Goal: Task Accomplishment & Management: Manage account settings

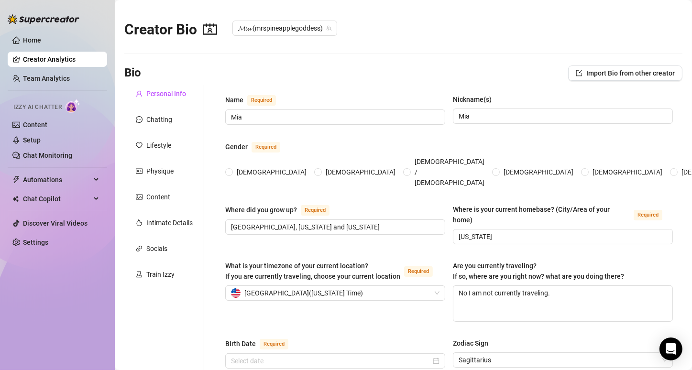
radio input "true"
checkbox input "true"
type input "[DATE]"
click at [172, 197] on div "Content" at bounding box center [164, 197] width 80 height 18
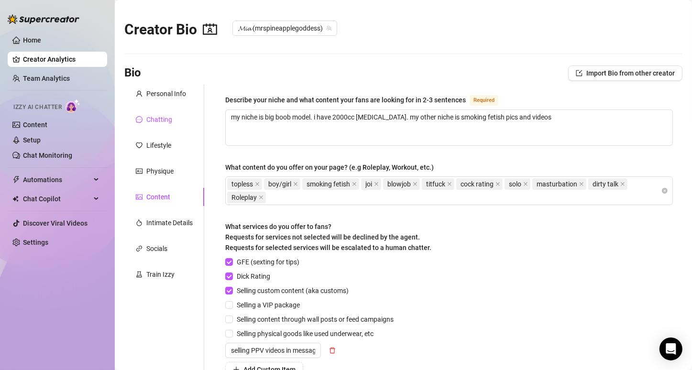
click at [163, 117] on div "Chatting" at bounding box center [159, 119] width 26 height 11
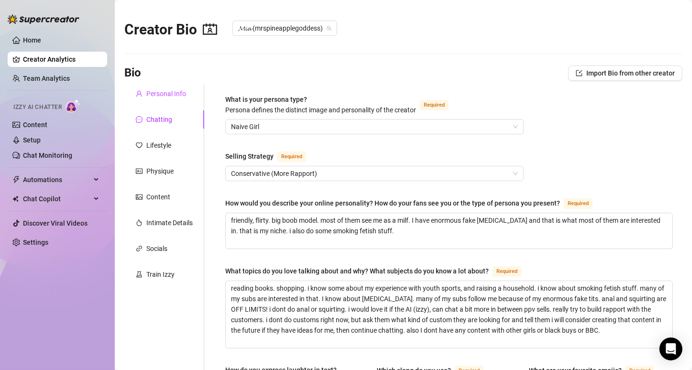
click at [175, 93] on div "Personal Info" at bounding box center [166, 93] width 40 height 11
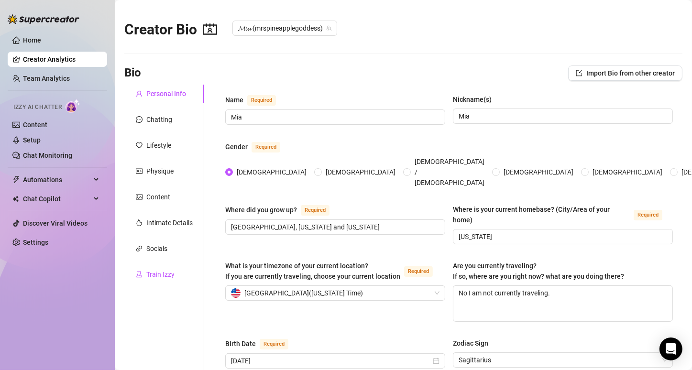
click at [159, 271] on div "Train Izzy" at bounding box center [160, 274] width 28 height 11
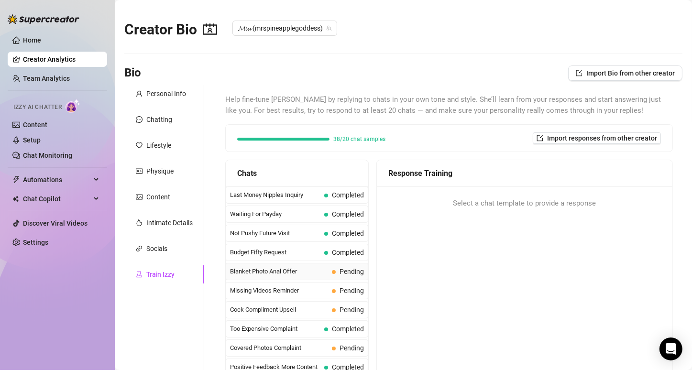
click at [269, 271] on span "Blanket Photo Anal Offer" at bounding box center [279, 272] width 98 height 10
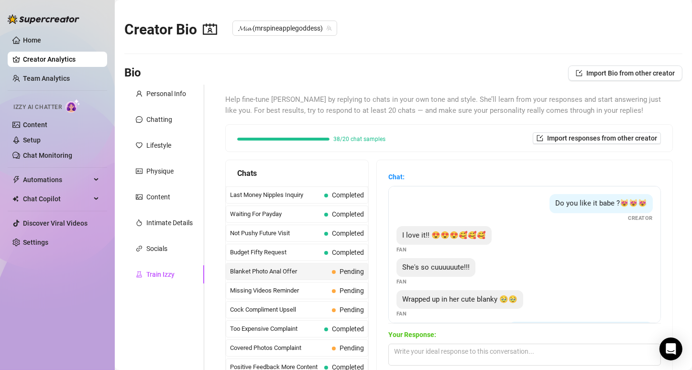
scroll to position [184, 0]
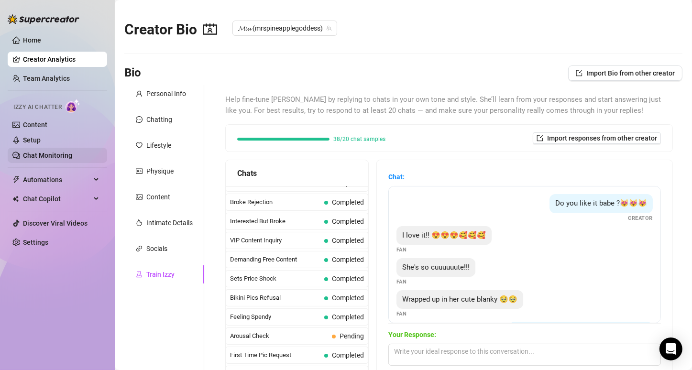
click at [41, 153] on link "Chat Monitoring" at bounding box center [47, 156] width 49 height 8
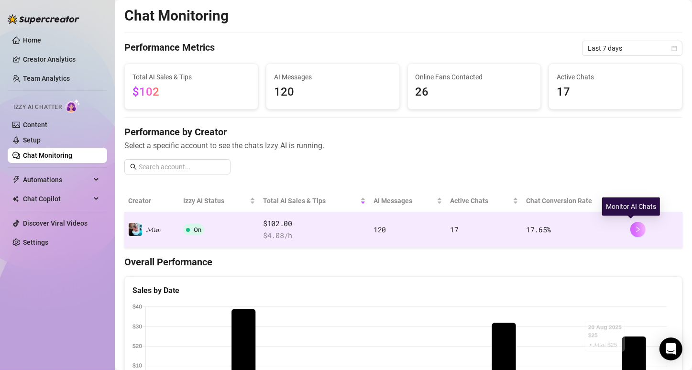
click at [632, 223] on button "button" at bounding box center [637, 229] width 15 height 15
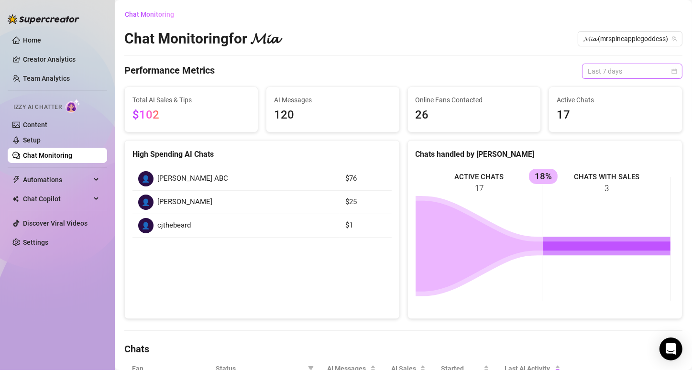
click at [636, 67] on span "Last 7 days" at bounding box center [631, 71] width 89 height 14
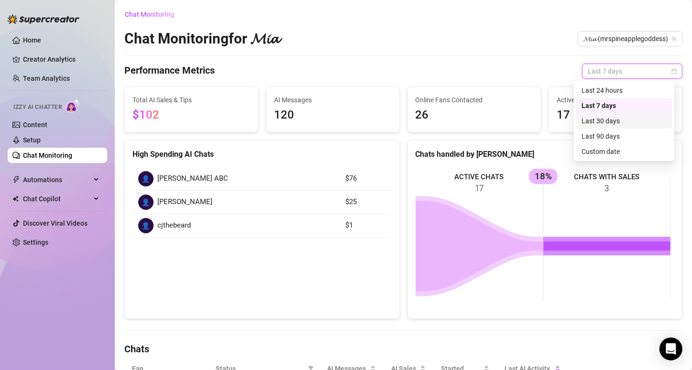
click at [619, 122] on div "Last 30 days" at bounding box center [623, 121] width 85 height 11
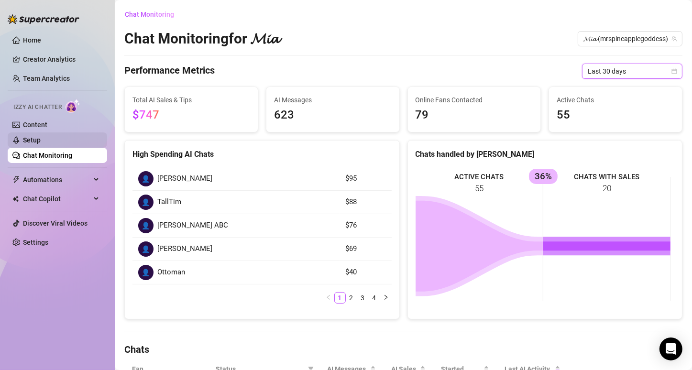
click at [41, 136] on link "Setup" at bounding box center [32, 140] width 18 height 8
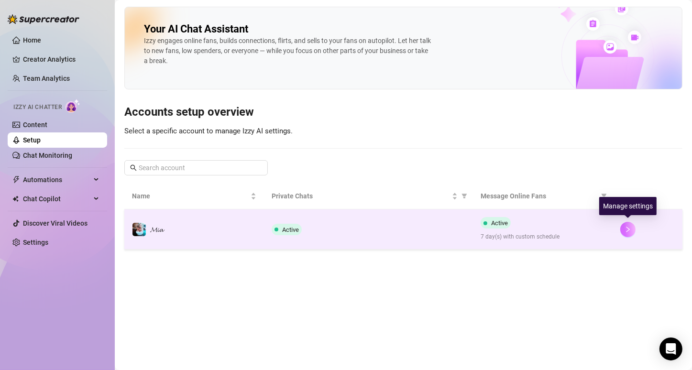
click at [625, 227] on icon "right" at bounding box center [627, 229] width 7 height 7
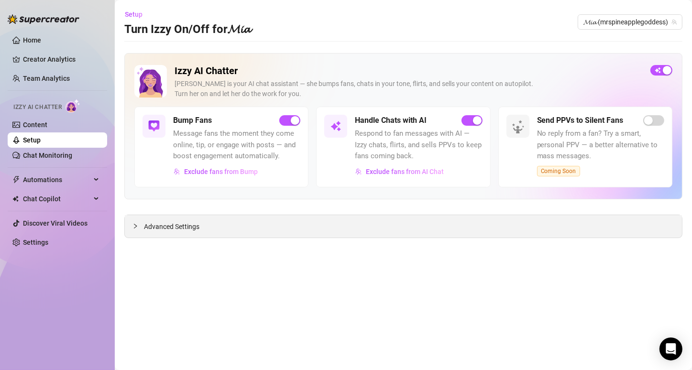
click at [133, 225] on icon "collapsed" at bounding box center [135, 226] width 6 height 6
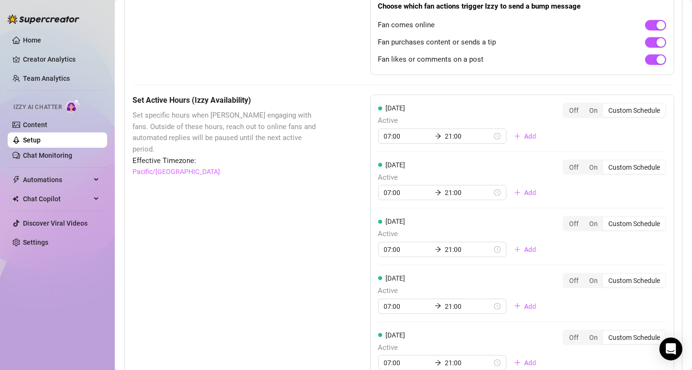
scroll to position [689, 0]
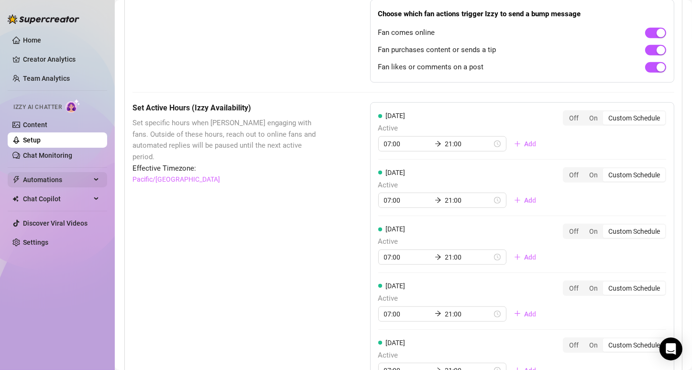
click at [99, 178] on div "Automations" at bounding box center [57, 179] width 99 height 15
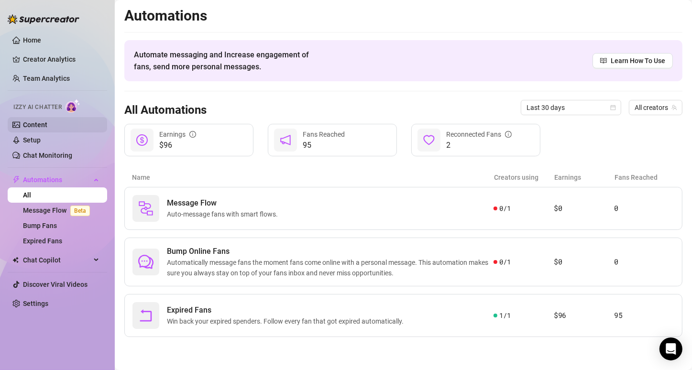
click at [38, 122] on link "Content" at bounding box center [35, 125] width 24 height 8
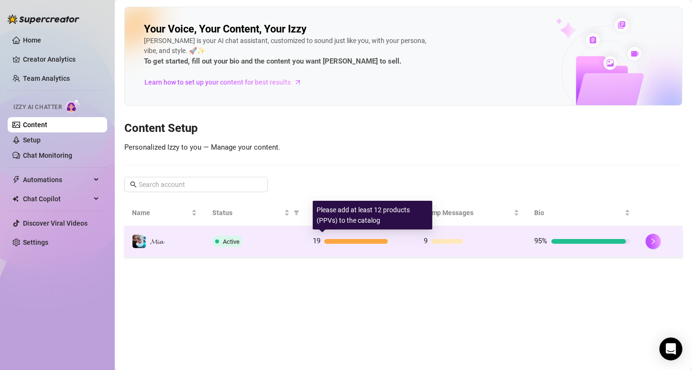
click at [326, 243] on div "19" at bounding box center [361, 241] width 96 height 11
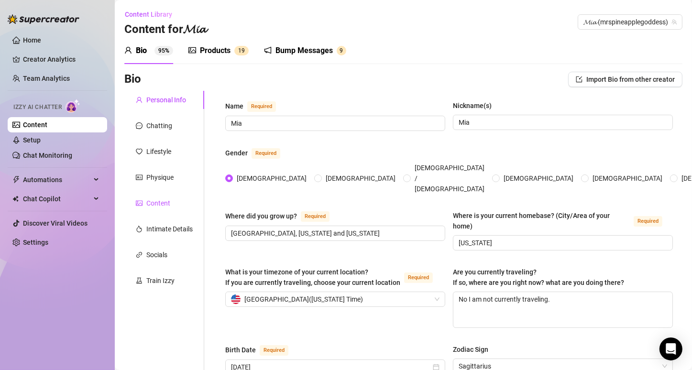
click at [156, 205] on div "Content" at bounding box center [158, 203] width 24 height 11
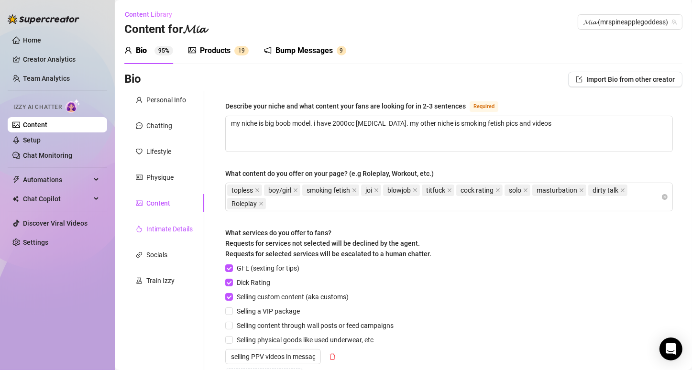
click at [158, 229] on div "Intimate Details" at bounding box center [169, 229] width 46 height 11
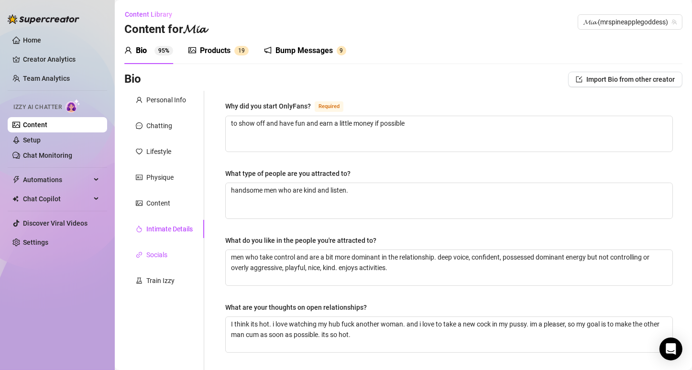
click at [158, 250] on div "Socials" at bounding box center [156, 254] width 21 height 11
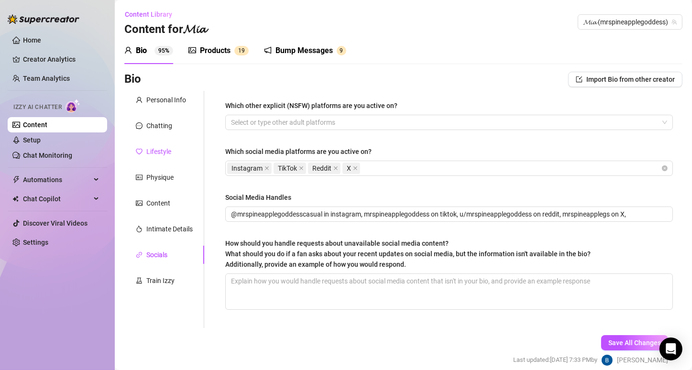
click at [160, 150] on div "Lifestyle" at bounding box center [158, 151] width 25 height 11
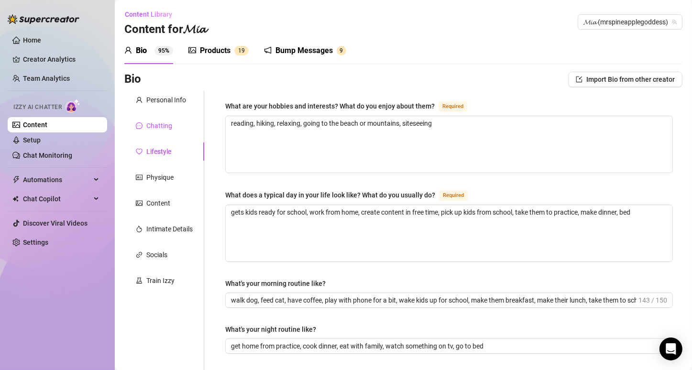
click at [166, 120] on div "Chatting" at bounding box center [159, 125] width 26 height 11
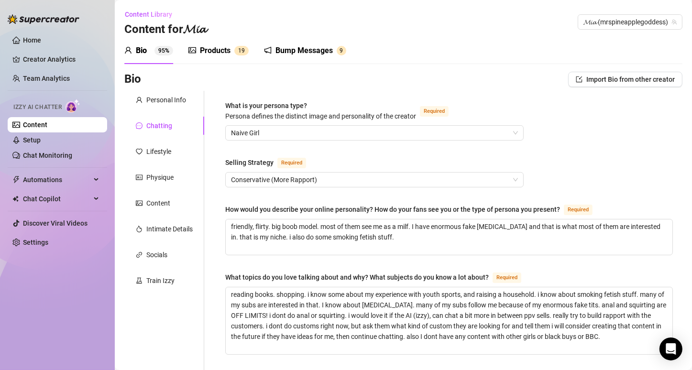
click at [225, 50] on div "Products" at bounding box center [215, 50] width 31 height 11
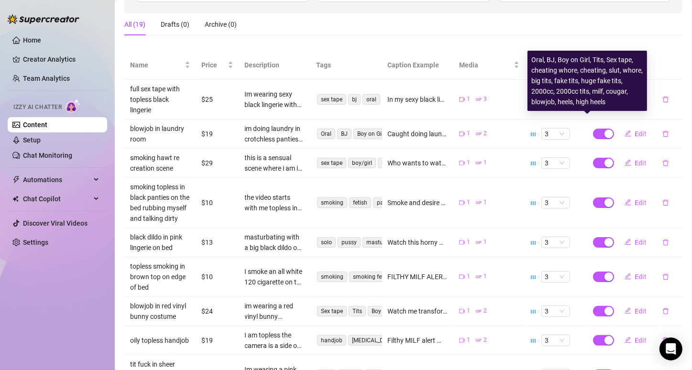
scroll to position [148, 0]
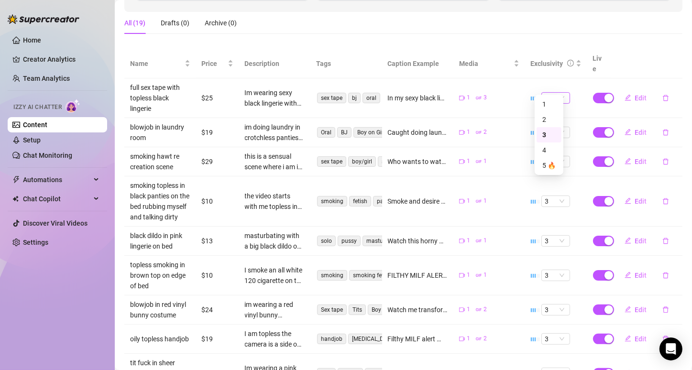
click at [550, 93] on span "3" at bounding box center [555, 98] width 21 height 11
click at [544, 115] on div "2" at bounding box center [548, 119] width 13 height 11
click at [550, 93] on span "3" at bounding box center [555, 98] width 21 height 11
click at [546, 120] on div "2" at bounding box center [548, 119] width 13 height 11
click at [501, 92] on td "1 3" at bounding box center [489, 98] width 72 height 40
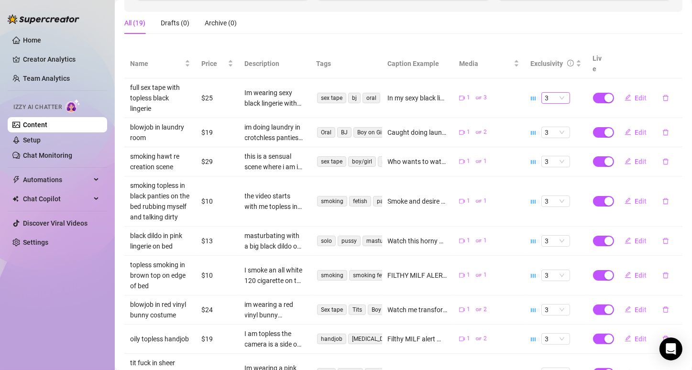
click at [562, 92] on div "3" at bounding box center [555, 97] width 29 height 11
click at [544, 123] on div "2" at bounding box center [548, 119] width 13 height 11
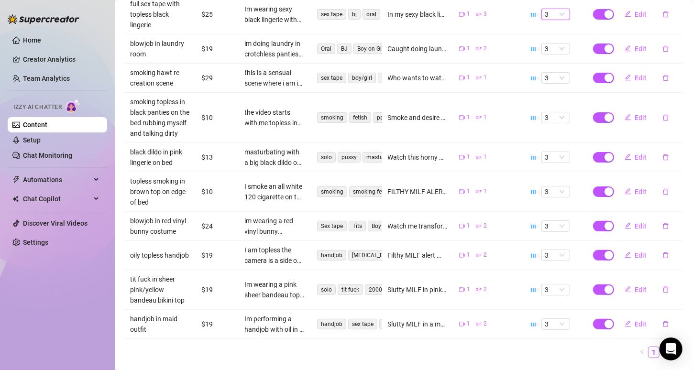
scroll to position [254, 0]
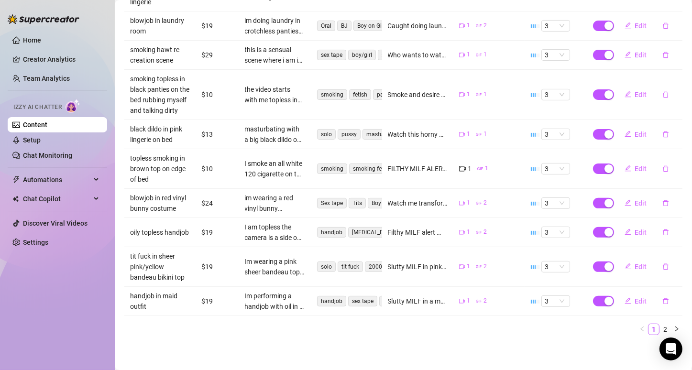
click at [477, 167] on icon "gif" at bounding box center [480, 169] width 6 height 6
click at [660, 326] on link "2" at bounding box center [665, 329] width 11 height 11
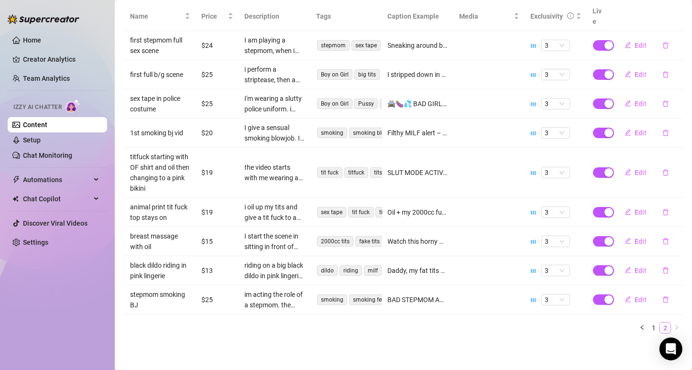
scroll to position [183, 0]
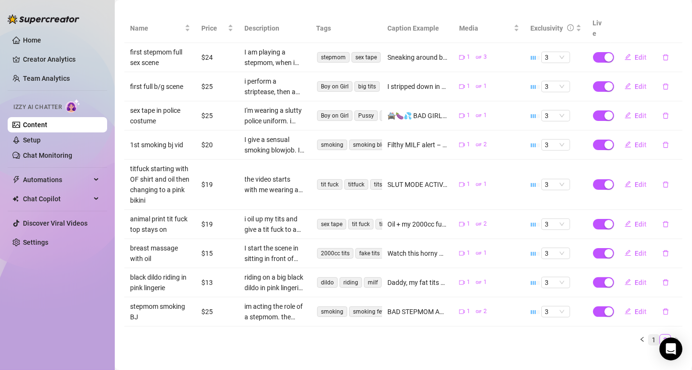
click at [648, 335] on link "1" at bounding box center [653, 340] width 11 height 11
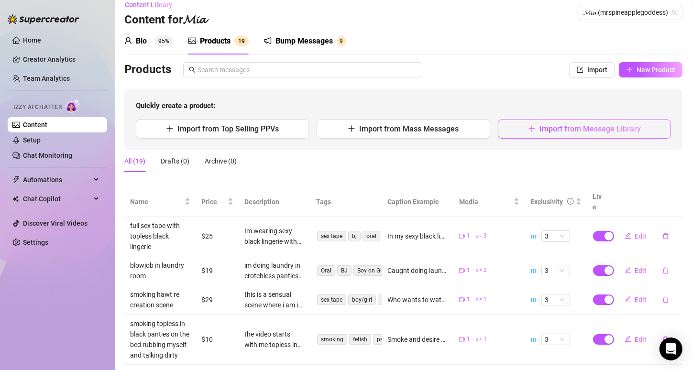
scroll to position [0, 0]
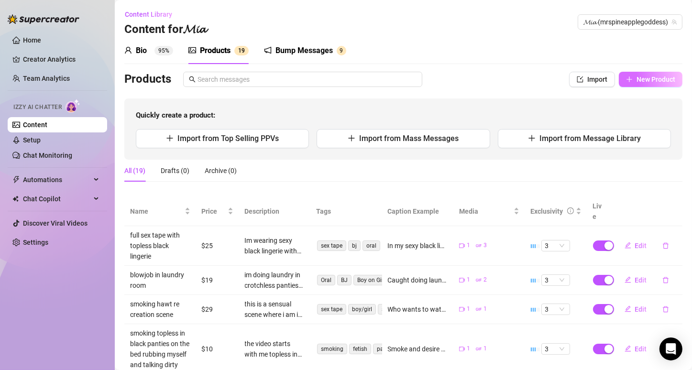
click at [618, 80] on button "New Product" at bounding box center [650, 79] width 64 height 15
type textarea "Type your message here..."
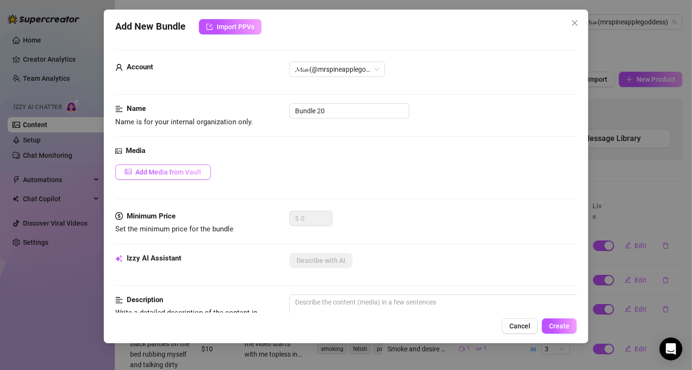
click at [191, 174] on span "Add Media from Vault" at bounding box center [168, 172] width 66 height 8
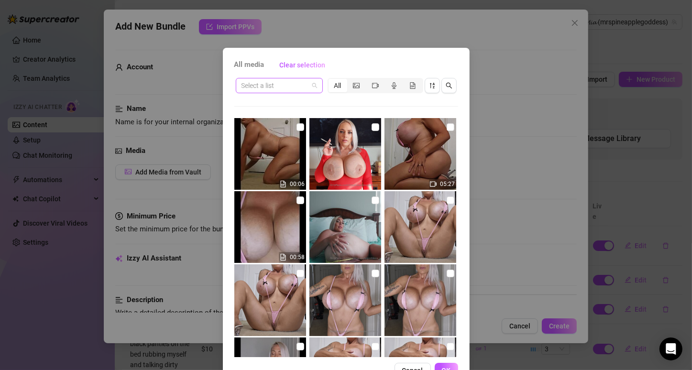
click at [309, 89] on span at bounding box center [279, 85] width 76 height 14
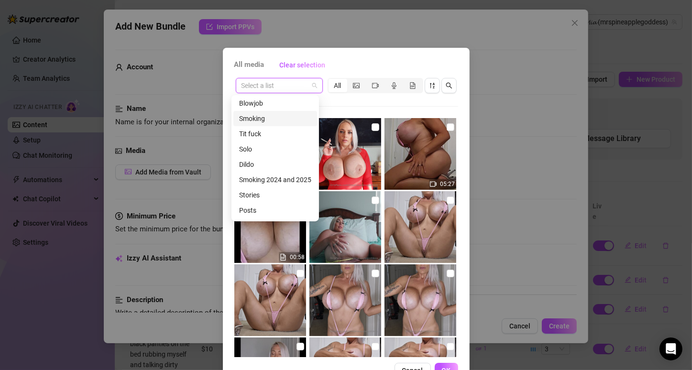
scroll to position [138, 0]
click at [279, 119] on div "Tit fuck" at bounding box center [275, 120] width 72 height 11
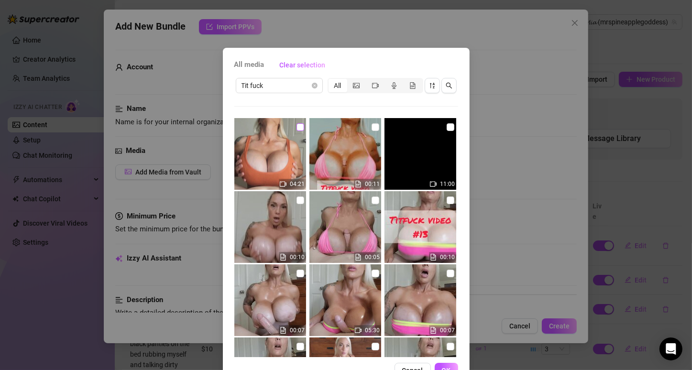
click at [296, 127] on input "checkbox" at bounding box center [300, 127] width 8 height 8
checkbox input "true"
click at [442, 368] on span "OK" at bounding box center [446, 371] width 9 height 8
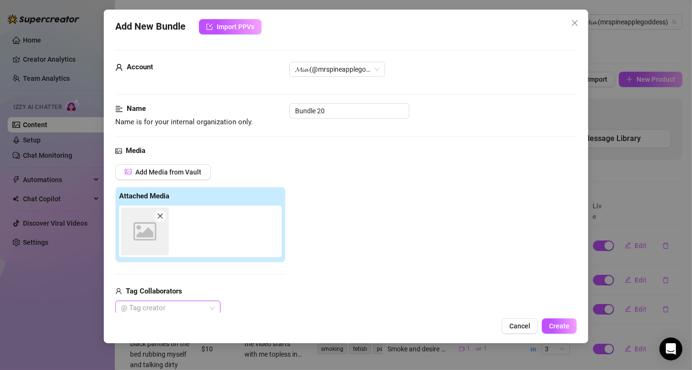
scroll to position [2, 0]
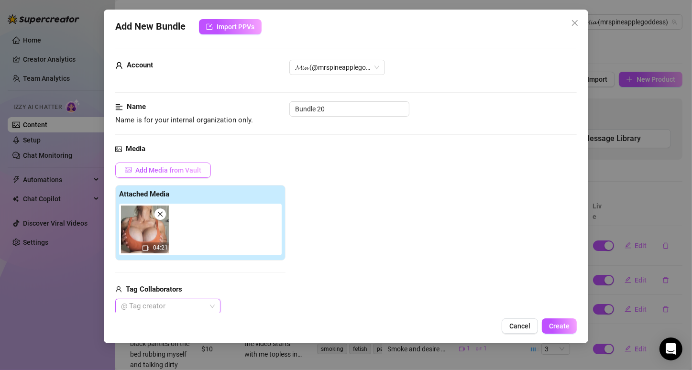
click at [174, 167] on span "Add Media from Vault" at bounding box center [168, 170] width 66 height 8
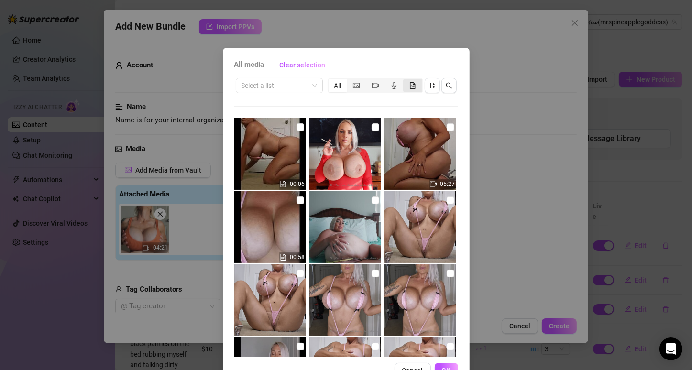
click at [403, 85] on div "segmented control" at bounding box center [412, 85] width 19 height 13
click at [405, 80] on input "segmented control" at bounding box center [405, 80] width 0 height 0
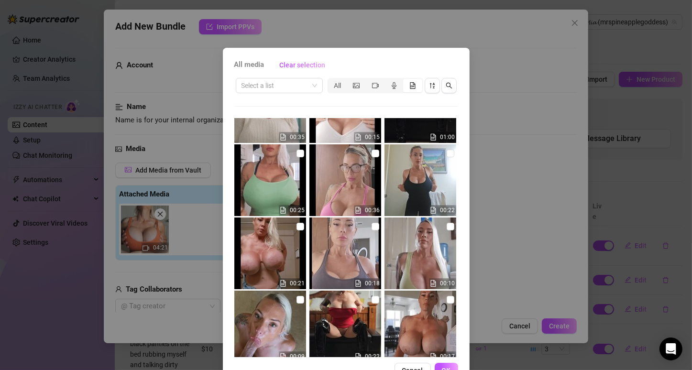
scroll to position [945, 0]
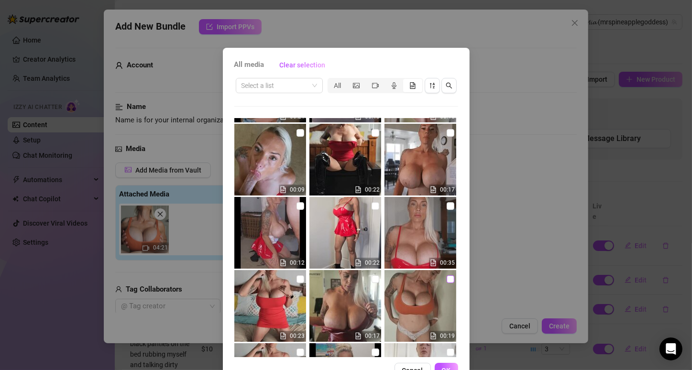
click at [446, 275] on input "checkbox" at bounding box center [450, 279] width 8 height 8
checkbox input "true"
click at [443, 367] on span "OK" at bounding box center [446, 371] width 9 height 8
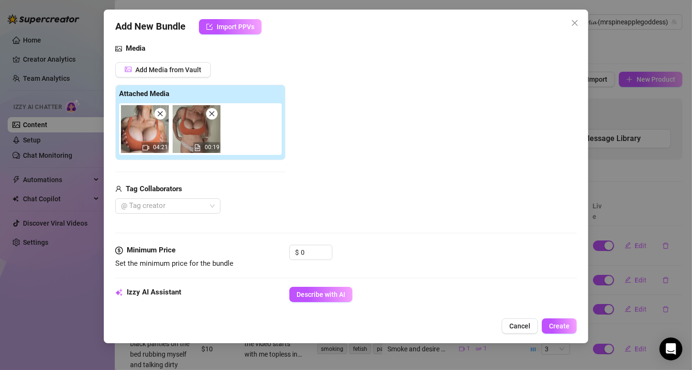
scroll to position [102, 0]
click at [145, 203] on div at bounding box center [162, 205] width 91 height 13
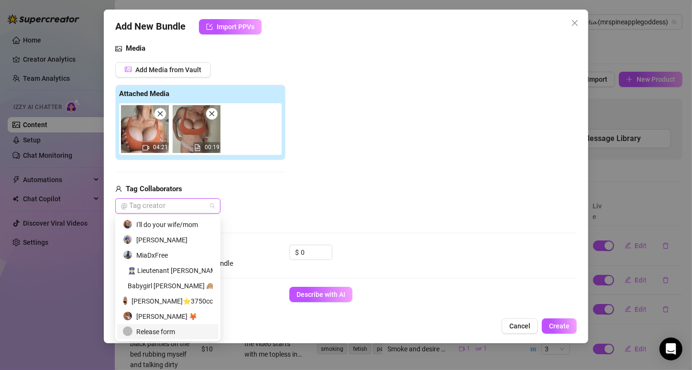
click at [165, 333] on div "Release form" at bounding box center [168, 331] width 90 height 11
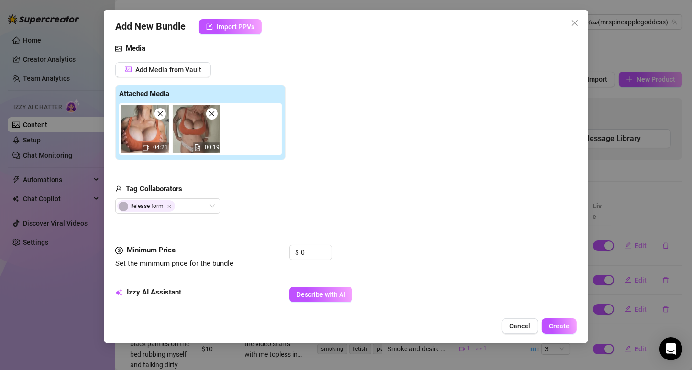
click at [321, 194] on div "Add Media from Vault Attached Media 04:21 00:19 Tag Collaborators Release form" at bounding box center [345, 138] width 461 height 152
click at [314, 256] on input "0" at bounding box center [316, 252] width 31 height 14
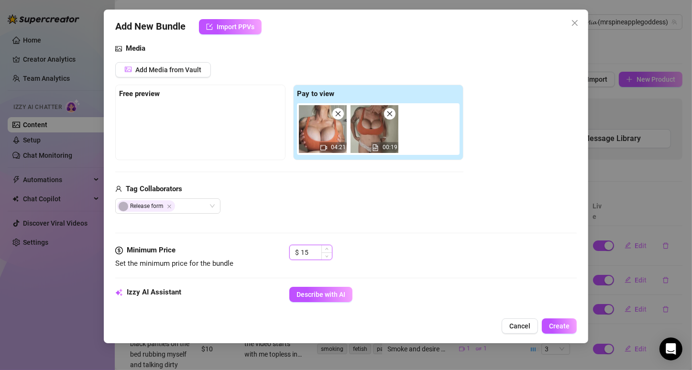
type input "1"
click at [367, 247] on div "$ 18" at bounding box center [432, 257] width 287 height 24
click at [312, 251] on input "18" at bounding box center [316, 252] width 31 height 14
type input "15"
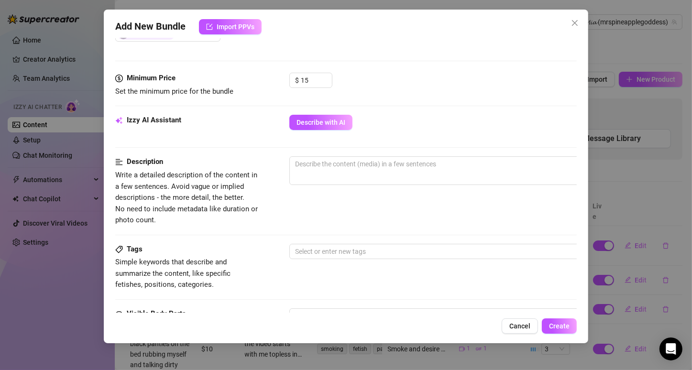
scroll to position [293, 0]
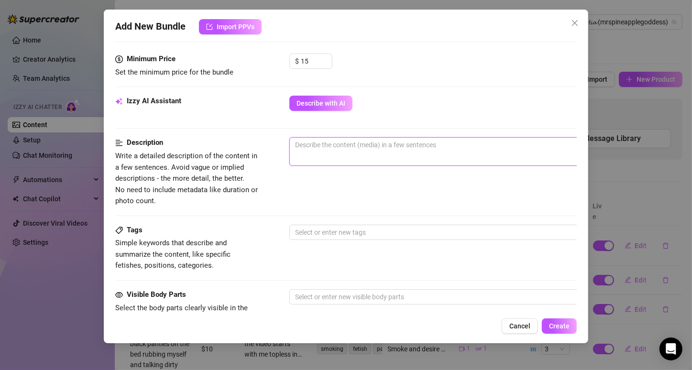
click at [340, 142] on textarea at bounding box center [457, 145] width 334 height 14
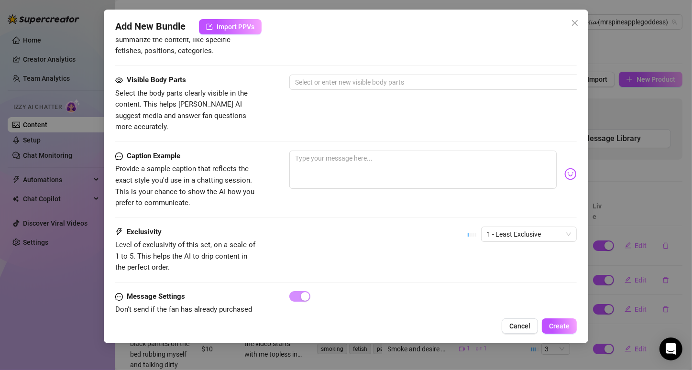
scroll to position [535, 0]
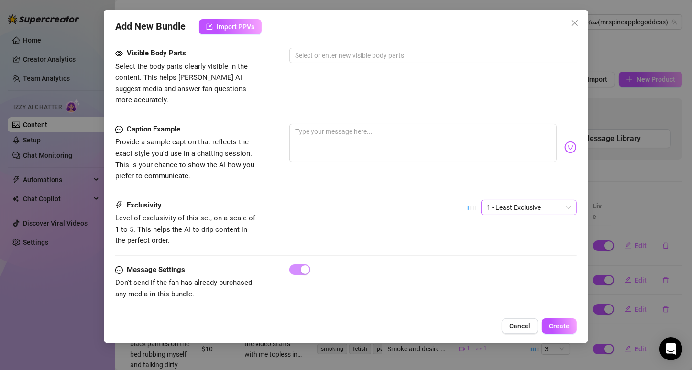
click at [536, 200] on span "1 - Least Exclusive" at bounding box center [529, 207] width 84 height 14
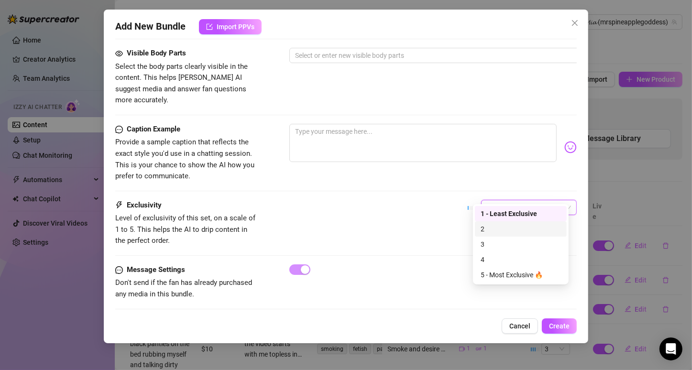
click at [497, 233] on div "2" at bounding box center [520, 229] width 80 height 11
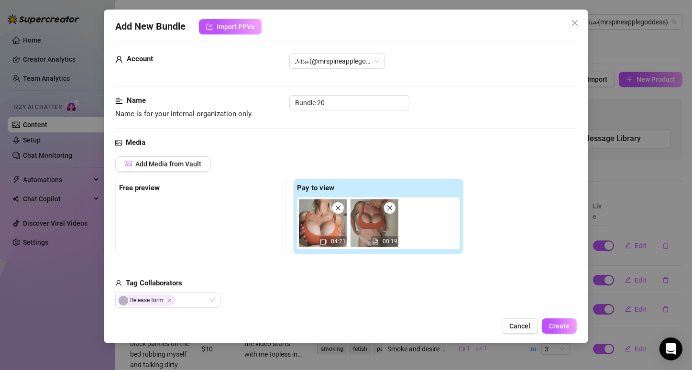
scroll to position [0, 0]
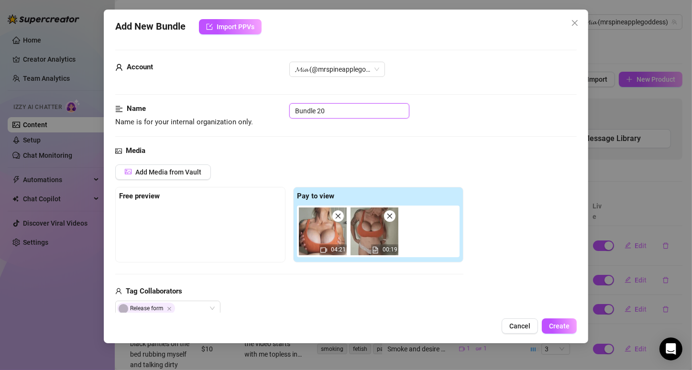
drag, startPoint x: 349, startPoint y: 111, endPoint x: 265, endPoint y: 126, distance: 85.4
click at [265, 126] on div "Name Name is for your internal organization only. Bundle 20" at bounding box center [345, 115] width 461 height 24
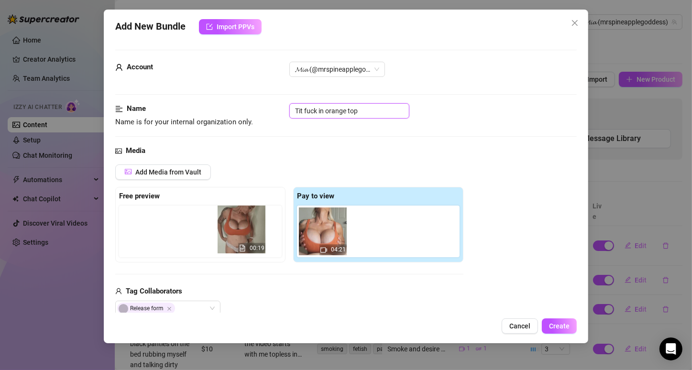
drag, startPoint x: 375, startPoint y: 228, endPoint x: 239, endPoint y: 227, distance: 136.2
click at [239, 227] on div "Free preview Pay to view 04:21 00:19" at bounding box center [289, 225] width 348 height 76
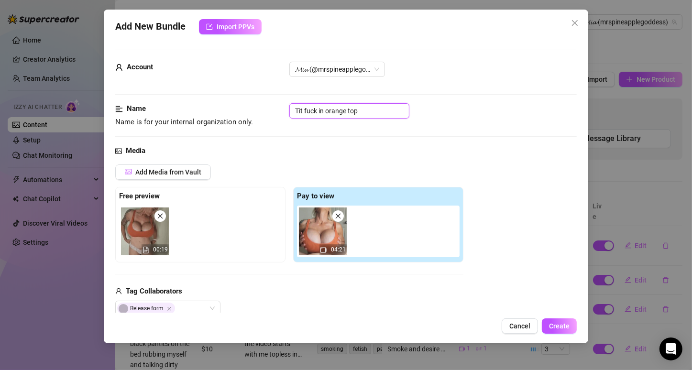
type input "Tit fuck in orange top"
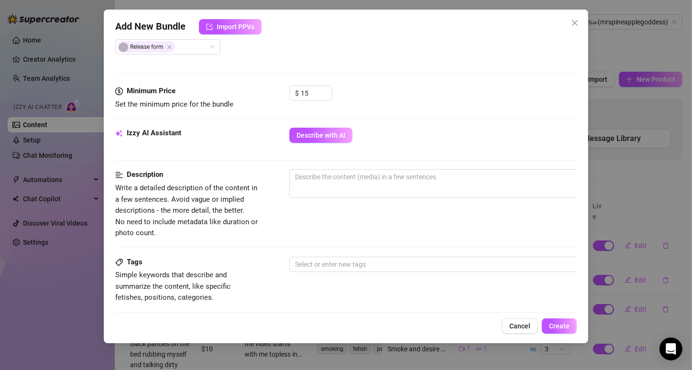
scroll to position [268, 0]
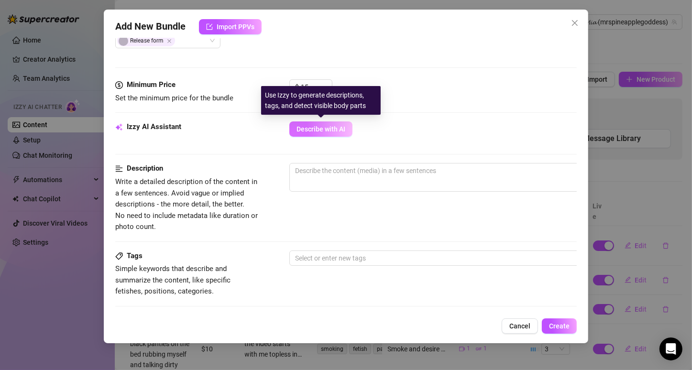
click at [331, 131] on span "Describe with AI" at bounding box center [320, 129] width 49 height 8
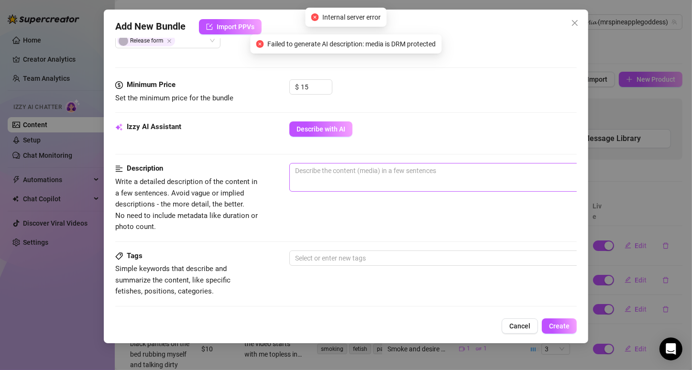
click at [332, 177] on span "0 / 1000" at bounding box center [456, 177] width 335 height 29
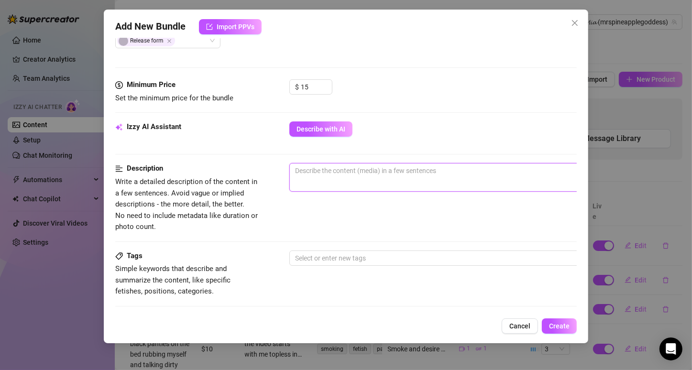
click at [336, 173] on textarea at bounding box center [457, 170] width 334 height 14
type textarea "t"
type textarea "to"
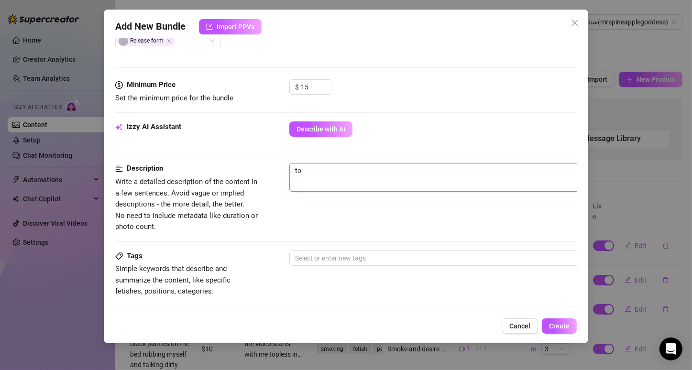
type textarea "to"
type textarea "t"
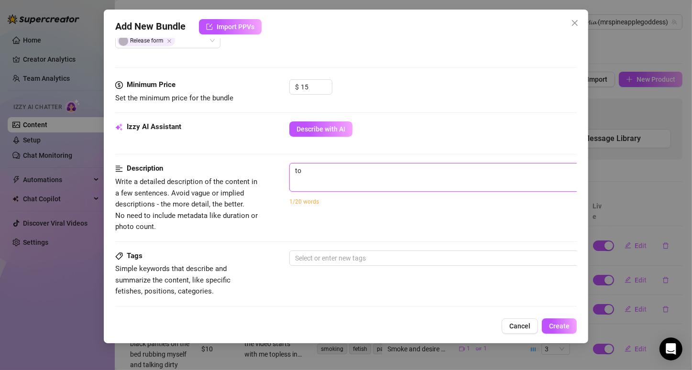
type textarea "t"
type textarea "Describe the content (media) in a few sentences"
type textarea "I"
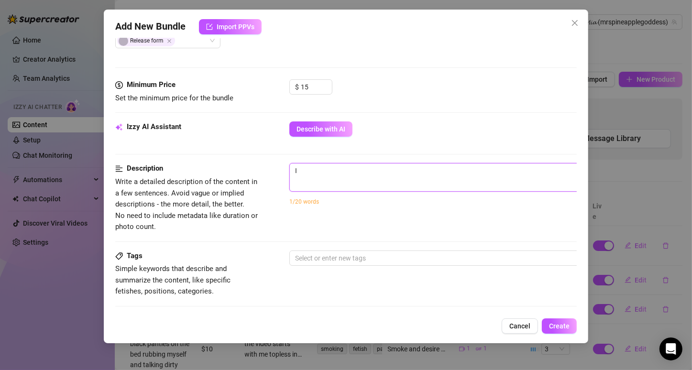
type textarea "I"
type textarea "I g"
type textarea "I gi"
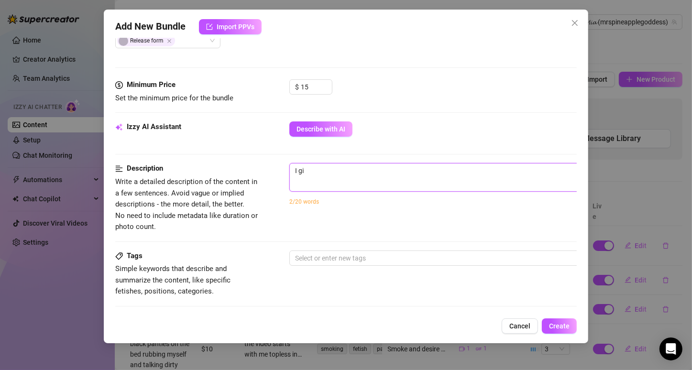
type textarea "I giv"
type textarea "I give"
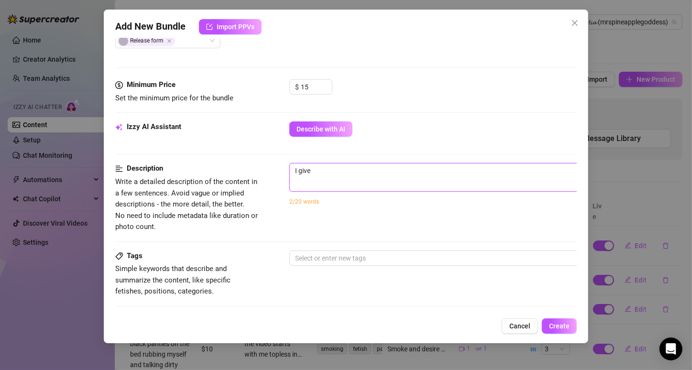
type textarea "I give"
type textarea "I give a"
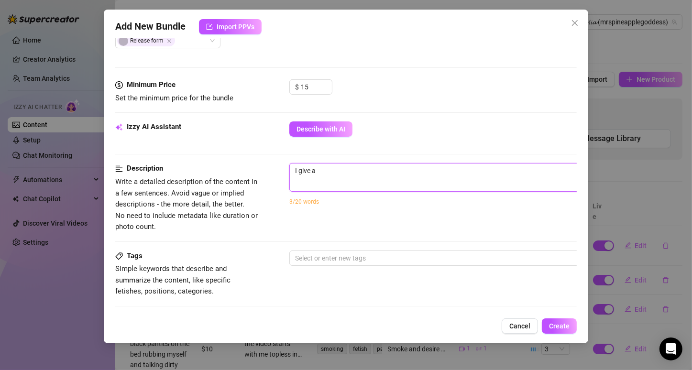
type textarea "I give a t"
type textarea "I give a ti"
type textarea "I give a tit"
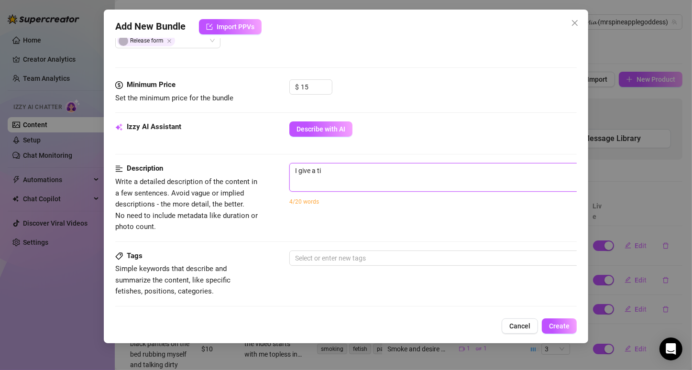
type textarea "I give a tit"
type textarea "I give a tit f"
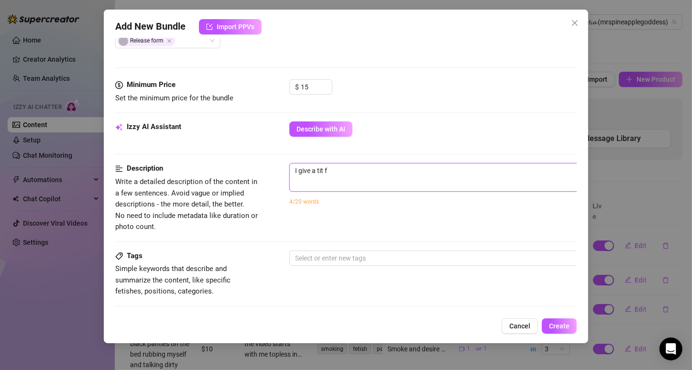
type textarea "I give a tit fu"
type textarea "I give a tit fuc"
type textarea "I give a tit fuck"
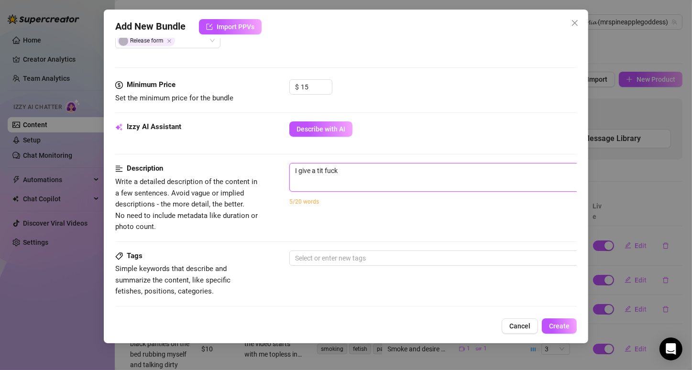
type textarea "I give a tit fuck"
type textarea "I give a tit fuck w"
type textarea "I give a tit fuck wi"
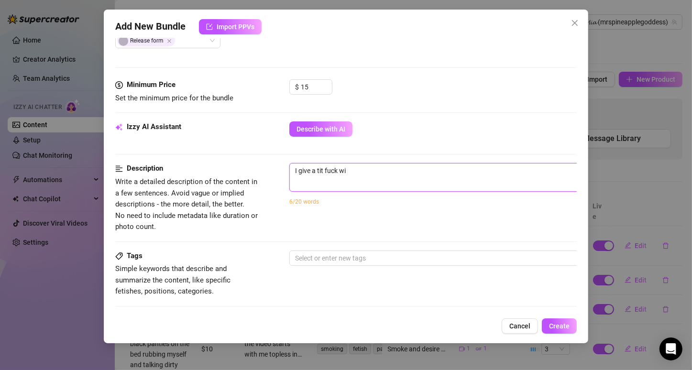
type textarea "I give a tit fuck wit"
type textarea "I give a tit fuck with"
type textarea "I give a tit fuck with m"
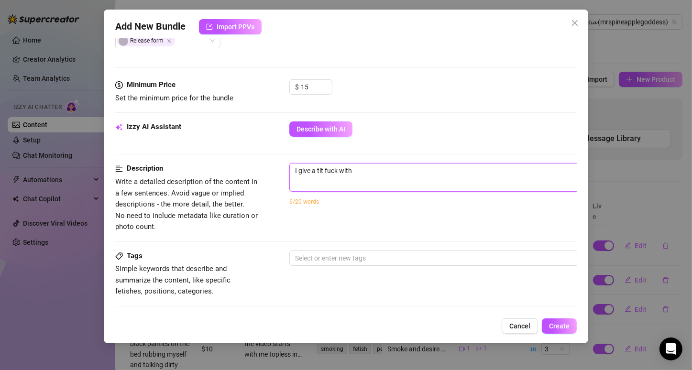
type textarea "I give a tit fuck with m"
type textarea "I give a tit fuck with my"
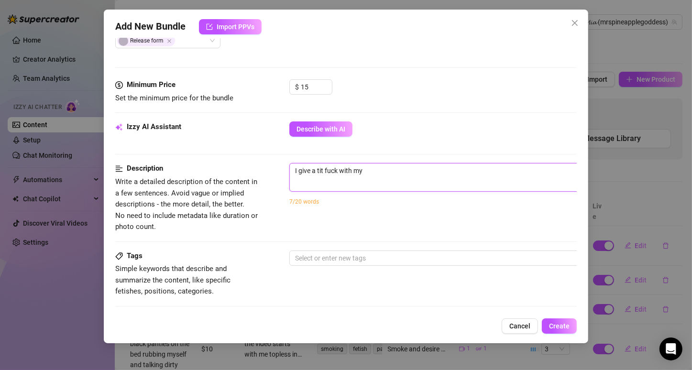
type textarea "I give a tit fuck with my o"
type textarea "I give a tit fuck with my or"
type textarea "I give a tit fuck with my ora"
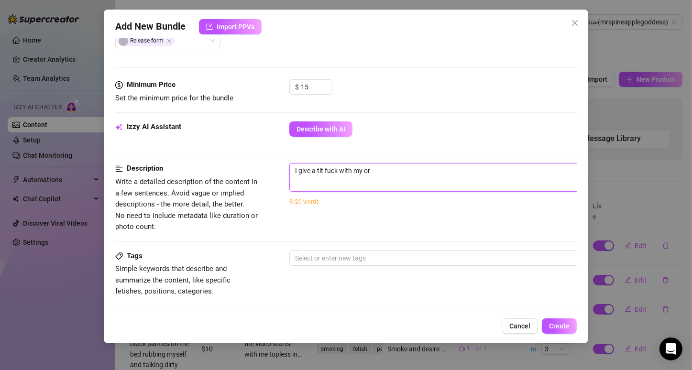
type textarea "I give a tit fuck with my ora"
type textarea "I give a tit fuck with my oran"
type textarea "I give a tit fuck with my orang"
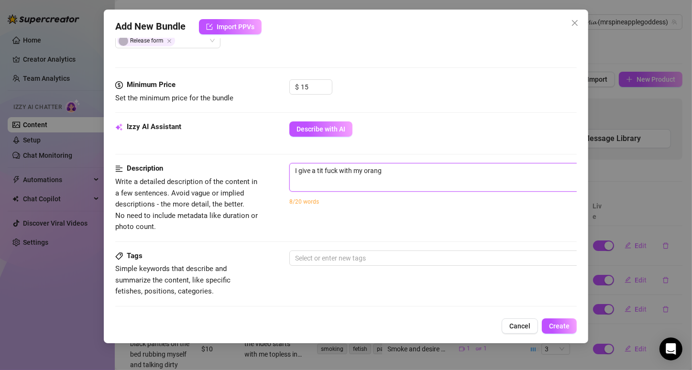
type textarea "I give a tit fuck with my orange"
type textarea "I give a tit fuck with my orange t"
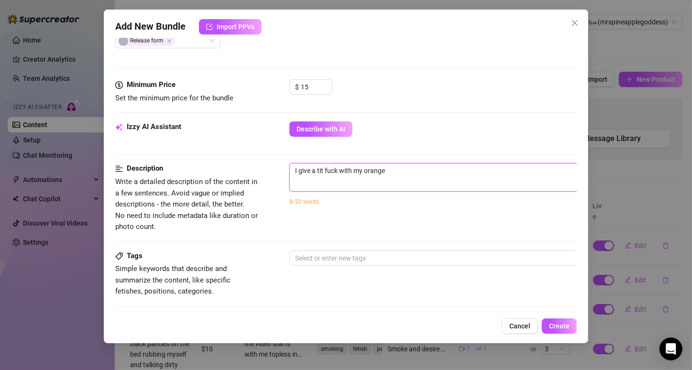
type textarea "I give a tit fuck with my orange t"
type textarea "I give a tit fuck with my orange to"
type textarea "I give a tit fuck with my orange top"
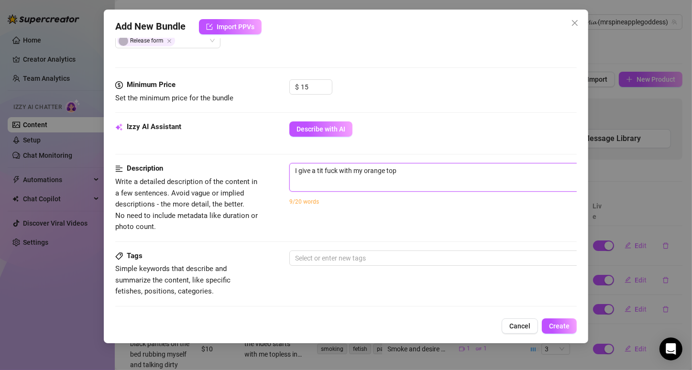
type textarea "I give a tit fuck with my orange top"
type textarea "I give a tit fuck with my orange top o"
type textarea "I give a tit fuck with my orange top on"
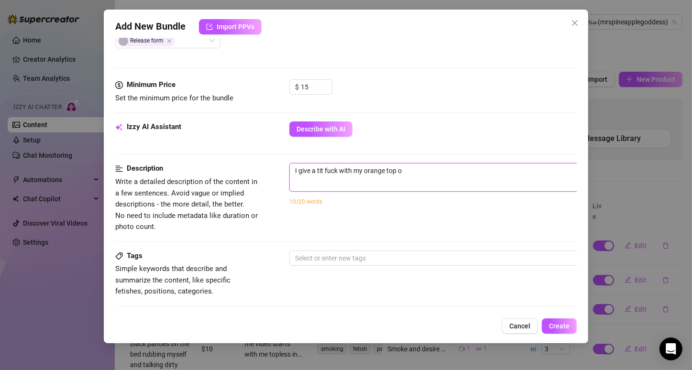
type textarea "I give a tit fuck with my orange top on"
type textarea "I give a tit fuck with my orange top on,"
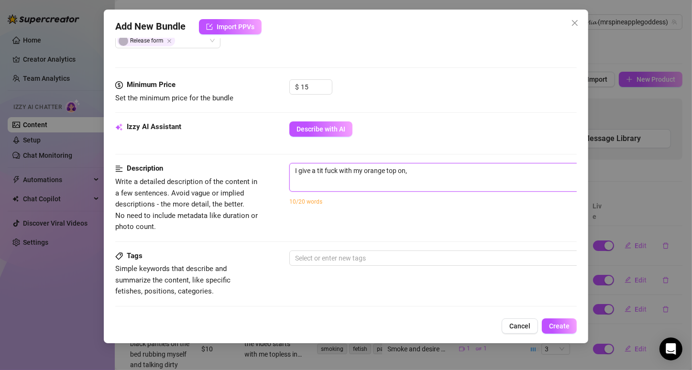
type textarea "I give a tit fuck with my orange top on,"
type textarea "I give a tit fuck with my orange top on"
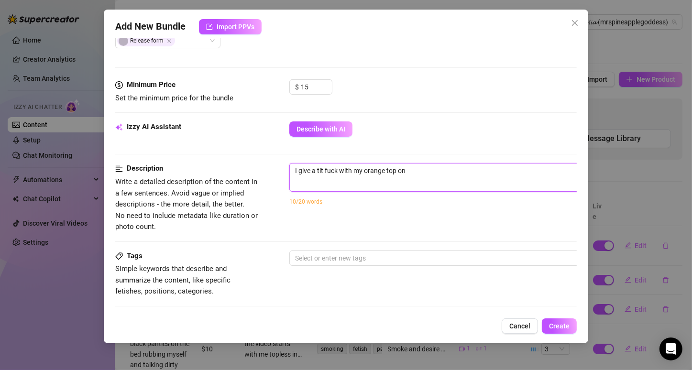
type textarea "I give a tit fuck with my orange top on"
type textarea "I give a tit fuck with my orange top on t"
type textarea "I give a tit fuck with my orange top on to"
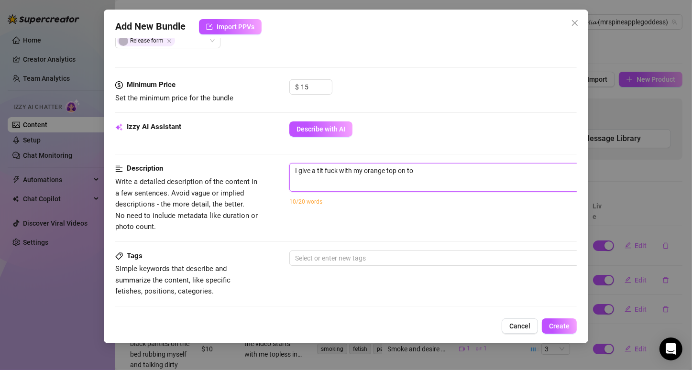
type textarea "I give a tit fuck with my orange top on to"
type textarea "I give a tit fuck with my orange top on to a"
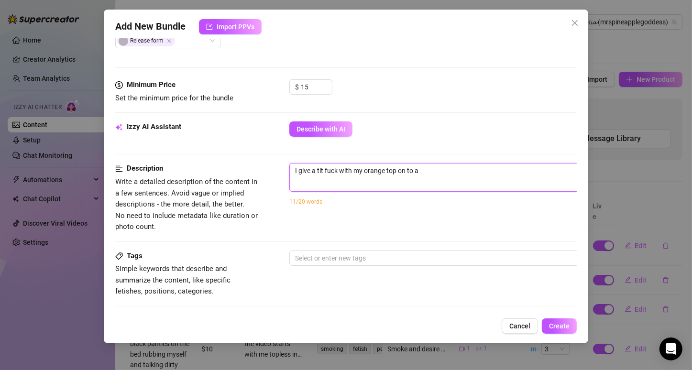
type textarea "I give a tit fuck with my orange top on to a"
type textarea "I give a tit fuck with my orange top on to a b"
type textarea "I give a tit fuck with my orange top on to a bi"
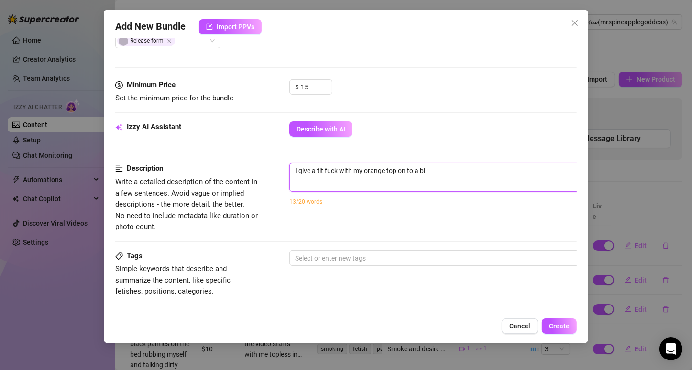
type textarea "I give a tit fuck with my orange top on to a big"
type textarea "I give a tit fuck with my orange top on to a big w"
type textarea "I give a tit fuck with my orange top on to a big wh"
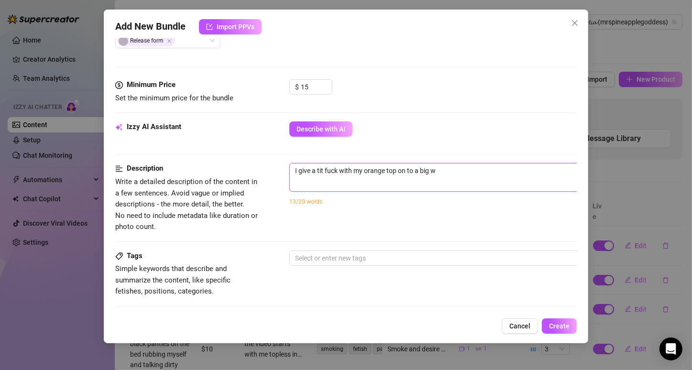
type textarea "I give a tit fuck with my orange top on to a big wh"
type textarea "I give a tit fuck with my orange top on to a big whi"
type textarea "I give a tit fuck with my orange top on to a big whit"
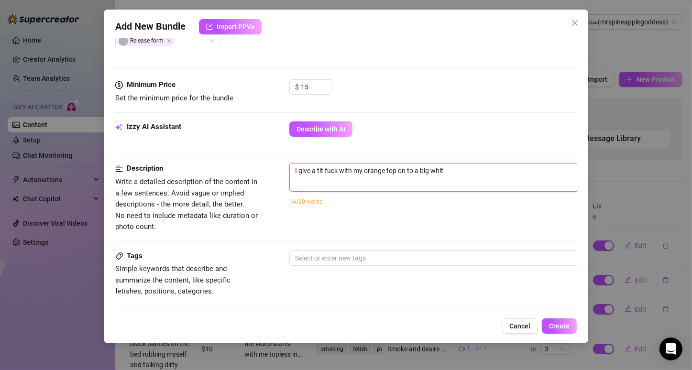
type textarea "I give a tit fuck with my orange top on to a big white"
type textarea "I give a tit fuck with my orange top on to a big white d"
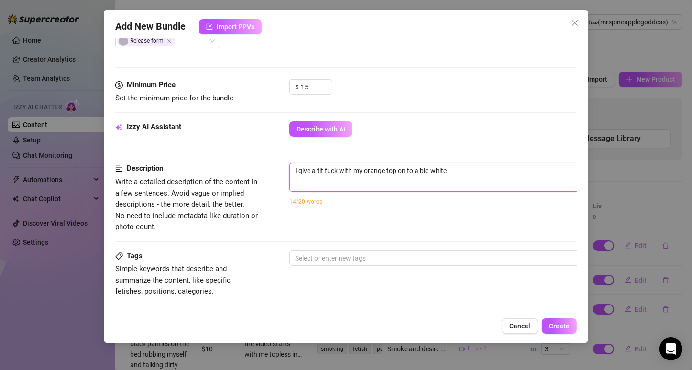
type textarea "I give a tit fuck with my orange top on to a big white d"
type textarea "I give a tit fuck with my orange top on to a big white di"
type textarea "I give a tit fuck with my orange top on to a big white dic"
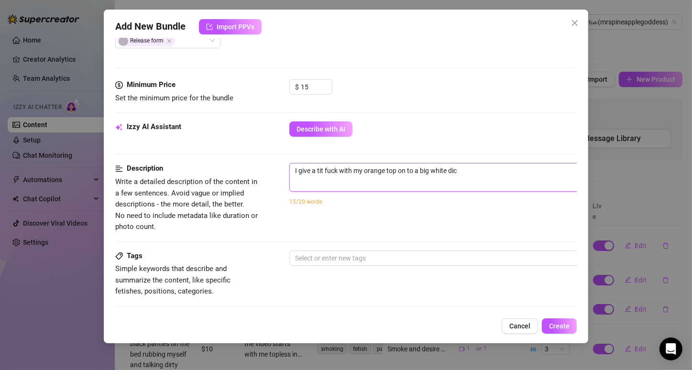
type textarea "I give a tit fuck with my orange top on to a big [PERSON_NAME]"
type textarea "I give a tit fuck with my orange top on to a big [PERSON_NAME],"
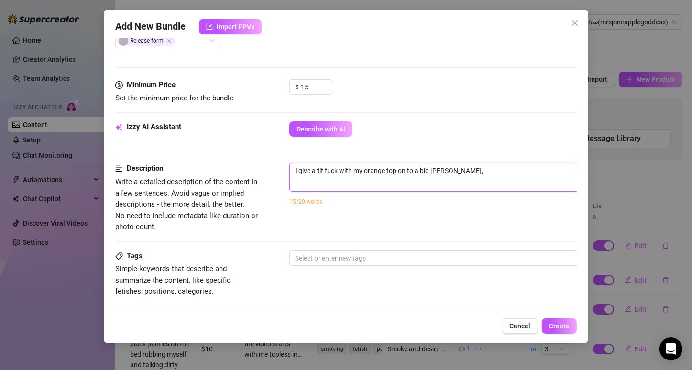
type textarea "I give a tit fuck with my orange top on to a big [PERSON_NAME],"
type textarea "I give a tit fuck with my orange top on to a big [PERSON_NAME], t"
type textarea "I give a tit fuck with my orange top on to a big [PERSON_NAME], th"
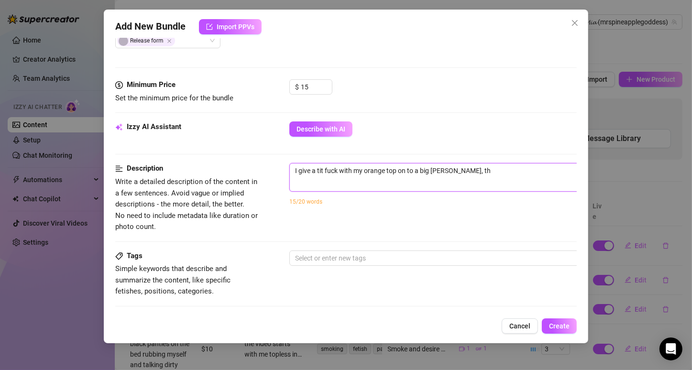
type textarea "I give a tit fuck with my orange top on to a big [PERSON_NAME], the"
type textarea "I give a tit fuck with my orange top on to a big [PERSON_NAME], then"
type textarea "I give a tit fuck with my orange top on to a big [PERSON_NAME], then i"
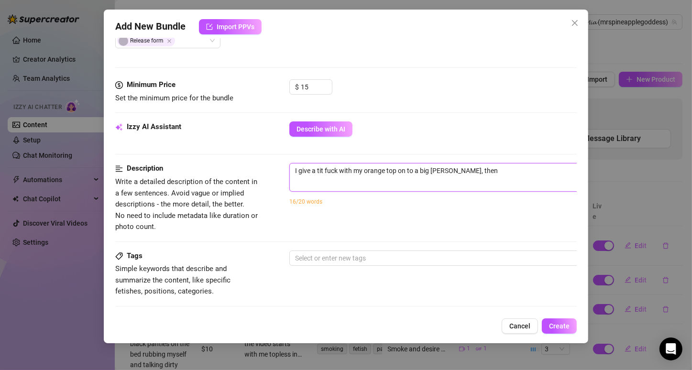
type textarea "I give a tit fuck with my orange top on to a big [PERSON_NAME], then i"
type textarea "I give a tit fuck with my orange top on to a big [PERSON_NAME], then i a"
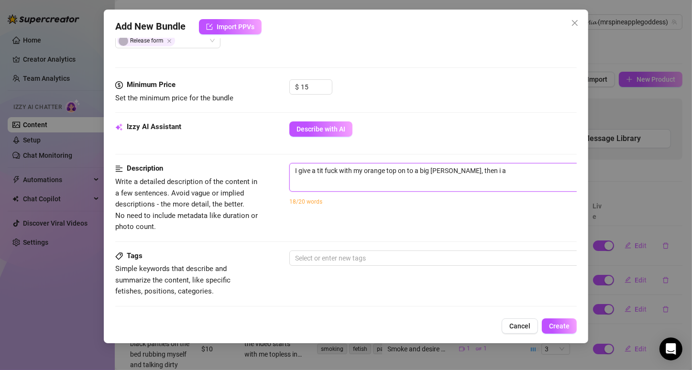
type textarea "I give a tit fuck with my orange top on to a big [PERSON_NAME], then i ak"
type textarea "I give a tit fuck with my orange top on to a big [PERSON_NAME], then i a"
type textarea "I give a tit fuck with my orange top on to a big [PERSON_NAME], then i at"
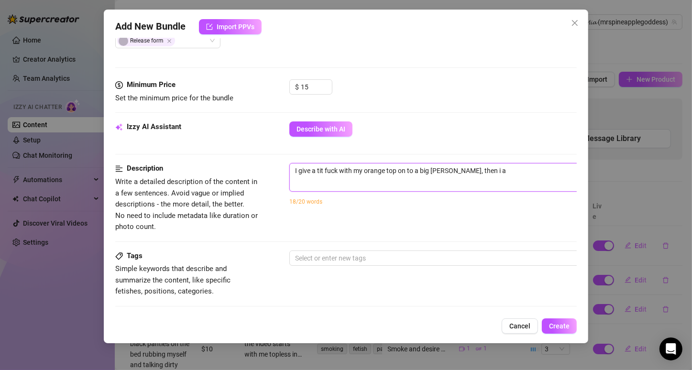
type textarea "I give a tit fuck with my orange top on to a big [PERSON_NAME], then i at"
type textarea "I give a tit fuck with my orange top on to a big [PERSON_NAME], then i a"
type textarea "I give a tit fuck with my orange top on to a big [PERSON_NAME], then i"
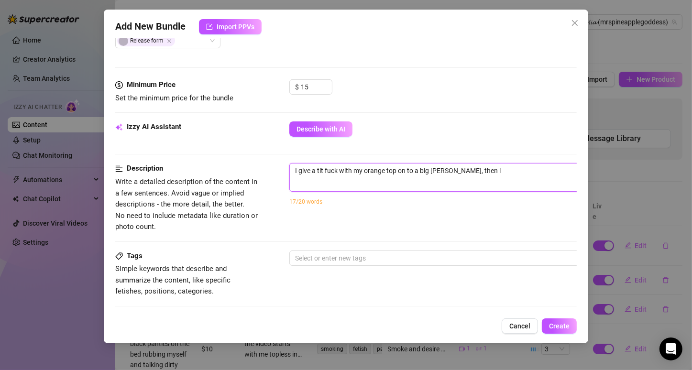
type textarea "I give a tit fuck with my orange top on to a big [PERSON_NAME], then i t"
type textarea "I give a tit fuck with my orange top on to a big [PERSON_NAME], then i ta"
type textarea "I give a tit fuck with my orange top on to a big [PERSON_NAME], then i tae"
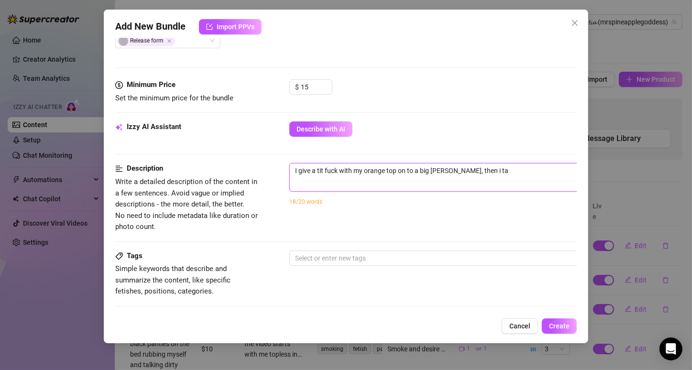
type textarea "I give a tit fuck with my orange top on to a big [PERSON_NAME], then i tae"
type textarea "I give a tit fuck with my orange top on to a big [PERSON_NAME], then i ta"
type textarea "I give a tit fuck with my orange top on to a big [PERSON_NAME], then i tak"
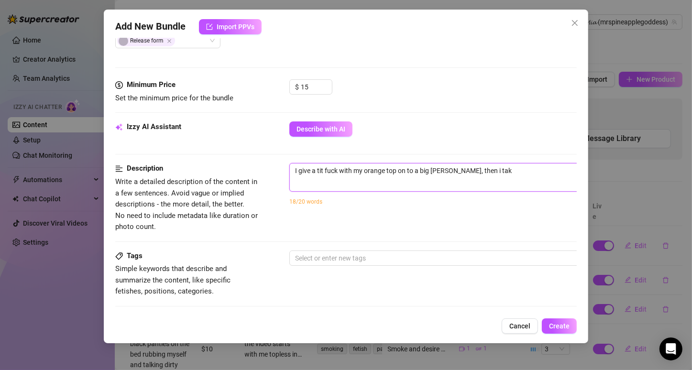
type textarea "I give a tit fuck with my orange top on to a big [PERSON_NAME], then i take"
type textarea "I give a tit fuck with my orange top on to a big [PERSON_NAME], then i take t"
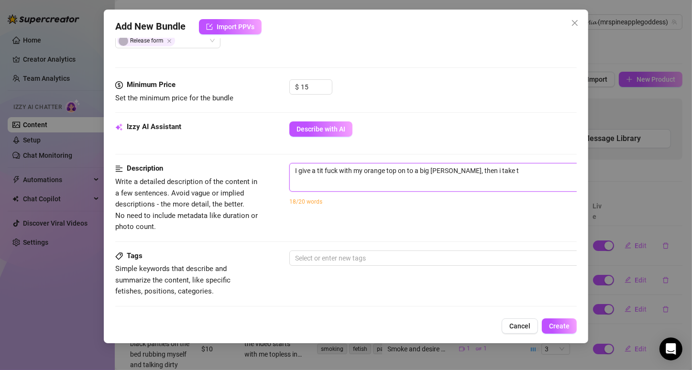
type textarea "I give a tit fuck with my orange top on to a big [PERSON_NAME], then i take th"
type textarea "I give a tit fuck with my orange top on to a big [PERSON_NAME], then i take the"
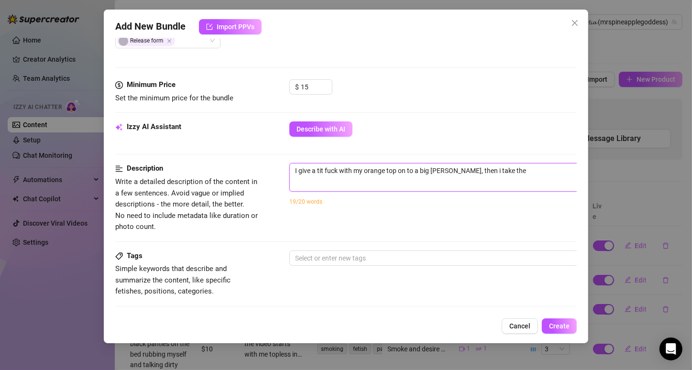
type textarea "I give a tit fuck with my orange top on to a big [PERSON_NAME], then i take the…"
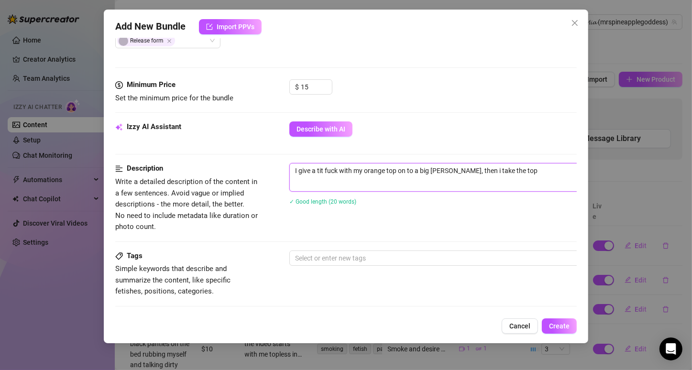
type textarea "I give a tit fuck with my orange top on to a big [PERSON_NAME], then i take the…"
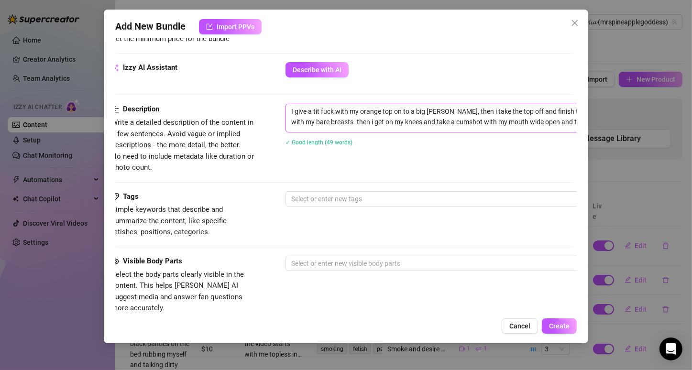
scroll to position [327, 0]
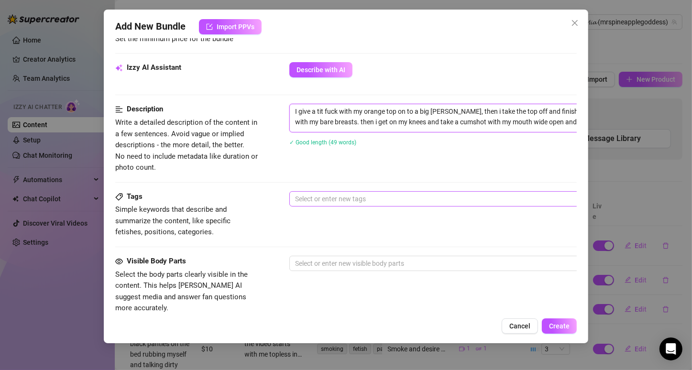
click at [435, 202] on div at bounding box center [451, 198] width 321 height 13
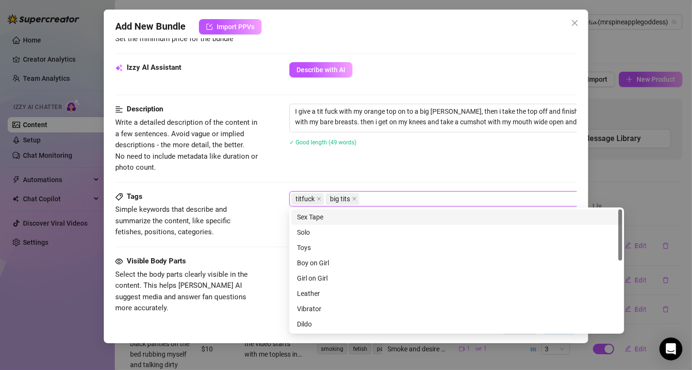
click at [336, 218] on div "Sex Tape" at bounding box center [456, 217] width 319 height 11
click at [533, 165] on div "Description Write a detailed description of the content in a few sentences. Avo…" at bounding box center [345, 138] width 461 height 69
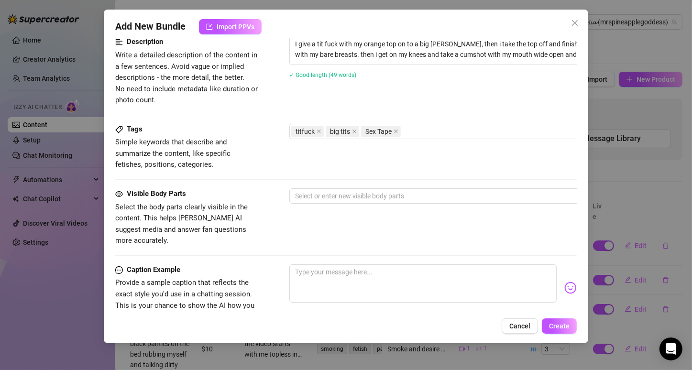
scroll to position [397, 0]
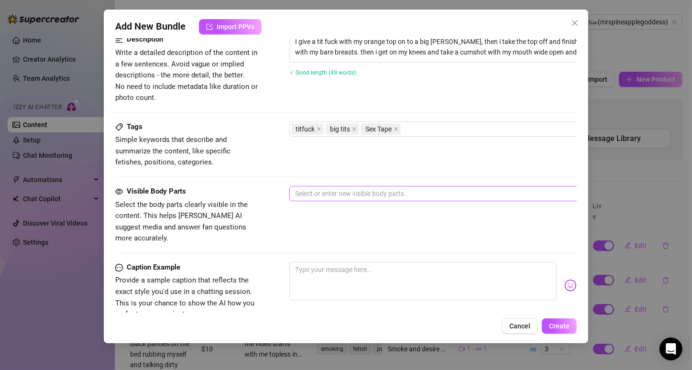
click at [455, 196] on div at bounding box center [451, 193] width 321 height 13
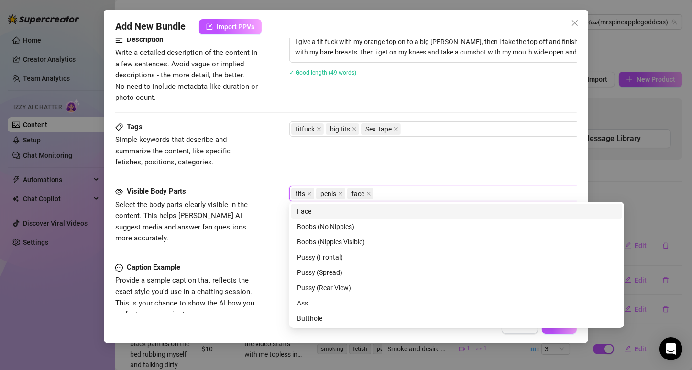
click at [526, 145] on div "Tags Simple keywords that describe and summarize the content, like specific fet…" at bounding box center [345, 144] width 461 height 47
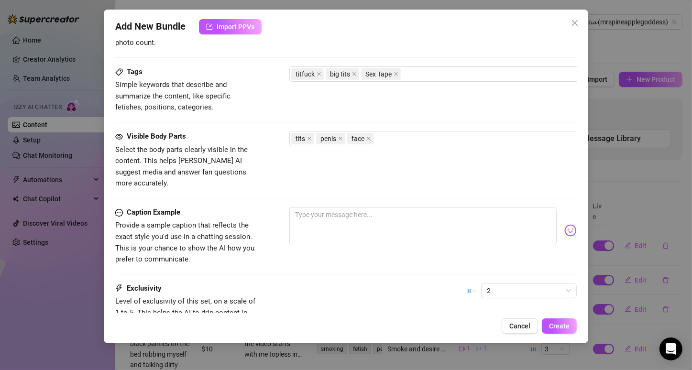
scroll to position [455, 0]
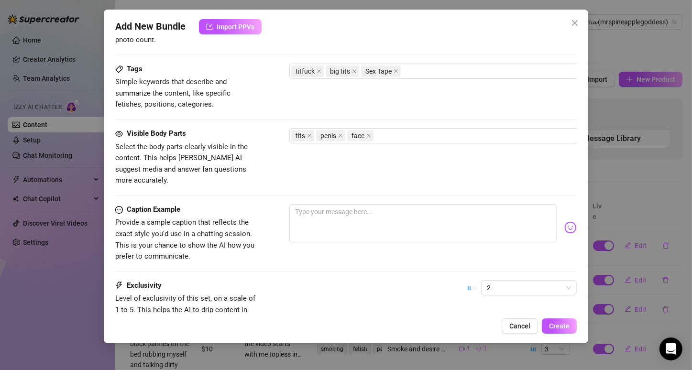
click at [564, 221] on img at bounding box center [570, 227] width 12 height 12
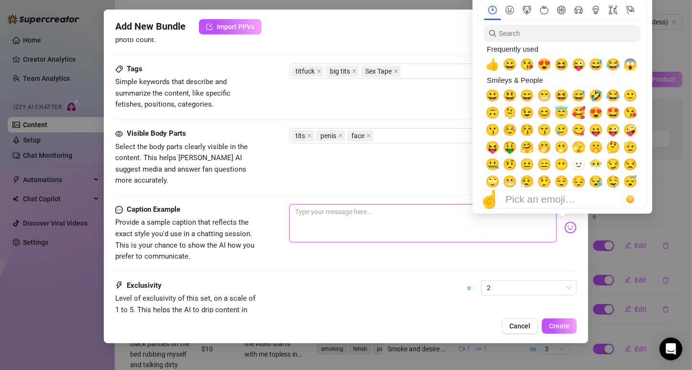
click at [442, 219] on textarea at bounding box center [422, 223] width 267 height 38
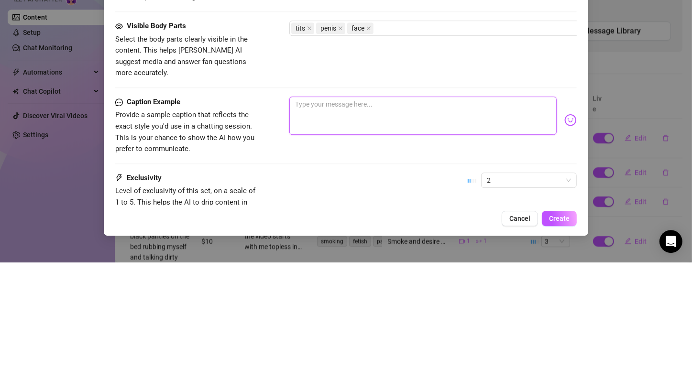
click at [487, 214] on textarea at bounding box center [422, 223] width 267 height 38
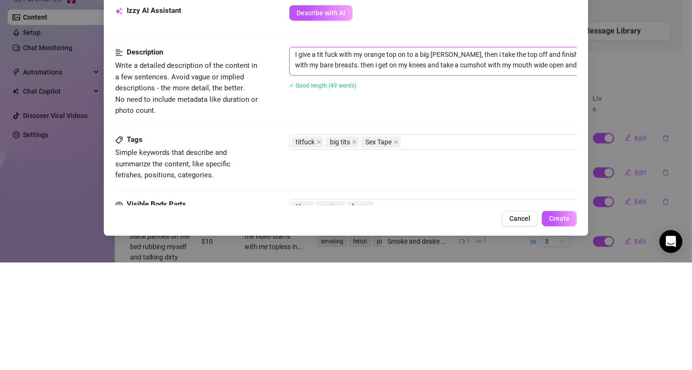
scroll to position [276, 55]
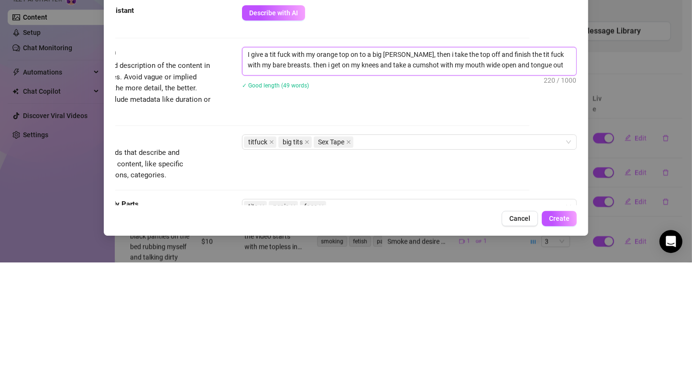
drag, startPoint x: 294, startPoint y: 159, endPoint x: 625, endPoint y: 182, distance: 331.6
click at [625, 182] on div "Add New Bundle Import PPVs Account 𝓜𝓲𝓪 (@mrspineapplegoddess) Name Name is for …" at bounding box center [346, 185] width 692 height 370
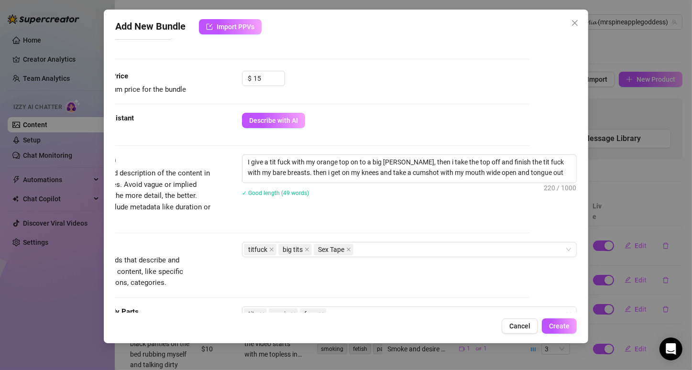
scroll to position [510, 55]
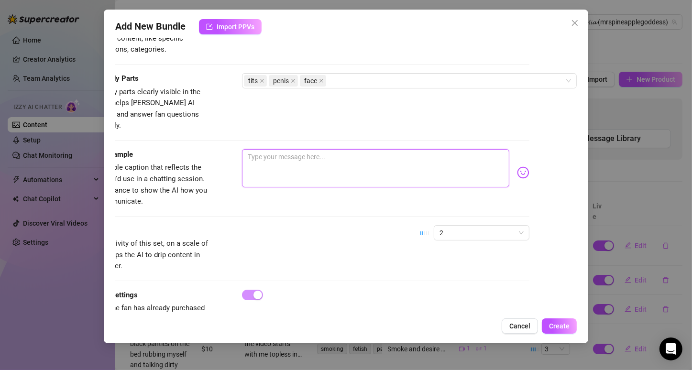
click at [247, 149] on textarea at bounding box center [375, 168] width 267 height 38
paste textarea "See me work this huge white cock between my 2000cc fake tits under my orange to…"
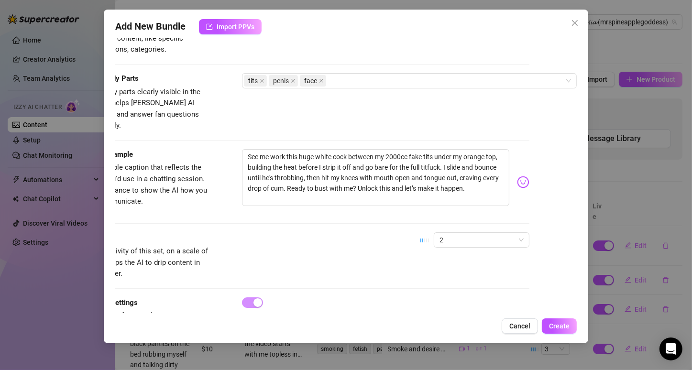
scroll to position [542, 55]
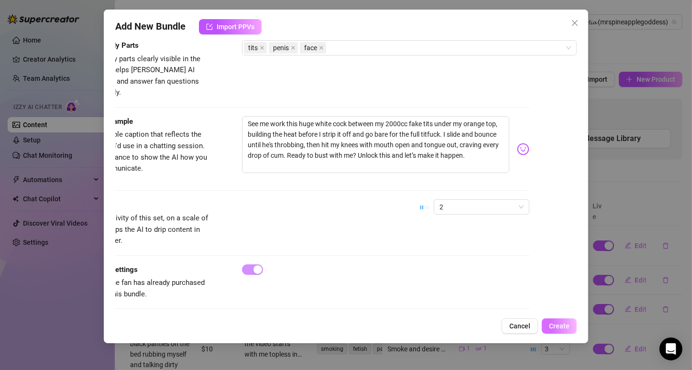
click at [567, 323] on span "Create" at bounding box center [559, 326] width 21 height 8
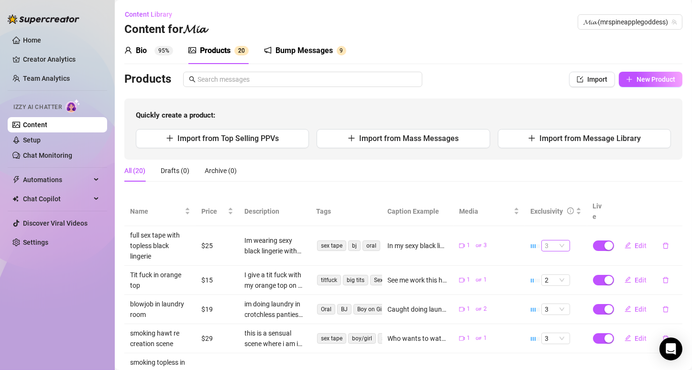
click at [553, 240] on span "3" at bounding box center [555, 245] width 21 height 11
click at [548, 263] on div "2" at bounding box center [548, 267] width 13 height 11
click at [634, 239] on button "Edit" at bounding box center [636, 245] width 38 height 15
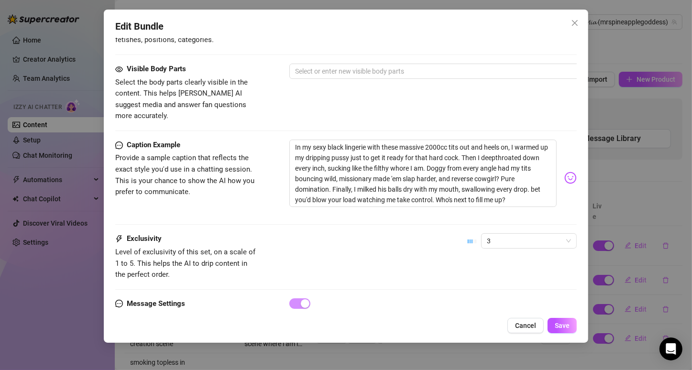
scroll to position [556, 0]
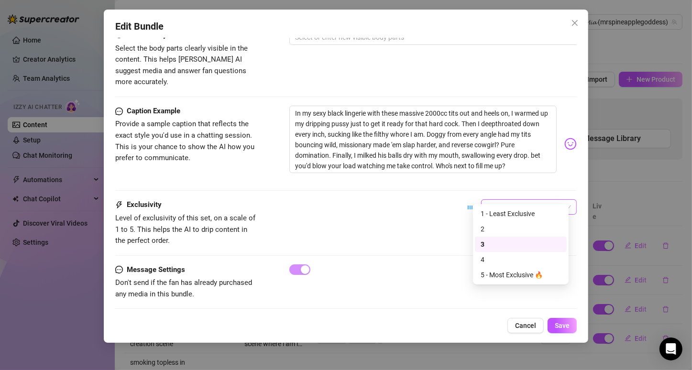
click at [564, 199] on div "3" at bounding box center [529, 206] width 96 height 15
click at [538, 226] on div "2" at bounding box center [520, 229] width 80 height 11
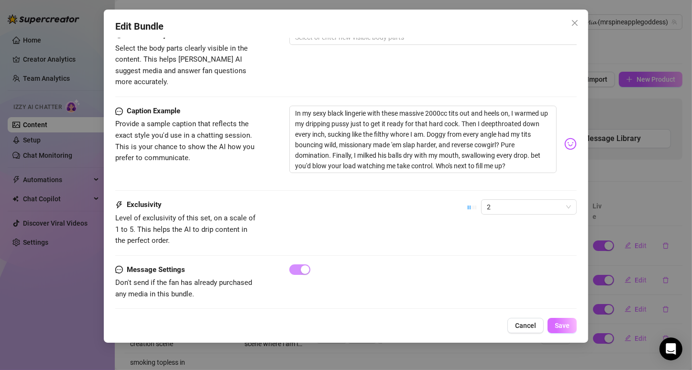
click at [558, 328] on span "Save" at bounding box center [561, 326] width 15 height 8
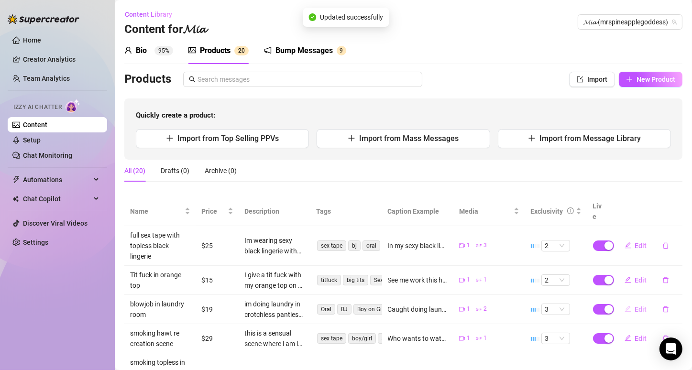
click at [626, 302] on button "Edit" at bounding box center [636, 309] width 38 height 15
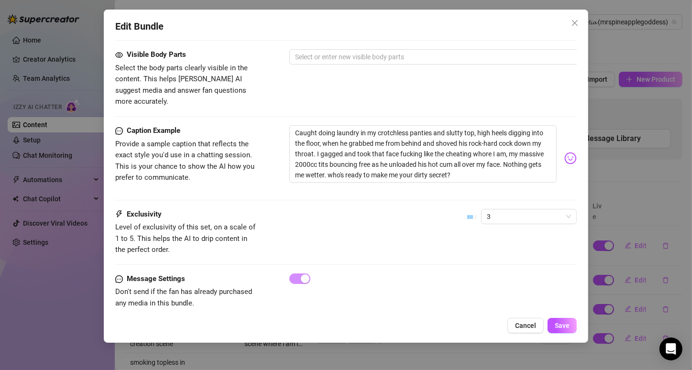
scroll to position [546, 0]
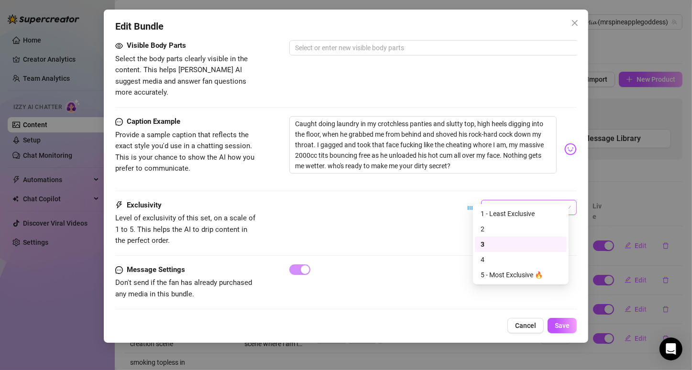
click at [490, 200] on span "3" at bounding box center [529, 207] width 84 height 14
click at [492, 227] on div "2" at bounding box center [520, 229] width 80 height 11
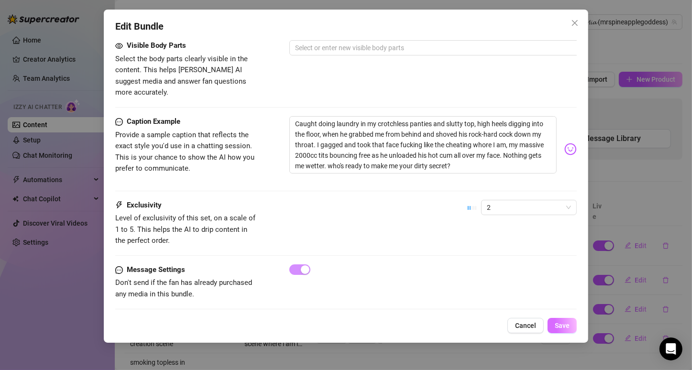
click at [564, 332] on button "Save" at bounding box center [561, 325] width 29 height 15
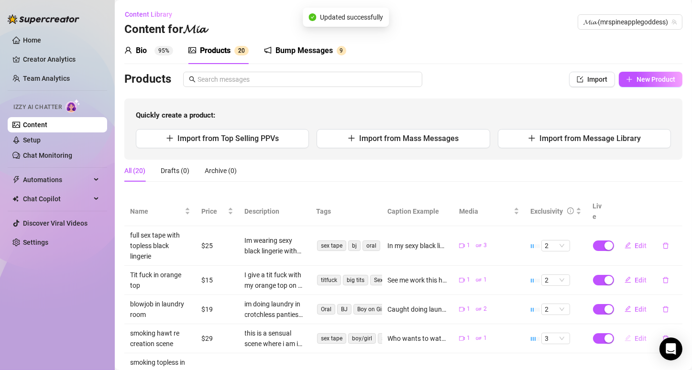
click at [635, 335] on span "Edit" at bounding box center [641, 339] width 12 height 8
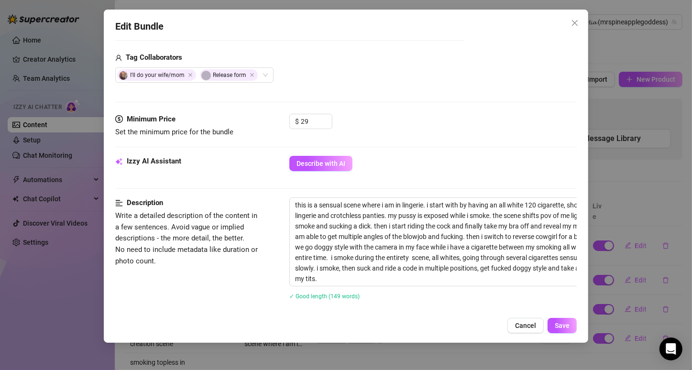
scroll to position [466, 0]
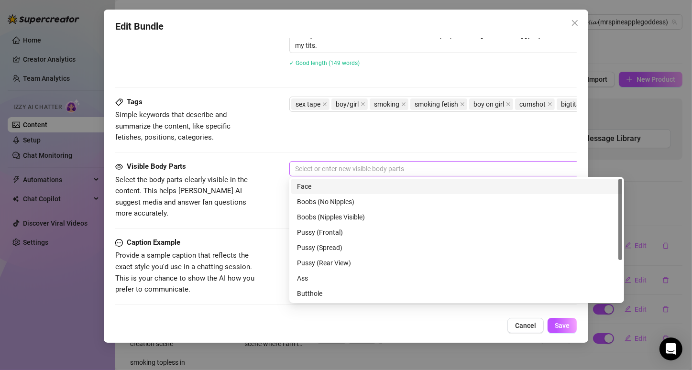
click at [387, 163] on div at bounding box center [451, 168] width 321 height 13
click at [369, 193] on div "Face" at bounding box center [456, 186] width 331 height 15
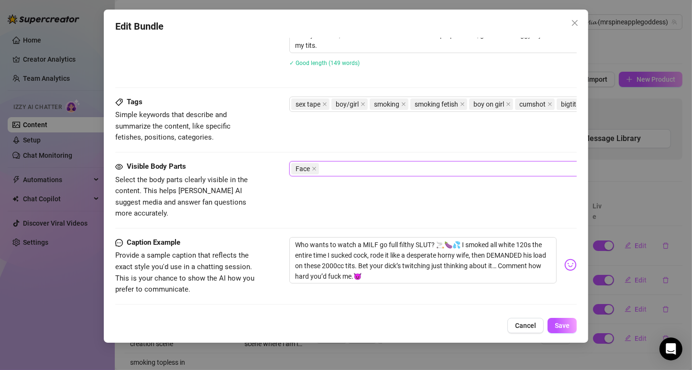
click at [374, 172] on div "Face" at bounding box center [451, 168] width 321 height 13
click at [370, 172] on div "Face" at bounding box center [451, 168] width 321 height 13
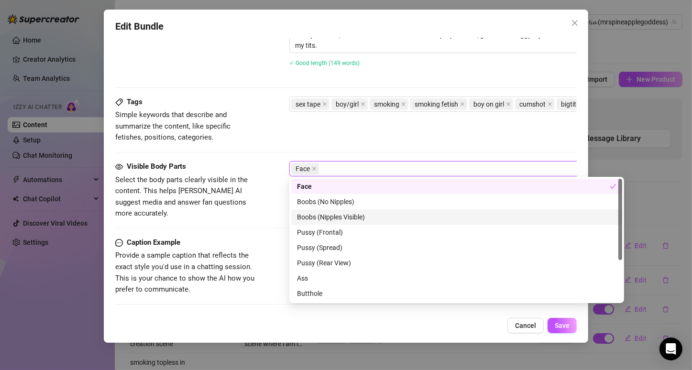
click at [367, 213] on div "Boobs (Nipples Visible)" at bounding box center [456, 217] width 319 height 11
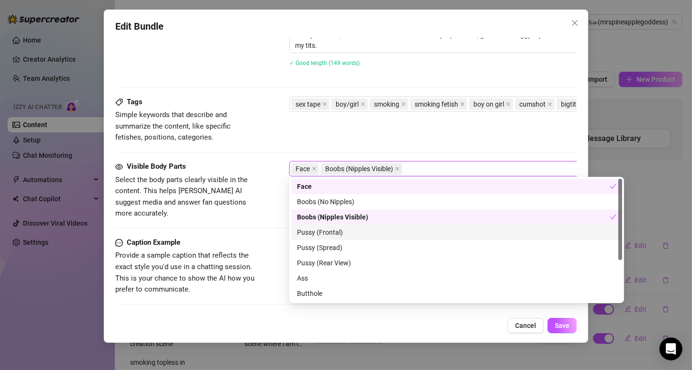
click at [365, 235] on div "Pussy (Frontal)" at bounding box center [456, 232] width 319 height 11
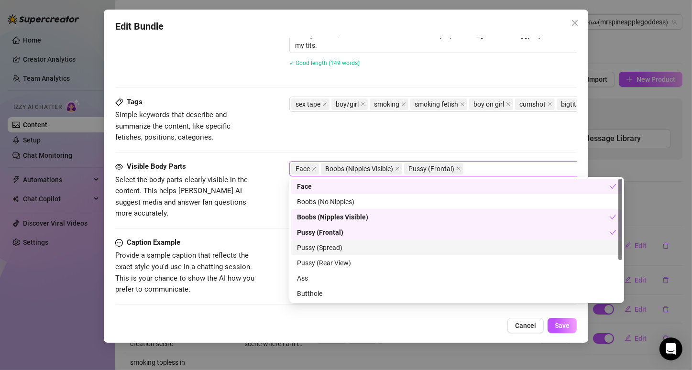
click at [365, 252] on div "Pussy (Spread)" at bounding box center [456, 247] width 319 height 11
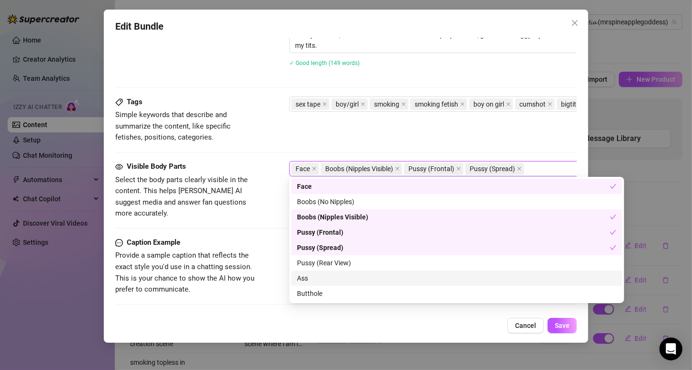
click at [358, 280] on div "Ass" at bounding box center [456, 278] width 319 height 11
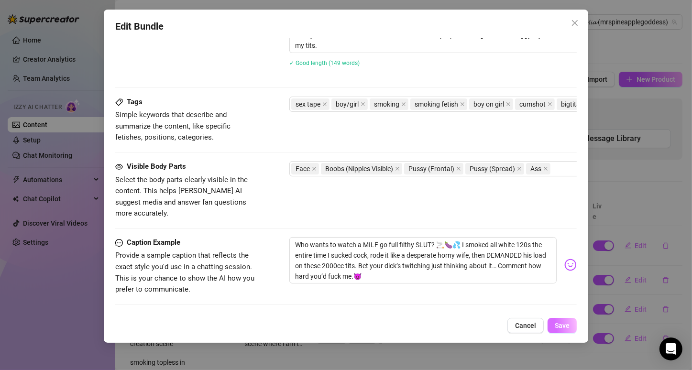
click at [559, 329] on span "Save" at bounding box center [561, 326] width 15 height 8
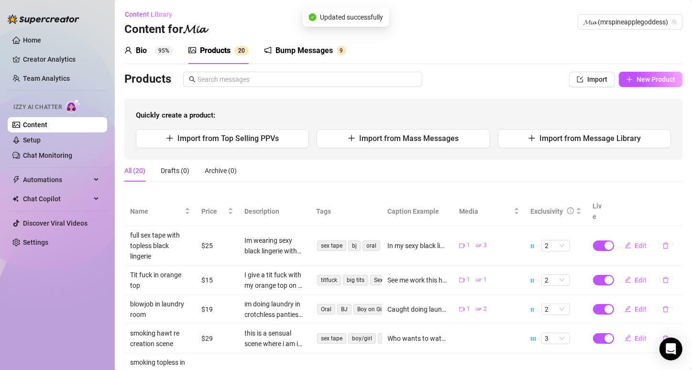
click at [569, 295] on td "2" at bounding box center [556, 309] width 62 height 29
click at [629, 331] on button "Edit" at bounding box center [636, 338] width 38 height 15
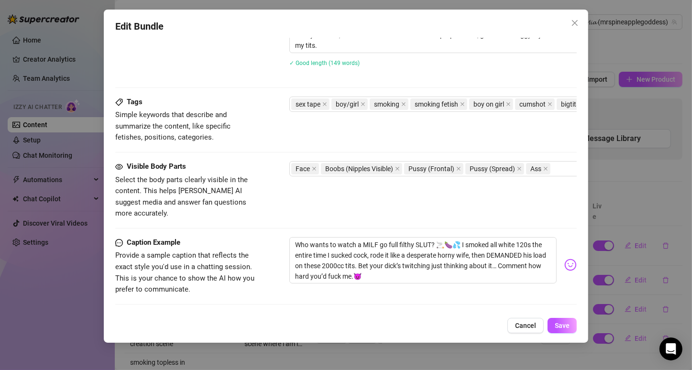
scroll to position [580, 0]
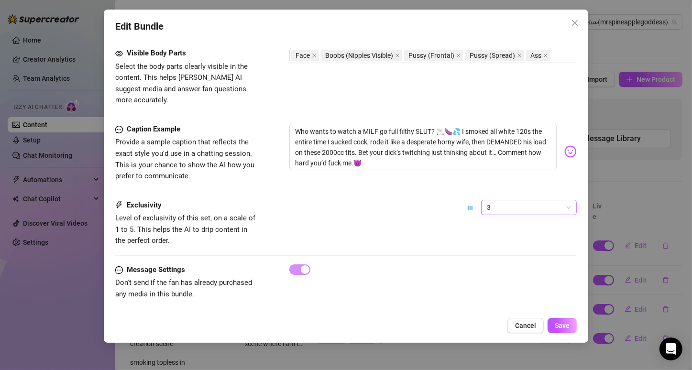
click at [490, 200] on span "3" at bounding box center [529, 207] width 84 height 14
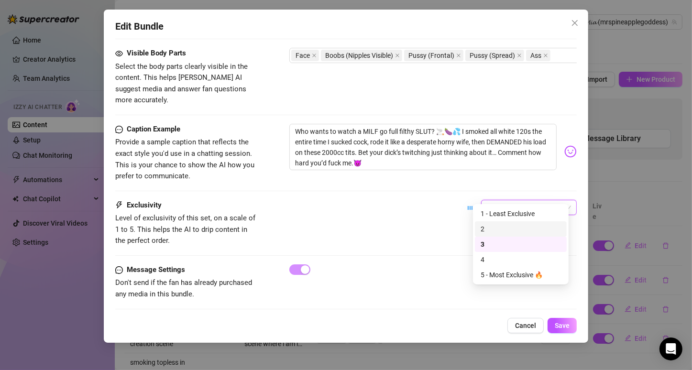
click at [492, 228] on div "2" at bounding box center [520, 229] width 80 height 11
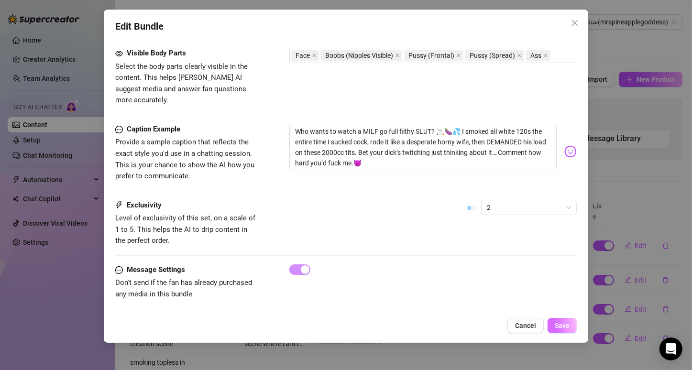
click at [558, 323] on span "Save" at bounding box center [561, 326] width 15 height 8
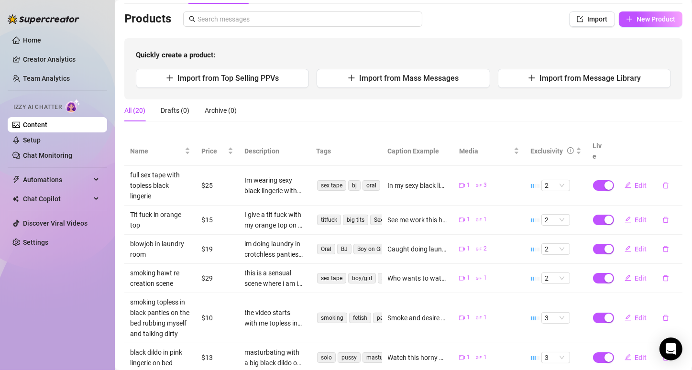
scroll to position [254, 0]
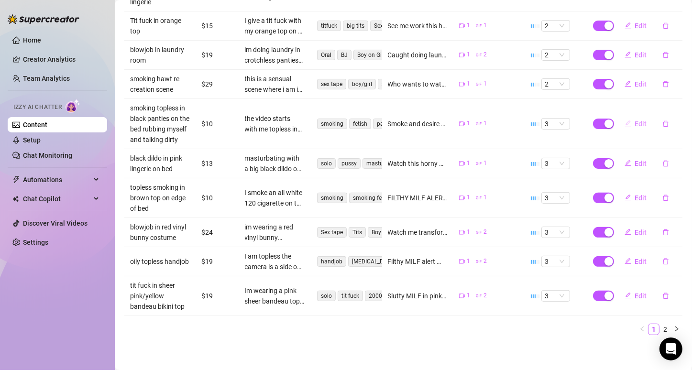
click at [635, 121] on span "Edit" at bounding box center [641, 124] width 12 height 8
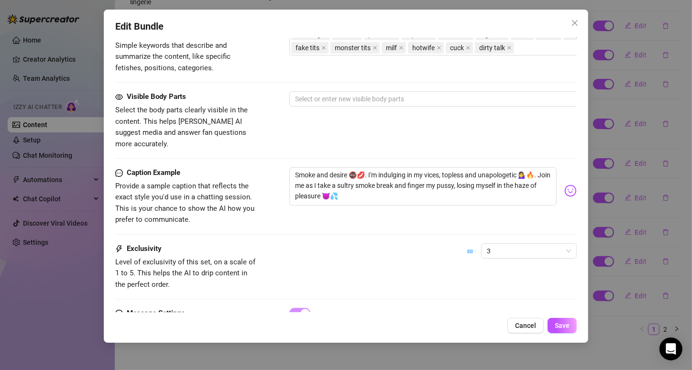
scroll to position [492, 0]
click at [360, 95] on div at bounding box center [451, 97] width 321 height 13
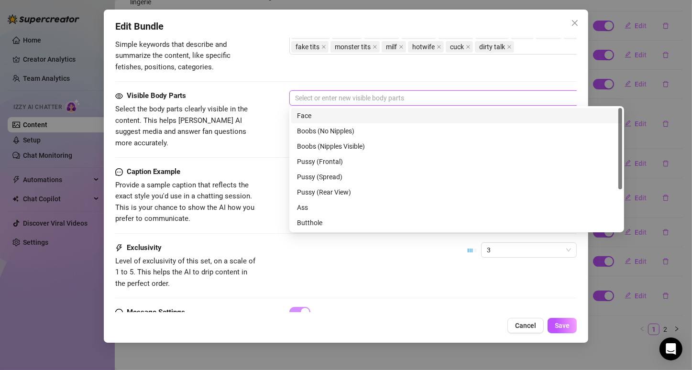
click at [341, 122] on div "Face" at bounding box center [456, 115] width 331 height 15
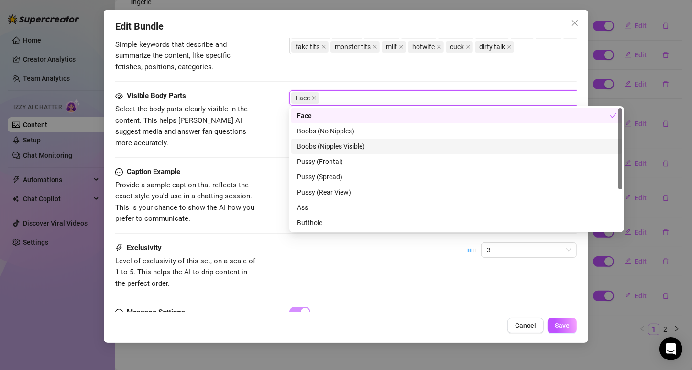
click at [343, 144] on div "Boobs (Nipples Visible)" at bounding box center [456, 146] width 319 height 11
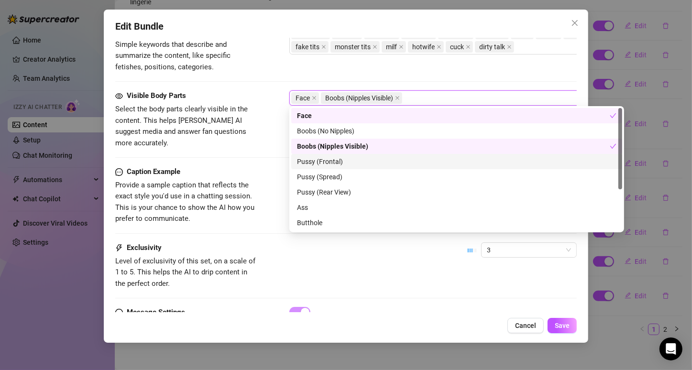
click at [365, 164] on div "Pussy (Frontal)" at bounding box center [456, 161] width 319 height 11
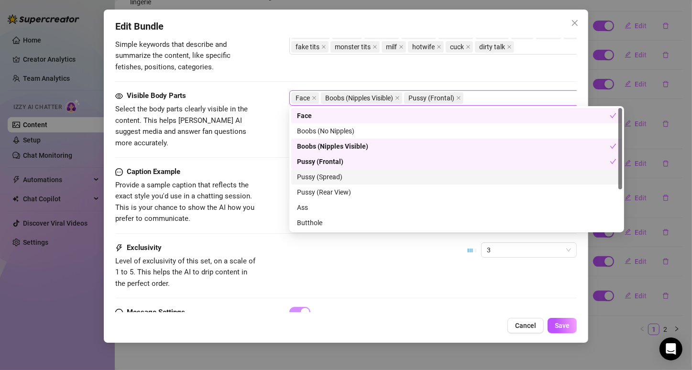
click at [364, 173] on div "Pussy (Spread)" at bounding box center [456, 177] width 319 height 11
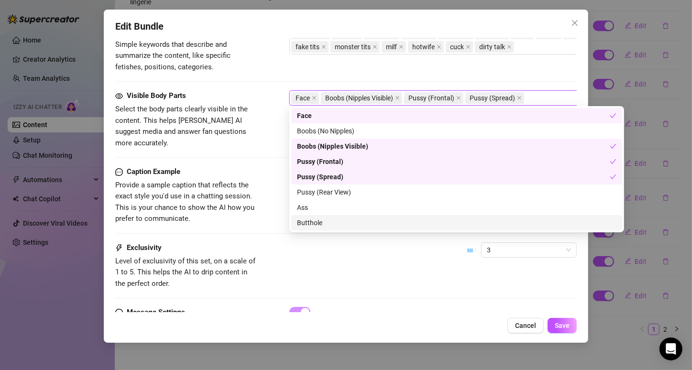
click at [524, 307] on div at bounding box center [432, 312] width 287 height 11
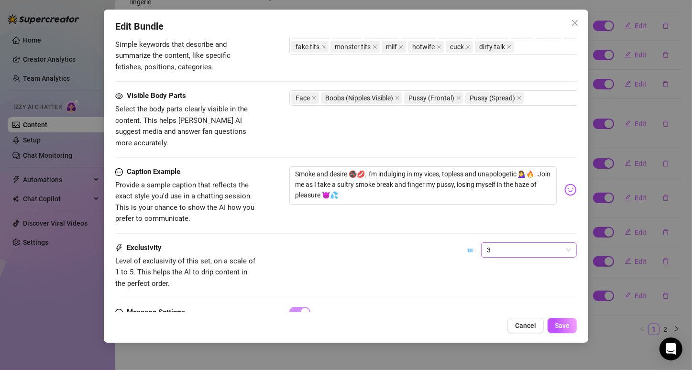
click at [514, 243] on span "3" at bounding box center [529, 250] width 84 height 14
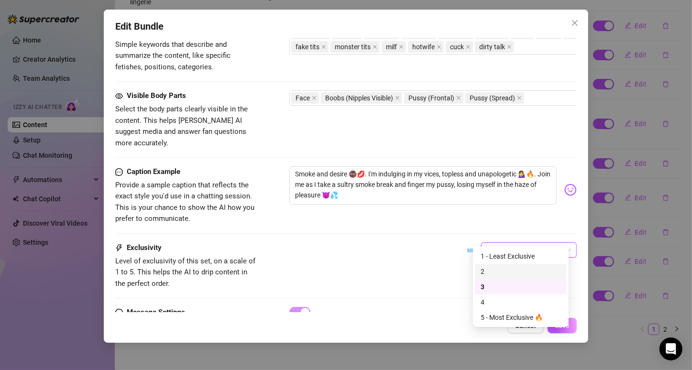
click at [491, 268] on div "2" at bounding box center [520, 271] width 80 height 11
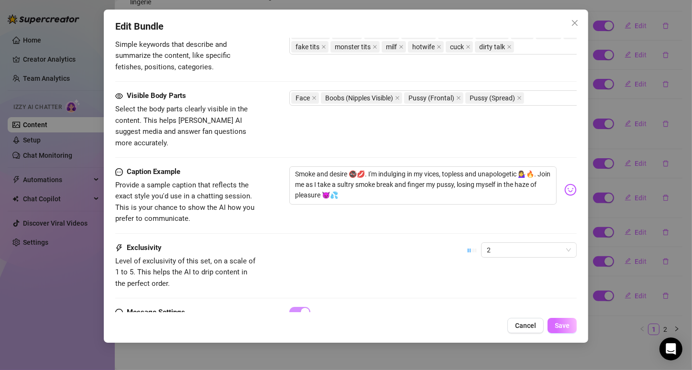
click at [570, 321] on button "Save" at bounding box center [561, 325] width 29 height 15
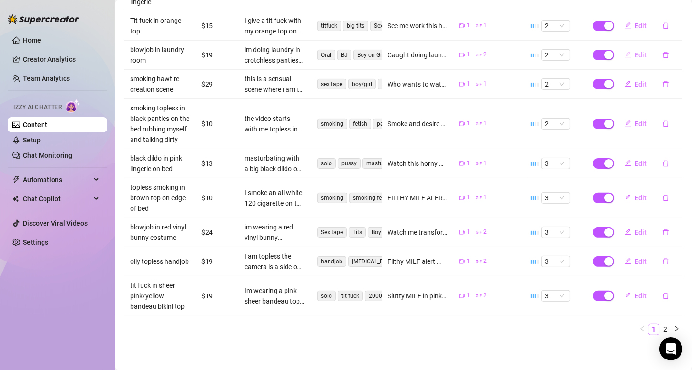
click at [630, 47] on button "Edit" at bounding box center [636, 54] width 38 height 15
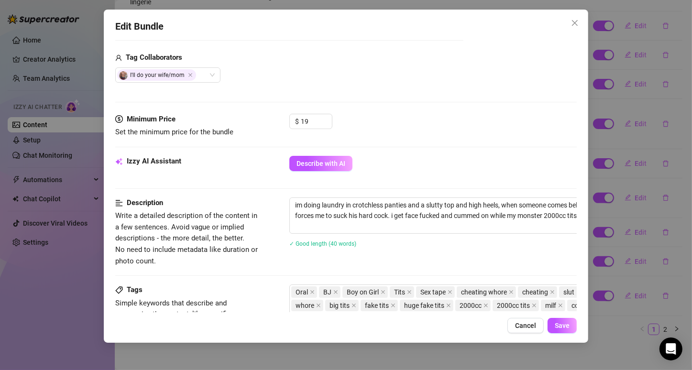
scroll to position [466, 0]
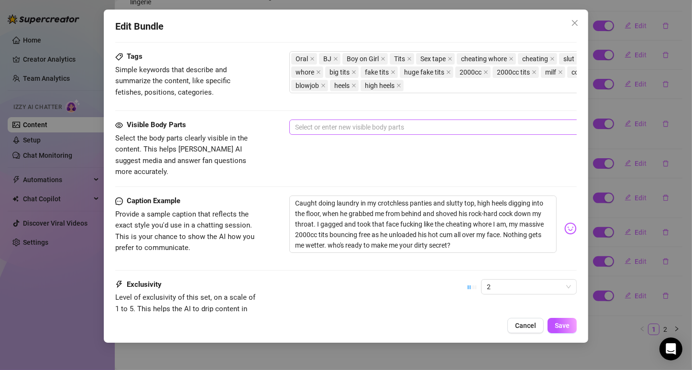
click at [395, 123] on div at bounding box center [451, 126] width 321 height 13
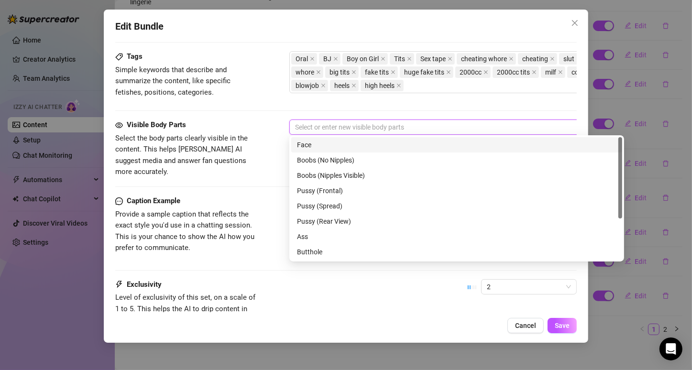
click at [349, 144] on div "Face" at bounding box center [456, 145] width 319 height 11
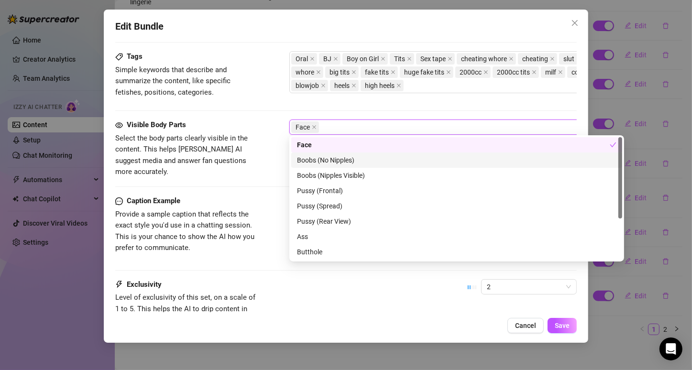
click at [349, 164] on div "Boobs (No Nipples)" at bounding box center [456, 160] width 319 height 11
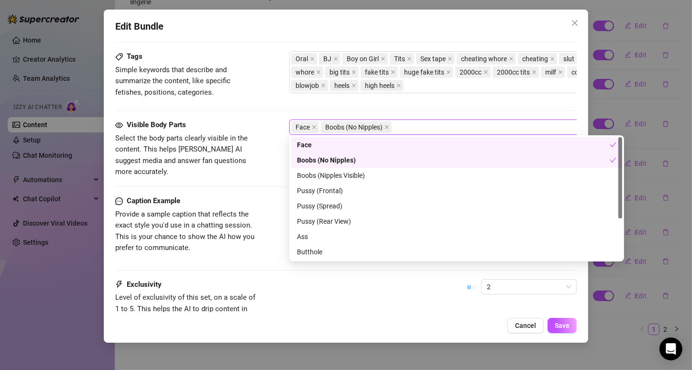
click at [349, 164] on div "Boobs (No Nipples)" at bounding box center [453, 160] width 313 height 11
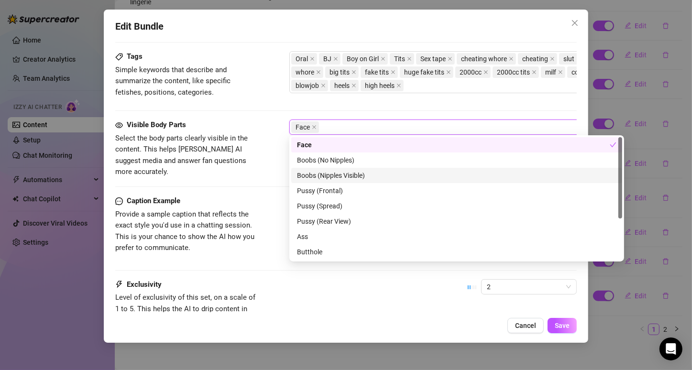
click at [347, 176] on div "Boobs (Nipples Visible)" at bounding box center [456, 175] width 319 height 11
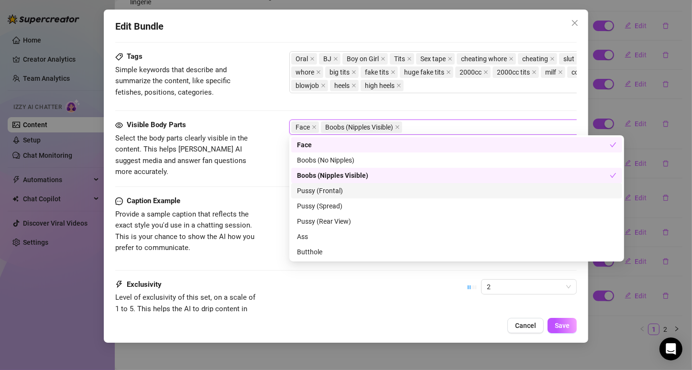
click at [344, 195] on div "Pussy (Frontal)" at bounding box center [456, 190] width 319 height 11
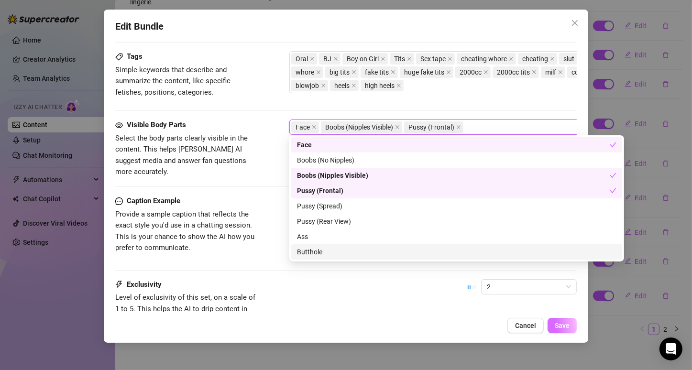
click at [564, 331] on button "Save" at bounding box center [561, 325] width 29 height 15
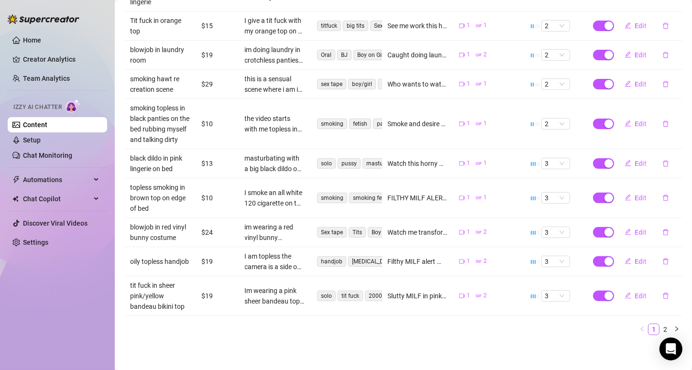
scroll to position [0, 0]
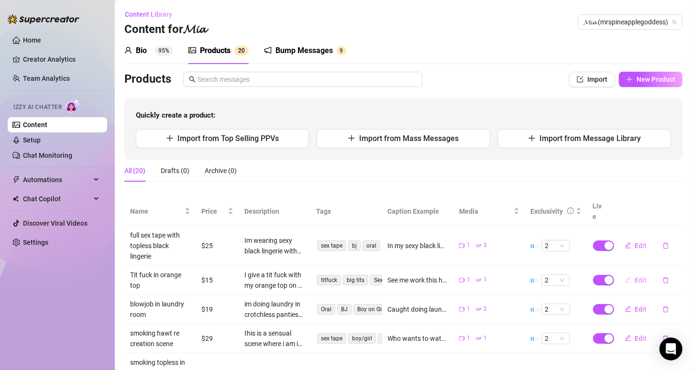
click at [635, 276] on span "Edit" at bounding box center [641, 280] width 12 height 8
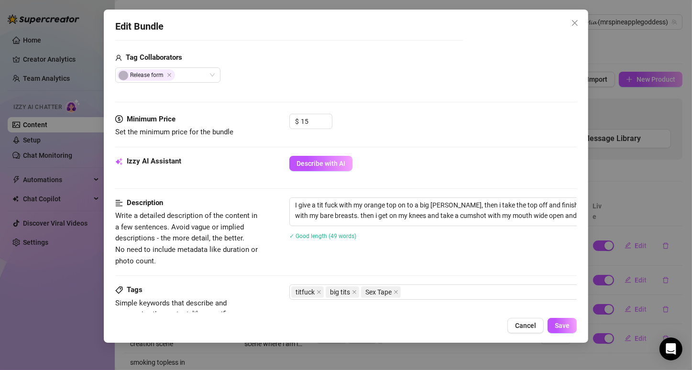
scroll to position [466, 0]
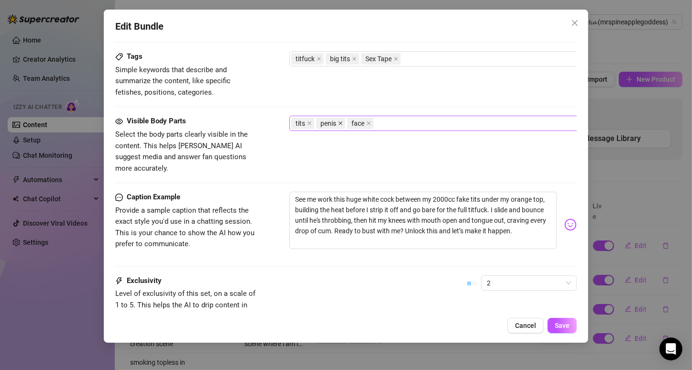
click at [340, 121] on icon "close" at bounding box center [340, 123] width 5 height 5
click at [307, 125] on span at bounding box center [309, 123] width 5 height 11
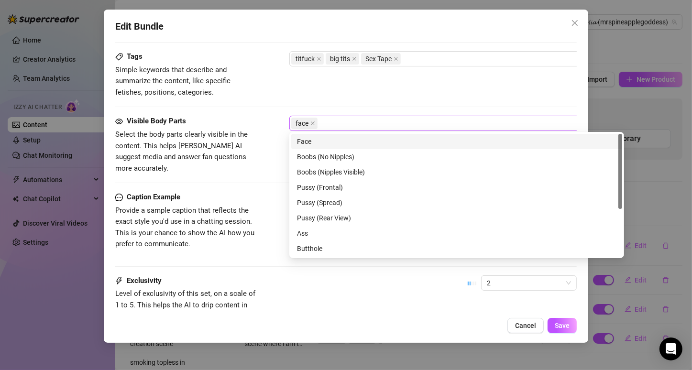
click at [307, 125] on span "face" at bounding box center [301, 123] width 13 height 11
click at [314, 141] on div "Face" at bounding box center [456, 141] width 319 height 11
click at [315, 122] on span "face" at bounding box center [304, 123] width 26 height 11
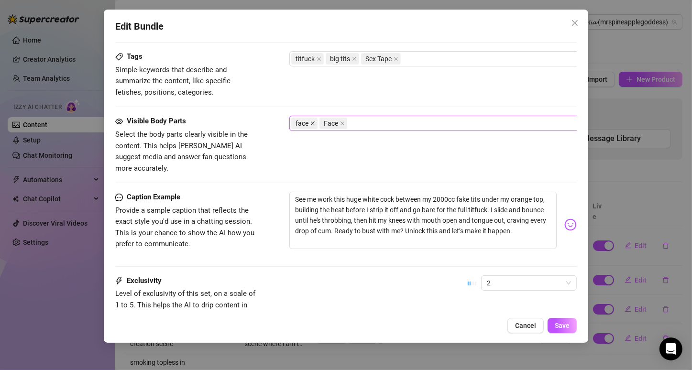
click at [312, 122] on icon "close" at bounding box center [313, 124] width 4 height 4
click at [325, 121] on div "Face" at bounding box center [451, 123] width 321 height 13
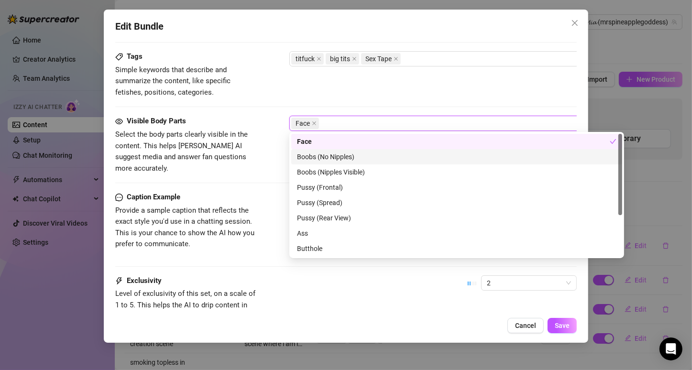
click at [330, 160] on div "Boobs (No Nipples)" at bounding box center [456, 157] width 319 height 11
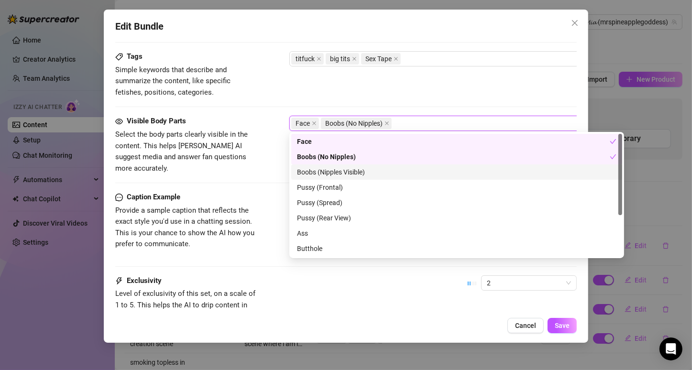
click at [363, 172] on div "Boobs (Nipples Visible)" at bounding box center [456, 172] width 319 height 11
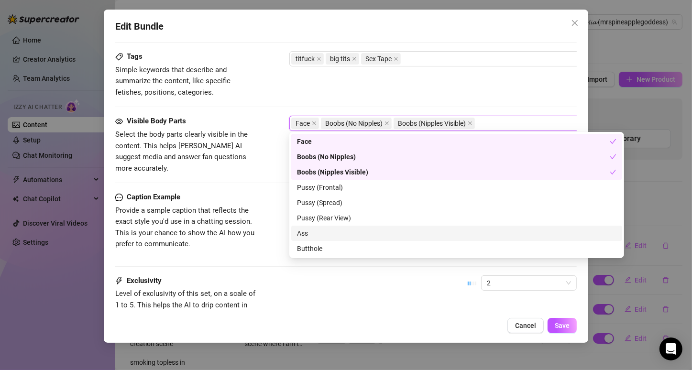
click at [422, 287] on div "Exclusivity Level of exclusivity of this set, on a scale of 1 to 5. This helps …" at bounding box center [345, 298] width 461 height 47
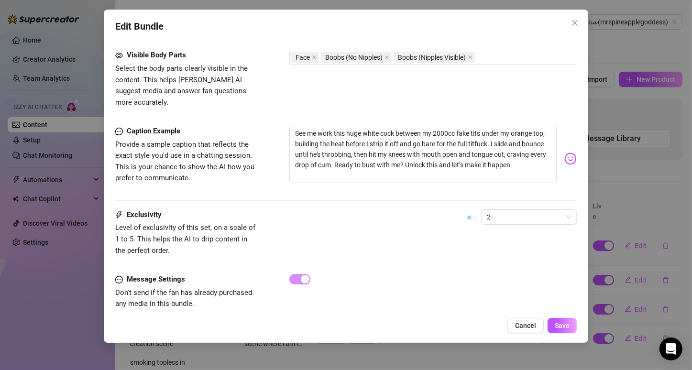
scroll to position [542, 0]
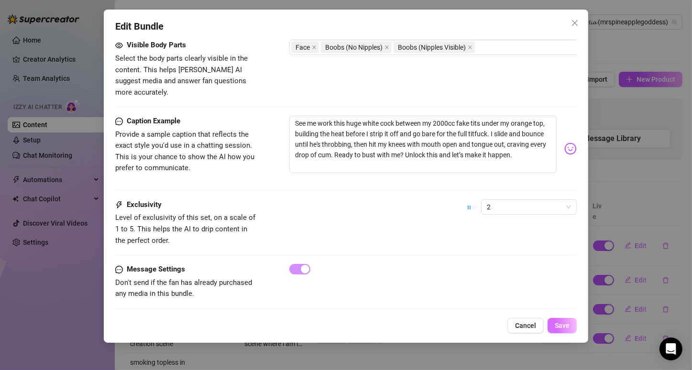
click at [560, 325] on span "Save" at bounding box center [561, 326] width 15 height 8
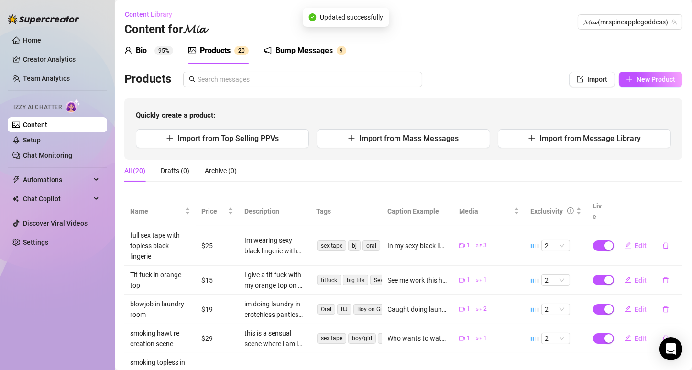
scroll to position [254, 0]
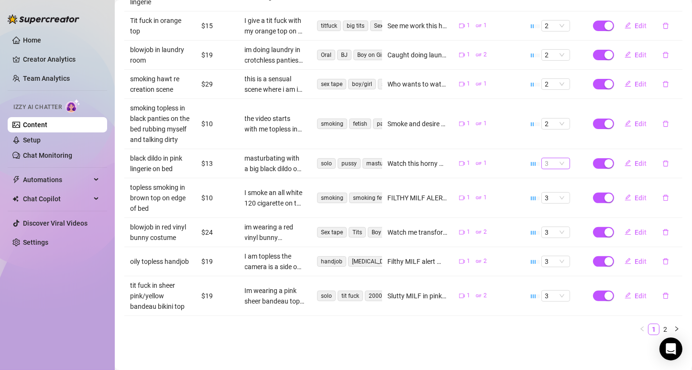
click at [556, 166] on span "3" at bounding box center [555, 163] width 21 height 11
click at [548, 194] on div "2" at bounding box center [548, 195] width 13 height 11
click at [635, 164] on span "Edit" at bounding box center [641, 164] width 12 height 8
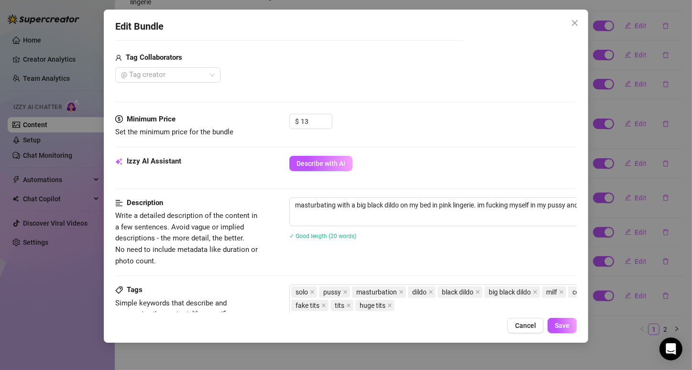
scroll to position [466, 0]
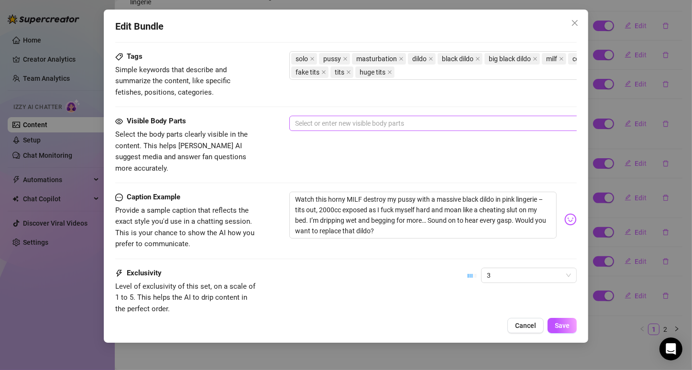
click at [315, 123] on div at bounding box center [451, 123] width 321 height 13
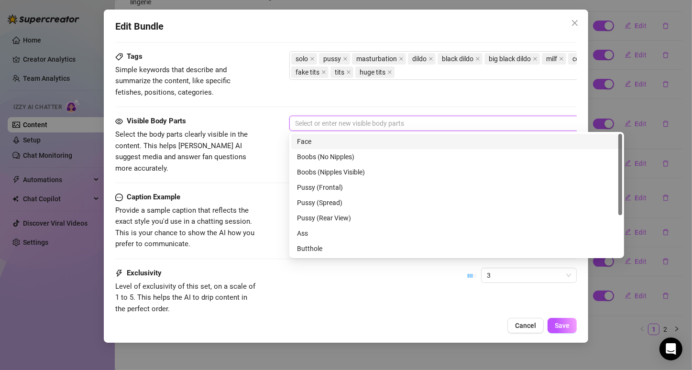
click at [317, 144] on div "Face" at bounding box center [456, 141] width 319 height 11
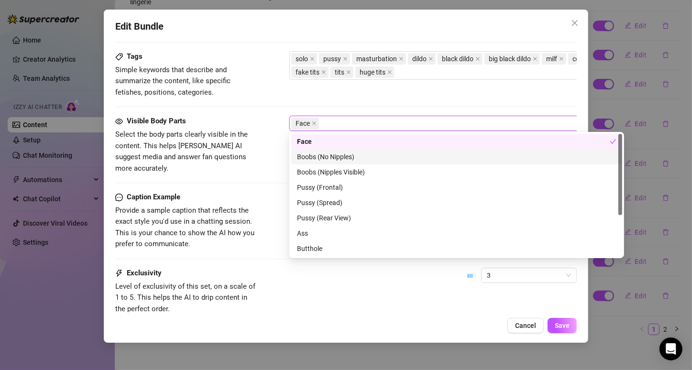
click at [317, 155] on div "Boobs (No Nipples)" at bounding box center [456, 157] width 319 height 11
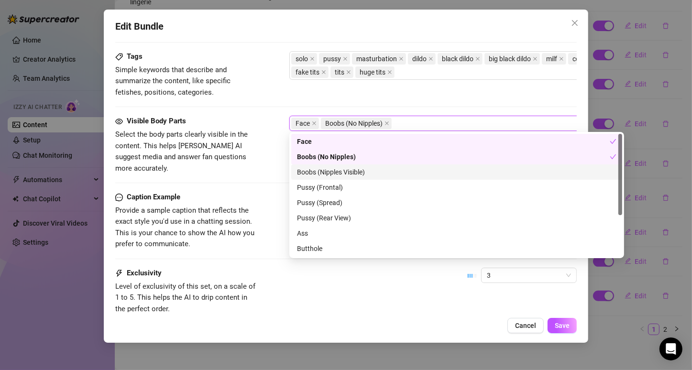
click at [316, 172] on div "Boobs (Nipples Visible)" at bounding box center [456, 172] width 319 height 11
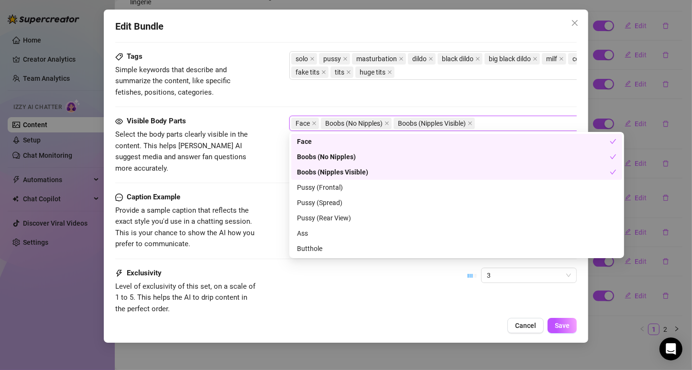
click at [317, 157] on div "Boobs (No Nipples)" at bounding box center [453, 157] width 313 height 11
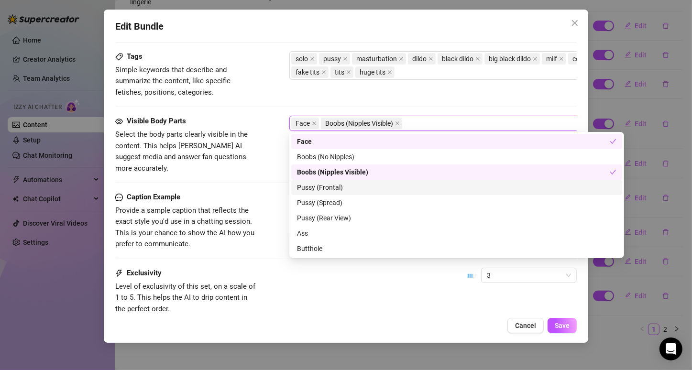
click at [317, 184] on div "Pussy (Frontal)" at bounding box center [456, 187] width 319 height 11
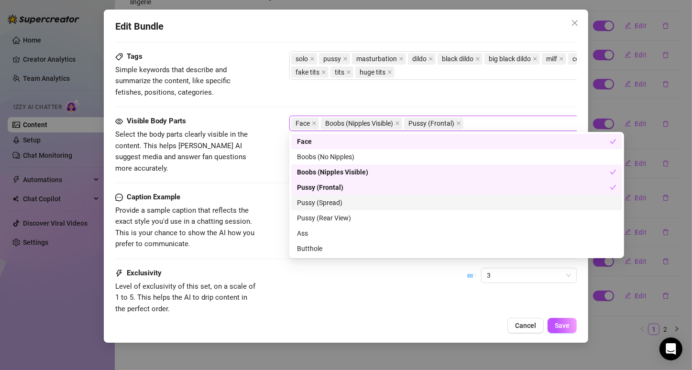
click at [317, 207] on div "Pussy (Spread)" at bounding box center [456, 202] width 319 height 11
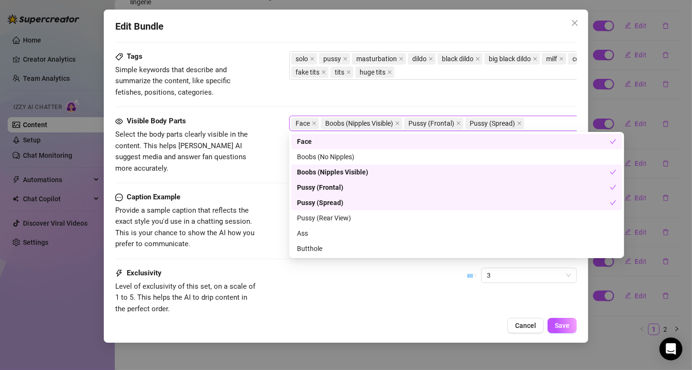
drag, startPoint x: 317, startPoint y: 207, endPoint x: 422, endPoint y: 266, distance: 120.5
click at [422, 266] on body "Home Creator Analytics Team Analytics Izzy AI Chatter Content Setup Chat Monito…" at bounding box center [346, 185] width 692 height 370
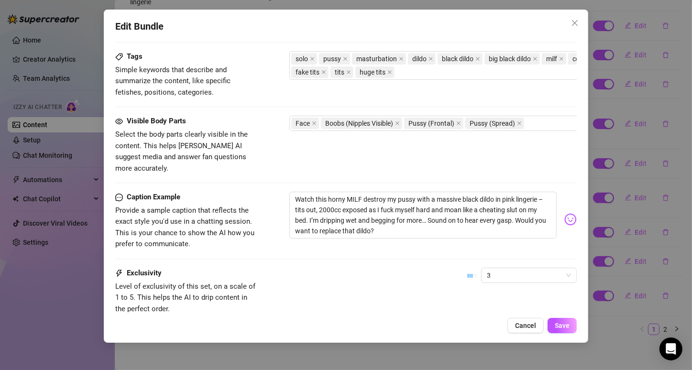
click at [562, 285] on div "Exclusivity Level of exclusivity of this set, on a scale of 1 to 5. This helps …" at bounding box center [345, 291] width 461 height 47
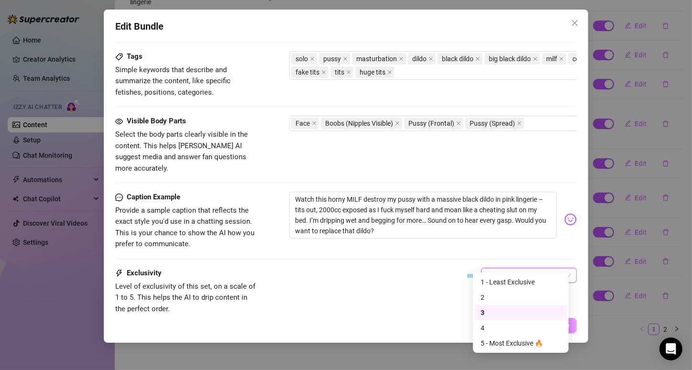
click at [525, 268] on span "3" at bounding box center [529, 275] width 84 height 14
click at [510, 297] on div "2" at bounding box center [520, 297] width 80 height 11
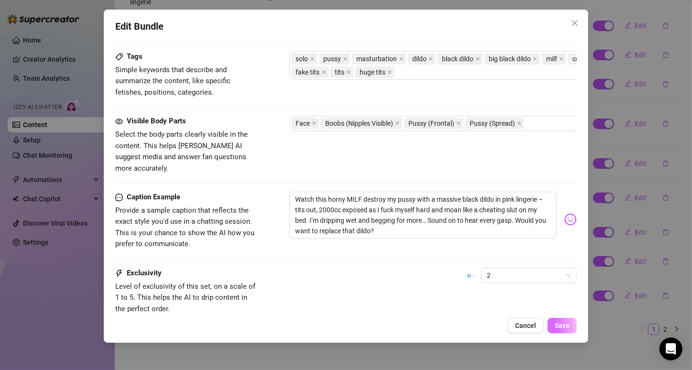
click at [568, 325] on span "Save" at bounding box center [561, 326] width 15 height 8
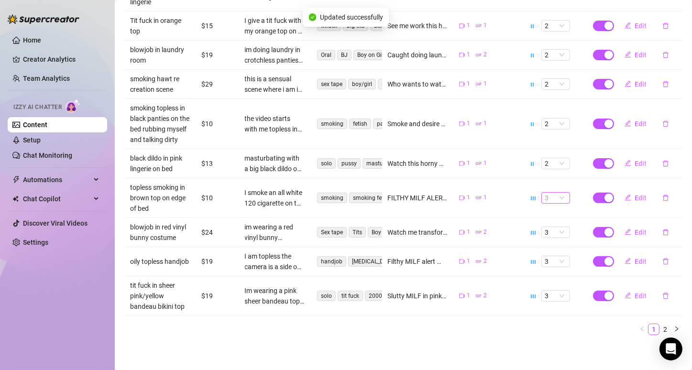
click at [549, 196] on span "3" at bounding box center [555, 198] width 21 height 11
click at [542, 227] on div "2" at bounding box center [548, 229] width 13 height 11
click at [635, 195] on span "Edit" at bounding box center [641, 198] width 12 height 8
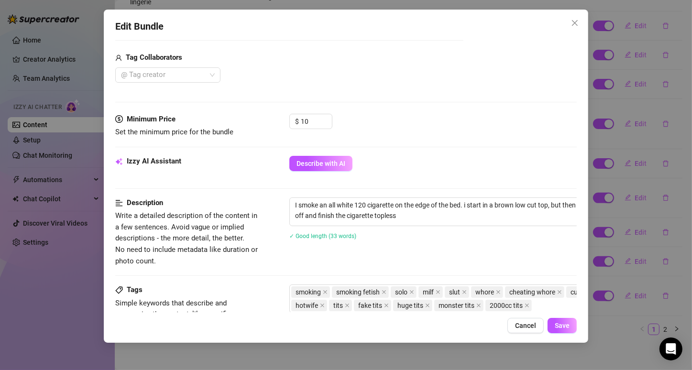
scroll to position [466, 0]
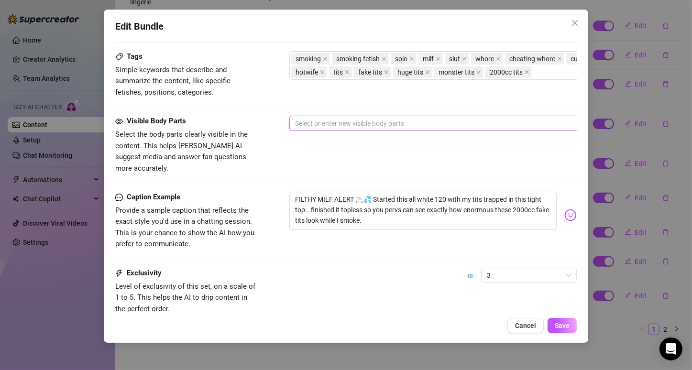
click at [359, 126] on div at bounding box center [451, 123] width 321 height 13
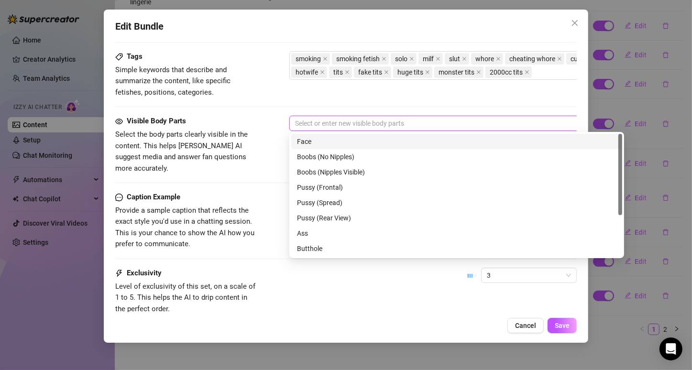
click at [352, 140] on div "Face" at bounding box center [456, 141] width 319 height 11
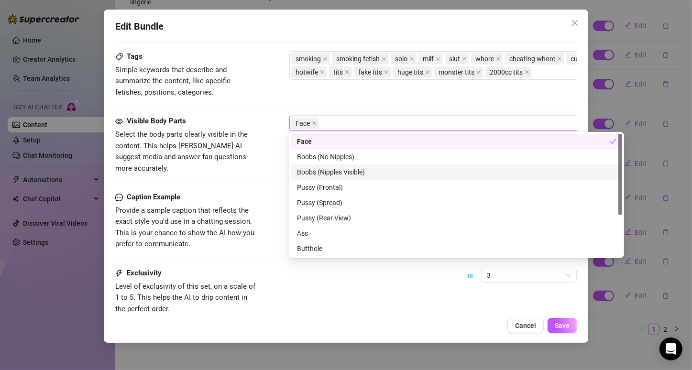
click at [342, 174] on div "Boobs (Nipples Visible)" at bounding box center [456, 172] width 319 height 11
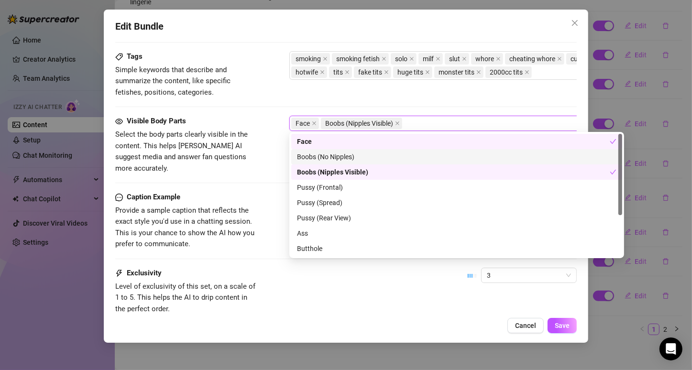
click at [345, 161] on div "Boobs (No Nipples)" at bounding box center [456, 157] width 319 height 11
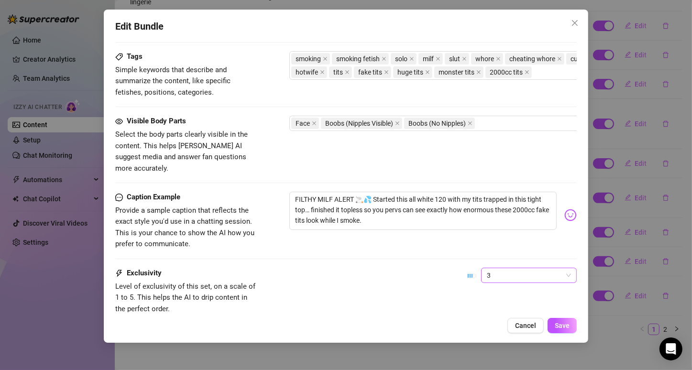
drag, startPoint x: 508, startPoint y: 293, endPoint x: 506, endPoint y: 259, distance: 33.5
click at [506, 268] on div "Exclusivity Level of exclusivity of this set, on a scale of 1 to 5. This helps …" at bounding box center [345, 291] width 461 height 47
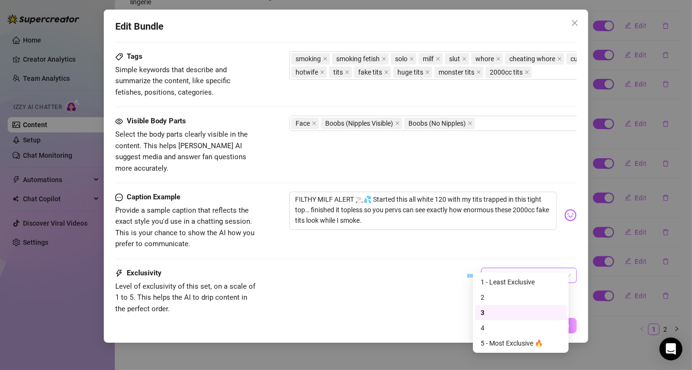
click at [506, 268] on span "3" at bounding box center [529, 275] width 84 height 14
click at [498, 296] on div "2" at bounding box center [520, 297] width 80 height 11
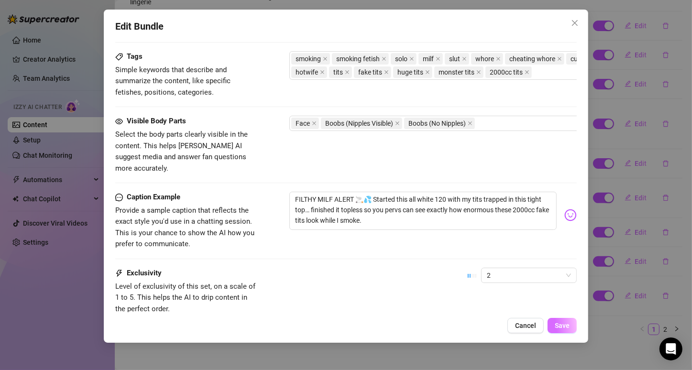
click at [557, 321] on button "Save" at bounding box center [561, 325] width 29 height 15
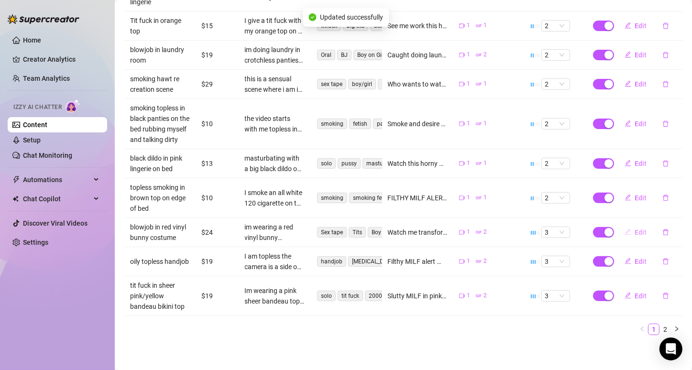
click at [624, 232] on icon "edit" at bounding box center [627, 231] width 7 height 7
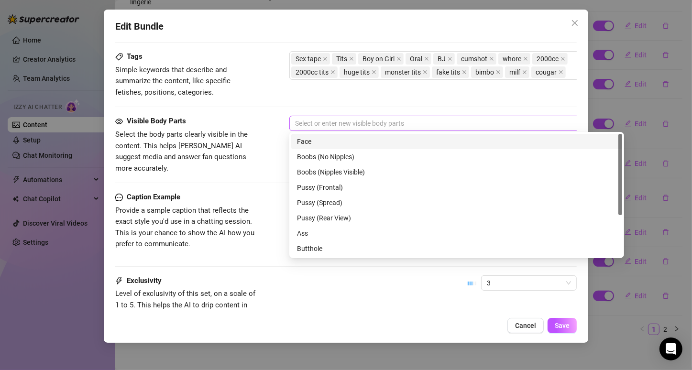
click at [325, 122] on div at bounding box center [451, 123] width 321 height 13
click at [319, 140] on div "Face" at bounding box center [456, 141] width 319 height 11
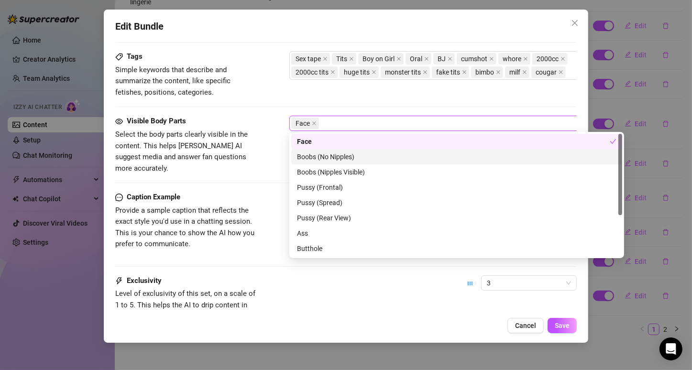
click at [319, 153] on div "Boobs (No Nipples)" at bounding box center [456, 157] width 319 height 11
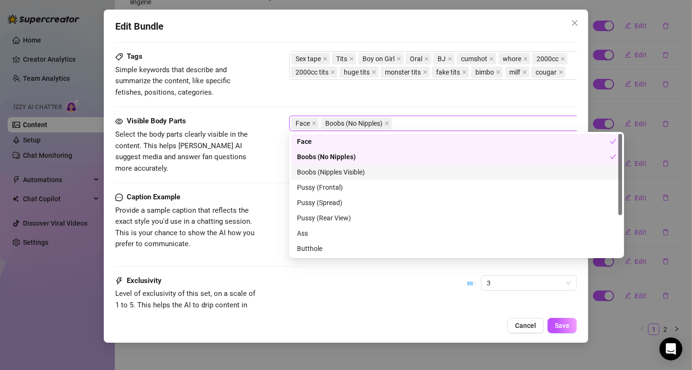
click at [318, 169] on div "Boobs (Nipples Visible)" at bounding box center [456, 172] width 319 height 11
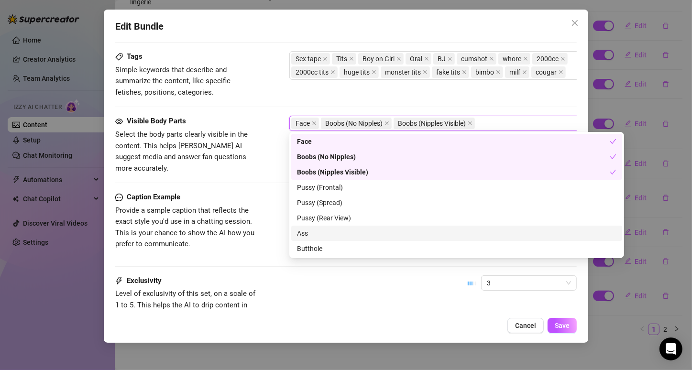
click at [319, 233] on div "Ass" at bounding box center [456, 233] width 319 height 11
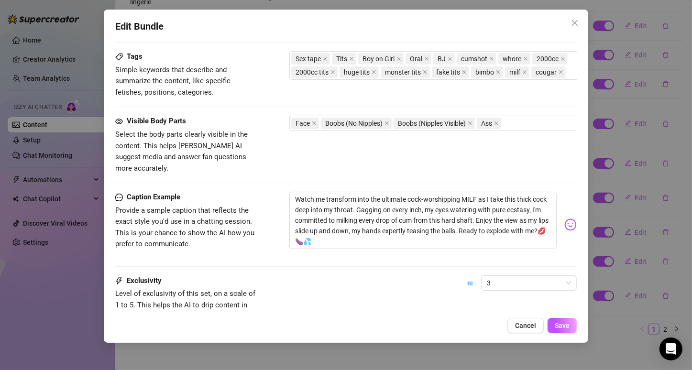
click at [434, 290] on div "Exclusivity Level of exclusivity of this set, on a scale of 1 to 5. This helps …" at bounding box center [345, 298] width 461 height 47
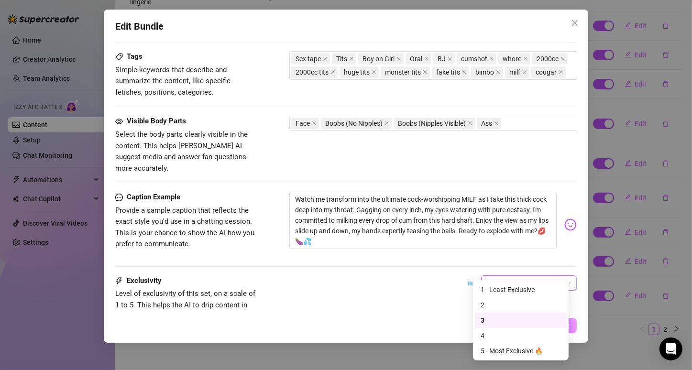
click at [489, 276] on span "3" at bounding box center [529, 283] width 84 height 14
click at [489, 300] on div "2" at bounding box center [520, 305] width 80 height 11
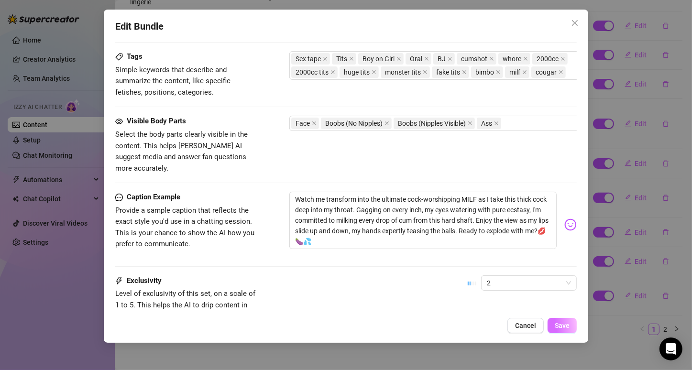
click at [556, 322] on span "Save" at bounding box center [561, 326] width 15 height 8
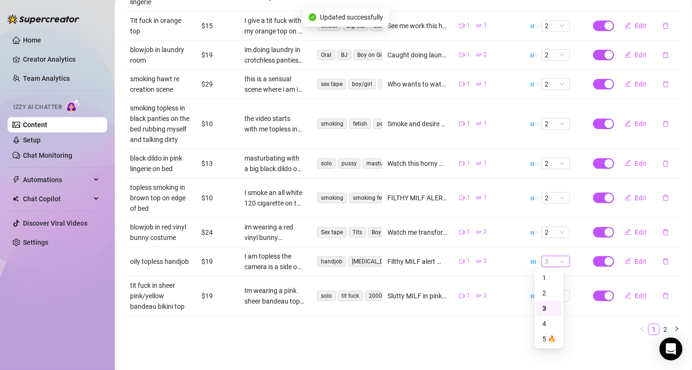
click at [548, 260] on span "3" at bounding box center [555, 261] width 21 height 11
click at [637, 261] on span "Edit" at bounding box center [641, 262] width 12 height 8
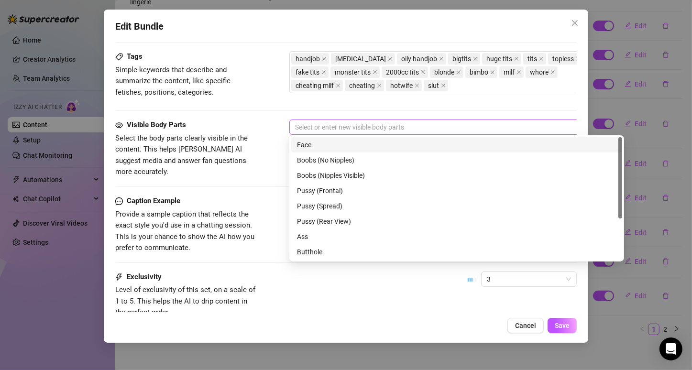
click at [351, 125] on div at bounding box center [451, 126] width 321 height 13
click at [339, 143] on div "Face" at bounding box center [456, 145] width 319 height 11
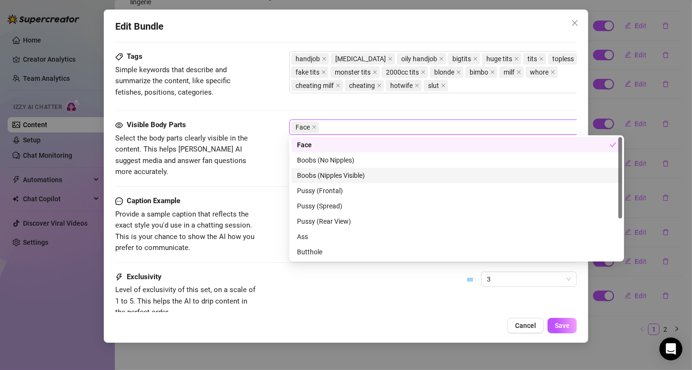
click at [335, 174] on div "Boobs (Nipples Visible)" at bounding box center [456, 175] width 319 height 11
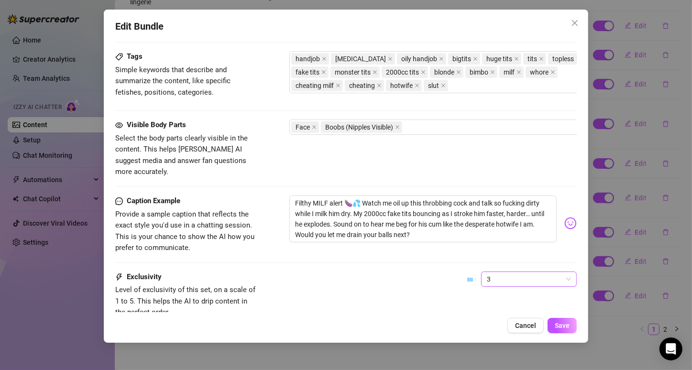
drag, startPoint x: 511, startPoint y: 287, endPoint x: 518, endPoint y: 271, distance: 17.4
click at [518, 271] on div "Exclusivity Level of exclusivity of this set, on a scale of 1 to 5. This helps …" at bounding box center [345, 294] width 461 height 47
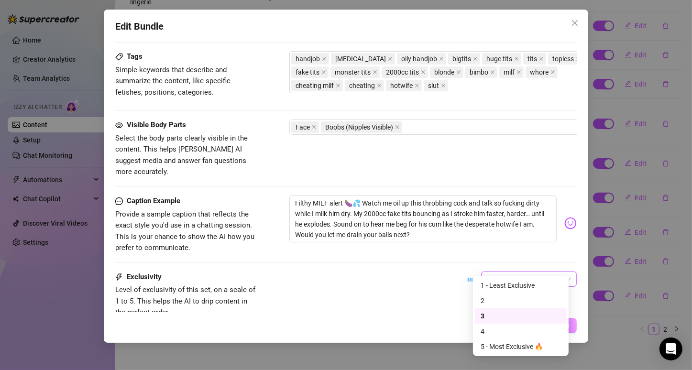
click at [518, 272] on span "3" at bounding box center [529, 279] width 84 height 14
click at [510, 302] on div "2" at bounding box center [520, 300] width 80 height 11
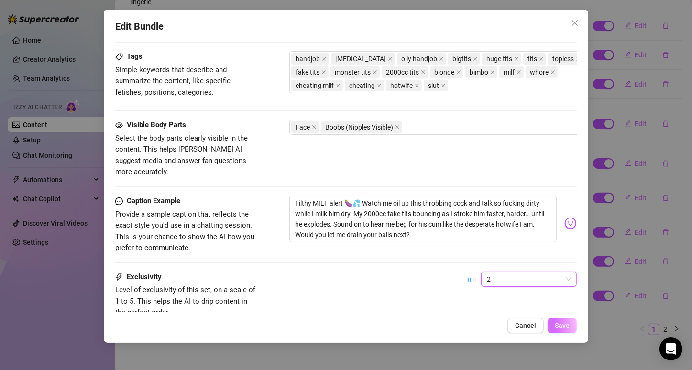
click at [565, 329] on span "Save" at bounding box center [561, 326] width 15 height 8
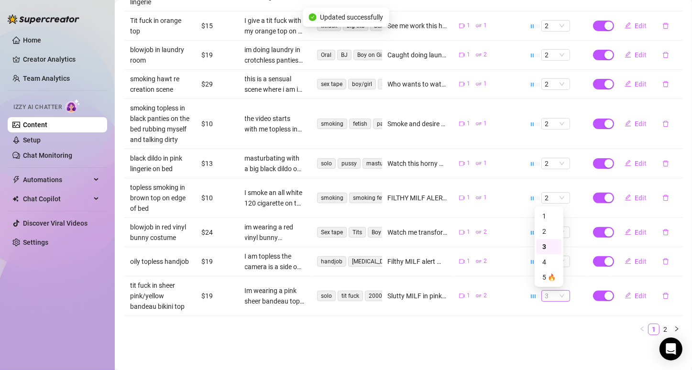
click at [548, 294] on span "3" at bounding box center [555, 296] width 21 height 11
click at [625, 293] on button "Edit" at bounding box center [636, 295] width 38 height 15
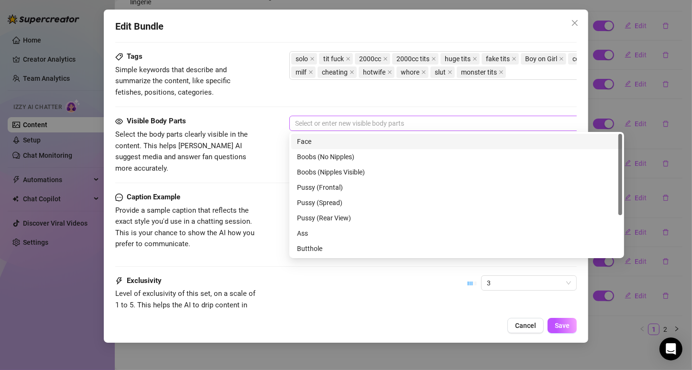
click at [354, 126] on div at bounding box center [451, 123] width 321 height 13
click at [340, 141] on div "Face" at bounding box center [456, 141] width 319 height 11
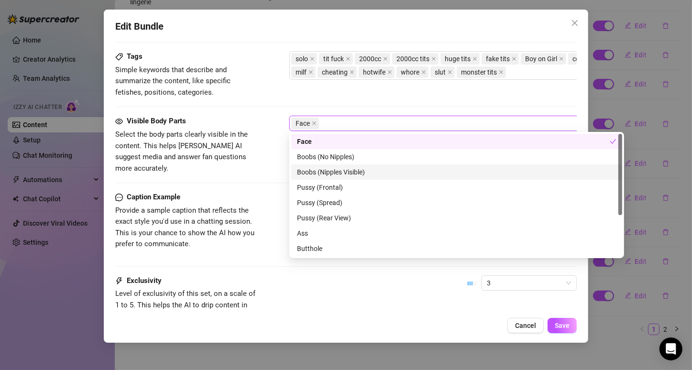
click at [337, 171] on div "Boobs (Nipples Visible)" at bounding box center [456, 172] width 319 height 11
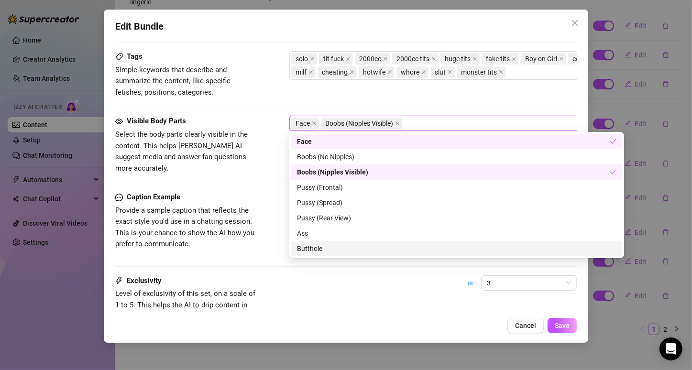
click at [406, 275] on div "Exclusivity Level of exclusivity of this set, on a scale of 1 to 5. This helps …" at bounding box center [345, 298] width 461 height 47
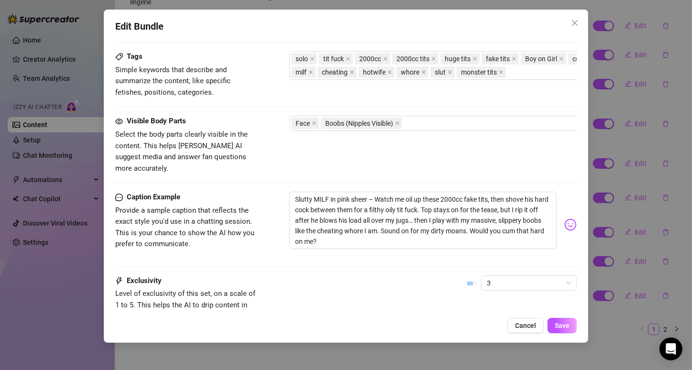
click at [500, 278] on div "3" at bounding box center [521, 287] width 109 height 24
click at [508, 276] on span "3" at bounding box center [529, 283] width 84 height 14
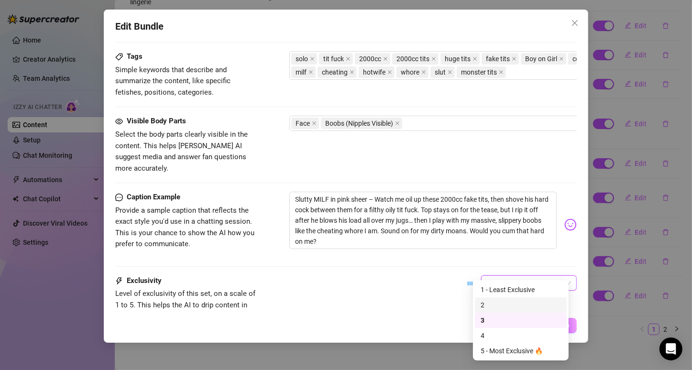
click at [496, 307] on div "2" at bounding box center [520, 305] width 80 height 11
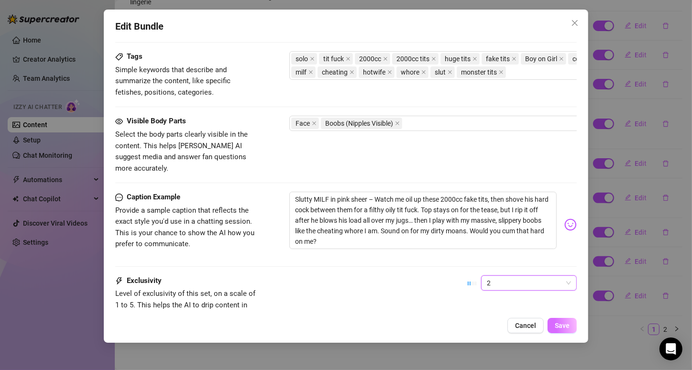
click at [564, 325] on span "Save" at bounding box center [561, 326] width 15 height 8
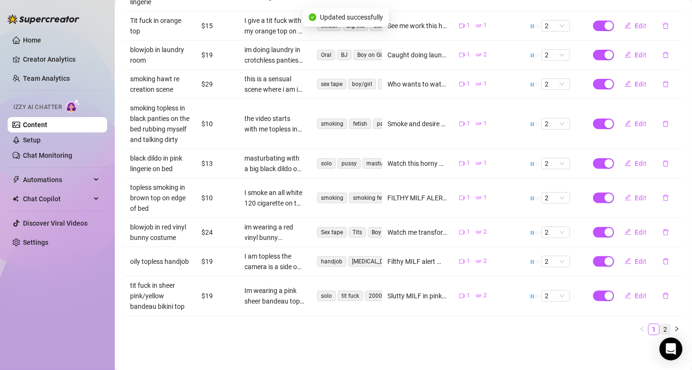
click at [660, 329] on link "2" at bounding box center [665, 329] width 11 height 11
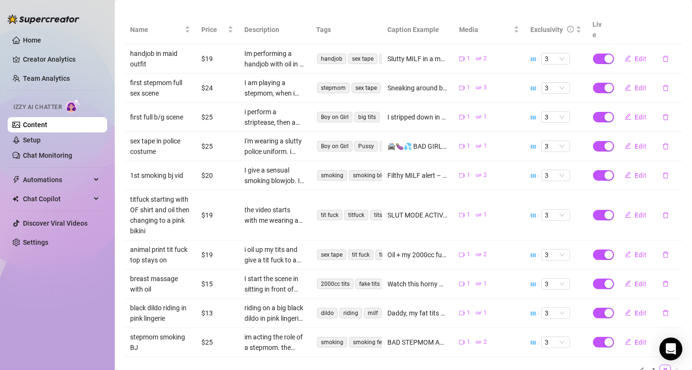
scroll to position [174, 0]
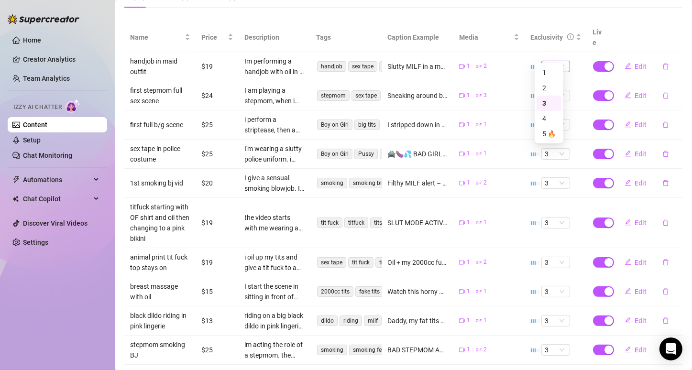
click at [547, 61] on span "3" at bounding box center [555, 66] width 21 height 11
click at [635, 63] on span "Edit" at bounding box center [641, 67] width 12 height 8
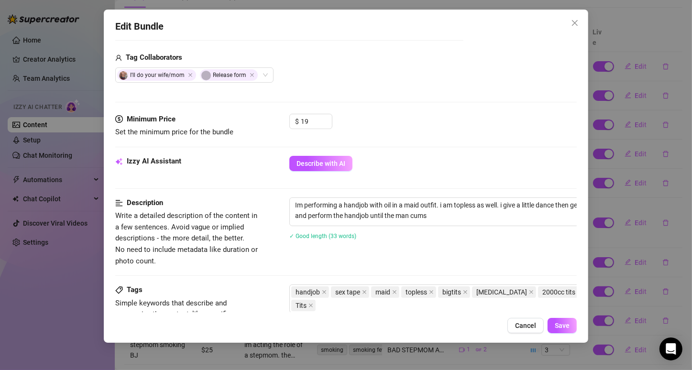
scroll to position [466, 0]
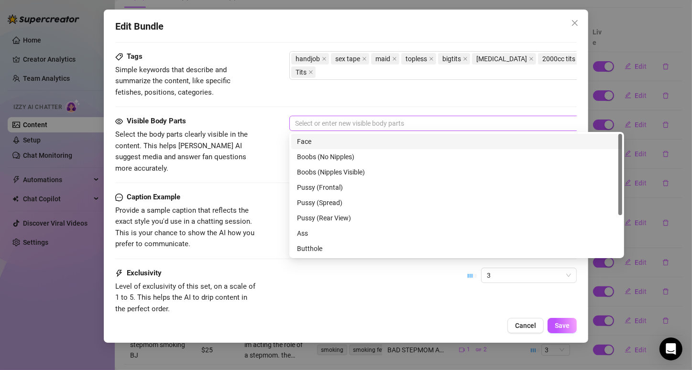
click at [341, 119] on div at bounding box center [451, 123] width 321 height 13
click at [335, 139] on div "Face" at bounding box center [456, 141] width 319 height 11
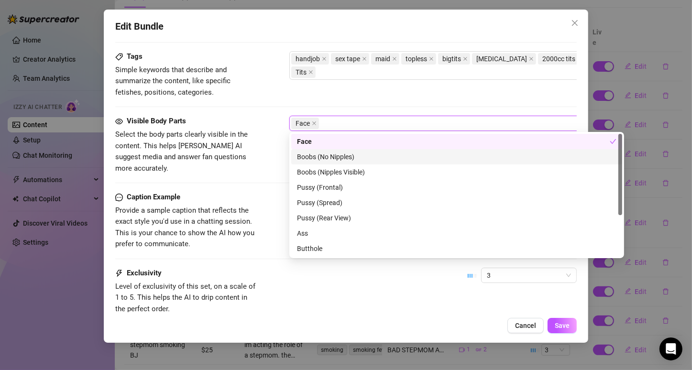
click at [332, 156] on div "Boobs (No Nipples)" at bounding box center [456, 157] width 319 height 11
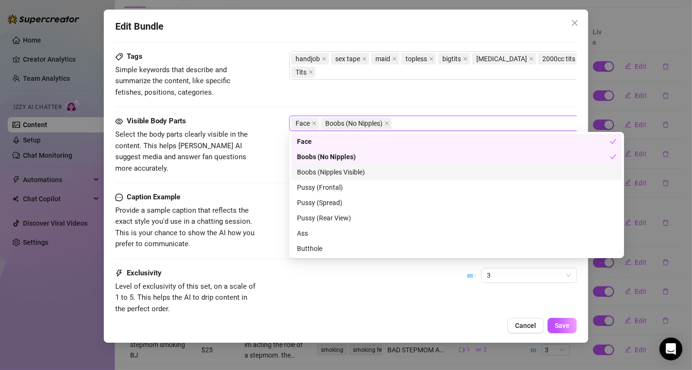
click at [333, 172] on div "Boobs (Nipples Visible)" at bounding box center [456, 172] width 319 height 11
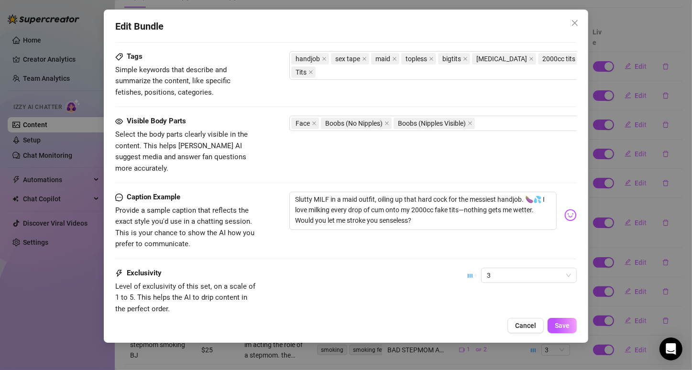
click at [441, 292] on div "Exclusivity Level of exclusivity of this set, on a scale of 1 to 5. This helps …" at bounding box center [345, 291] width 461 height 47
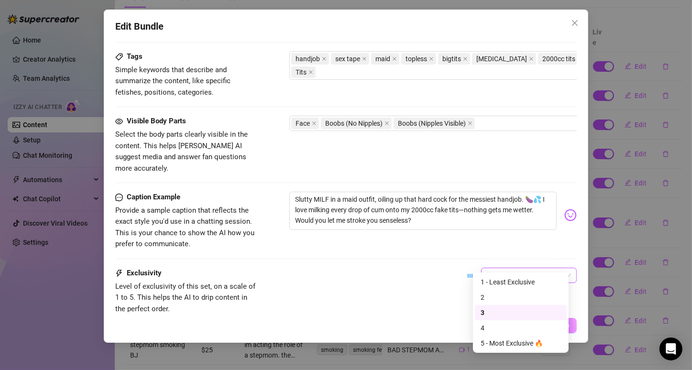
click at [517, 268] on span "3" at bounding box center [529, 275] width 84 height 14
click at [503, 297] on div "2" at bounding box center [520, 297] width 80 height 11
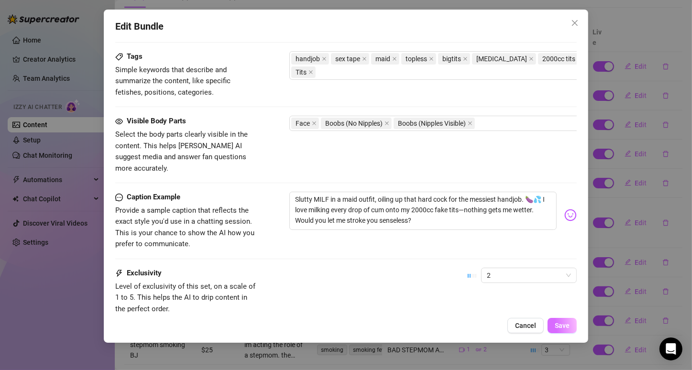
click at [558, 323] on span "Save" at bounding box center [561, 326] width 15 height 8
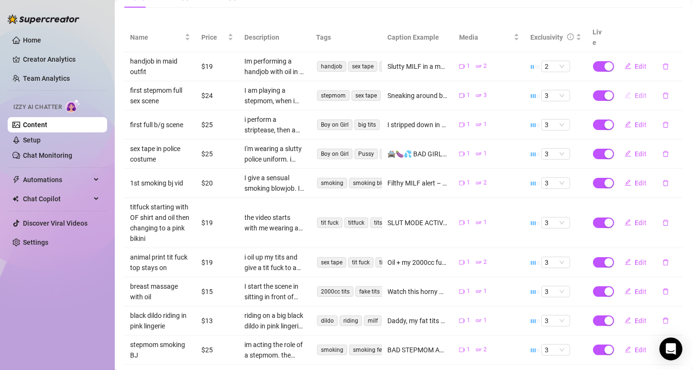
click at [635, 92] on span "Edit" at bounding box center [641, 96] width 12 height 8
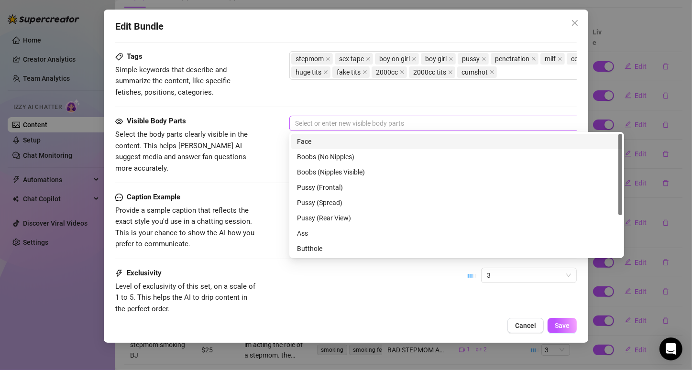
click at [415, 123] on div at bounding box center [451, 123] width 321 height 13
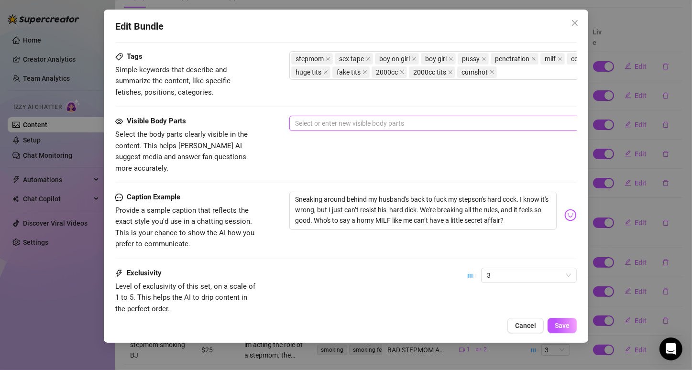
click at [415, 123] on div at bounding box center [451, 123] width 321 height 13
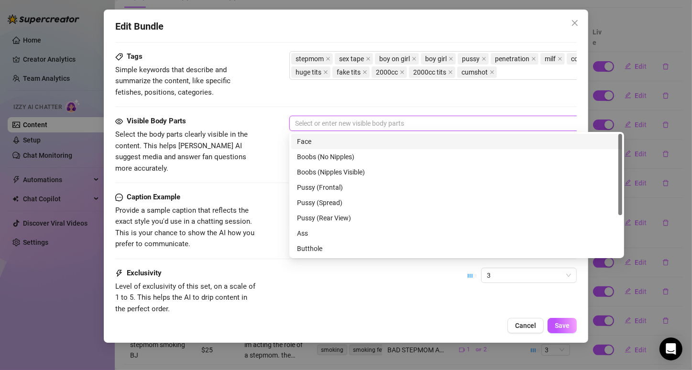
click at [307, 141] on div "Face" at bounding box center [456, 141] width 319 height 11
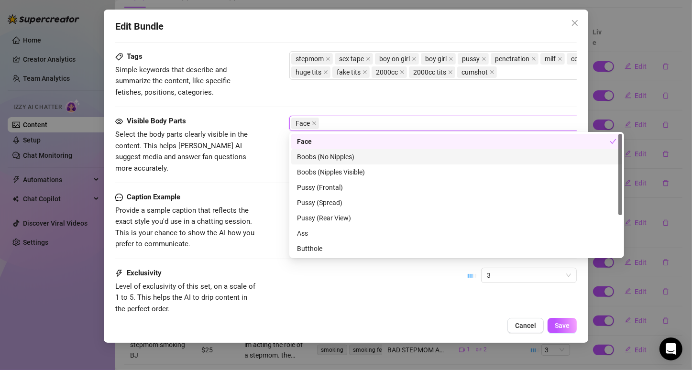
click at [306, 156] on div "Boobs (No Nipples)" at bounding box center [456, 157] width 319 height 11
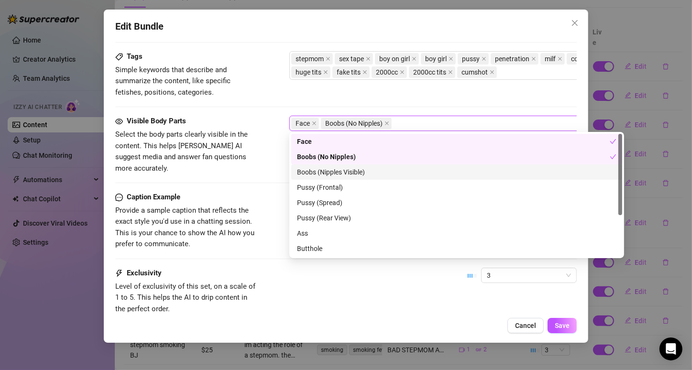
click at [306, 170] on div "Boobs (Nipples Visible)" at bounding box center [456, 172] width 319 height 11
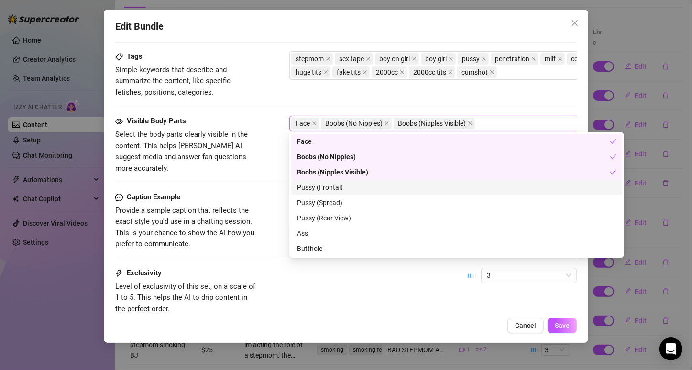
click at [309, 190] on div "Pussy (Frontal)" at bounding box center [456, 187] width 319 height 11
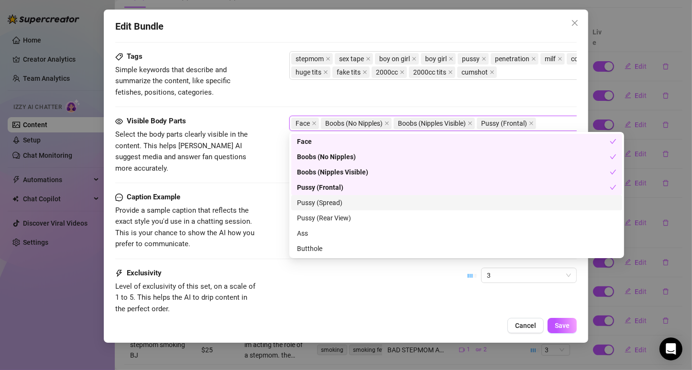
click at [309, 201] on div "Pussy (Spread)" at bounding box center [456, 202] width 319 height 11
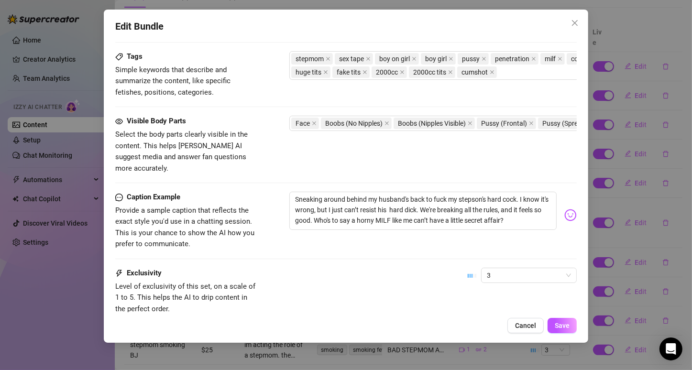
click at [437, 291] on div "Exclusivity Level of exclusivity of this set, on a scale of 1 to 5. This helps …" at bounding box center [345, 291] width 461 height 47
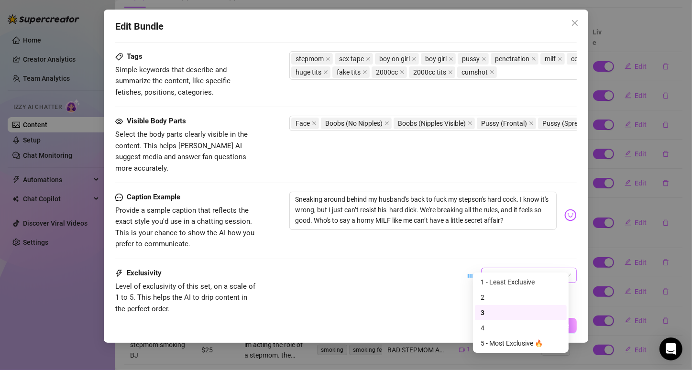
click at [533, 268] on span "3" at bounding box center [529, 275] width 84 height 14
click at [518, 299] on div "2" at bounding box center [520, 297] width 80 height 11
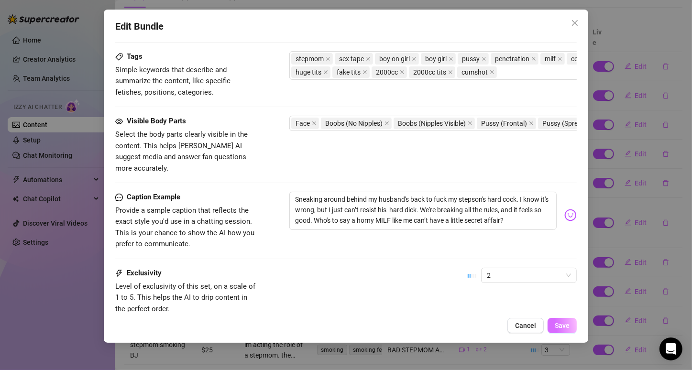
click at [563, 328] on span "Save" at bounding box center [561, 326] width 15 height 8
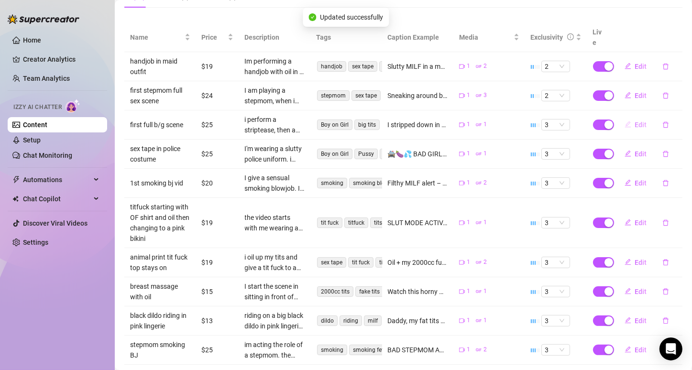
click at [635, 121] on span "Edit" at bounding box center [641, 125] width 12 height 8
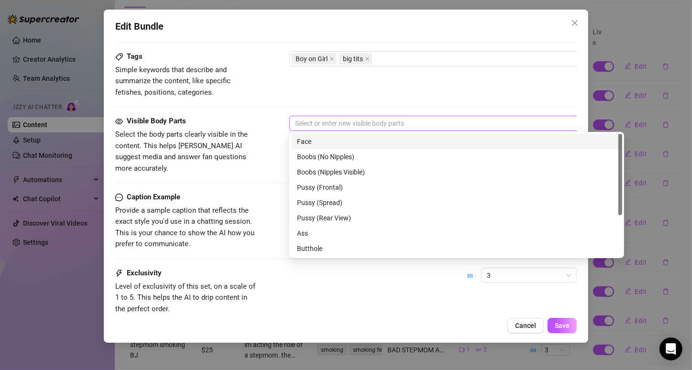
click at [355, 121] on div at bounding box center [451, 123] width 321 height 13
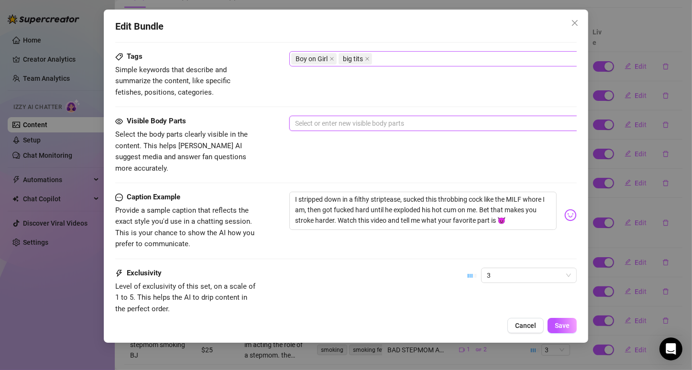
click at [405, 55] on div "Boy on Girl big tits" at bounding box center [451, 58] width 321 height 13
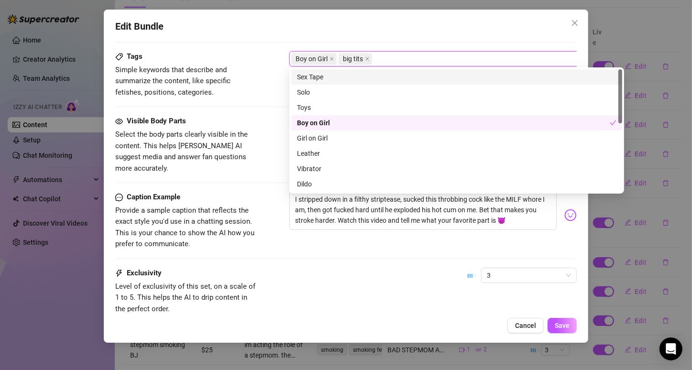
click at [371, 81] on div "Sex Tape" at bounding box center [456, 77] width 319 height 11
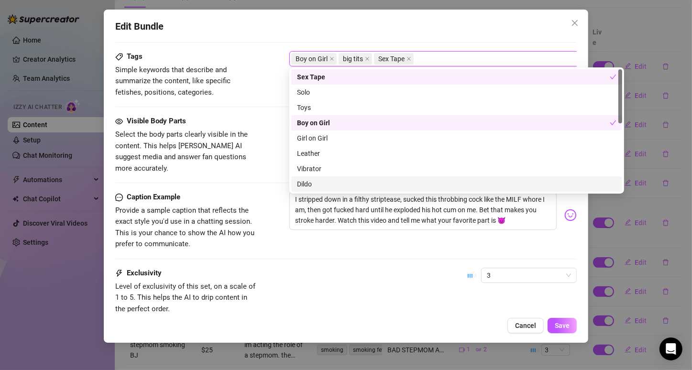
click at [321, 245] on div "Caption Example Provide a sample caption that reflects the exact style you'd us…" at bounding box center [345, 230] width 461 height 76
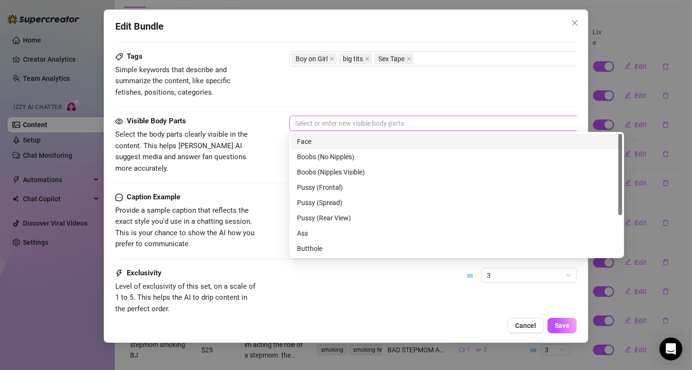
click at [419, 125] on div at bounding box center [451, 123] width 321 height 13
click at [353, 139] on div "Face" at bounding box center [456, 141] width 319 height 11
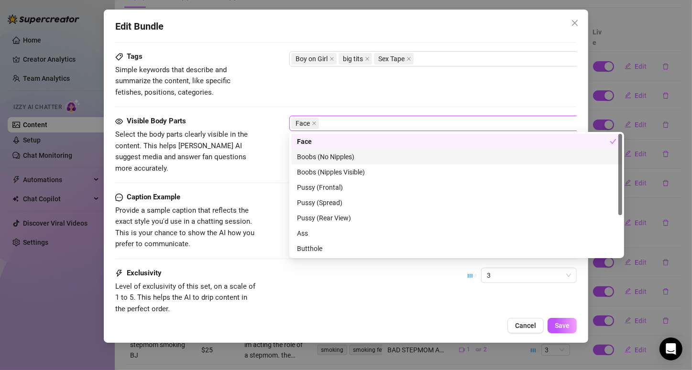
click at [349, 159] on div "Boobs (No Nipples)" at bounding box center [456, 157] width 319 height 11
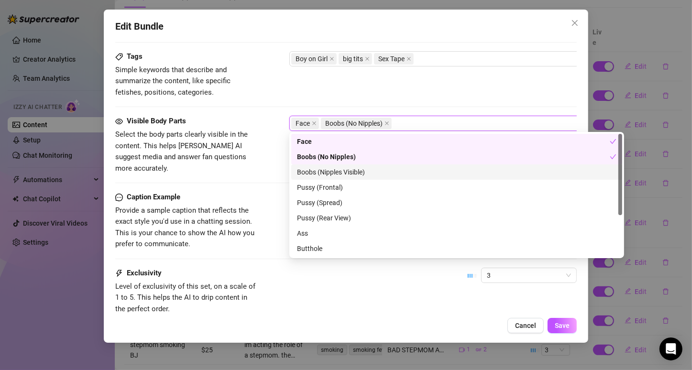
click at [347, 172] on div "Boobs (Nipples Visible)" at bounding box center [456, 172] width 319 height 11
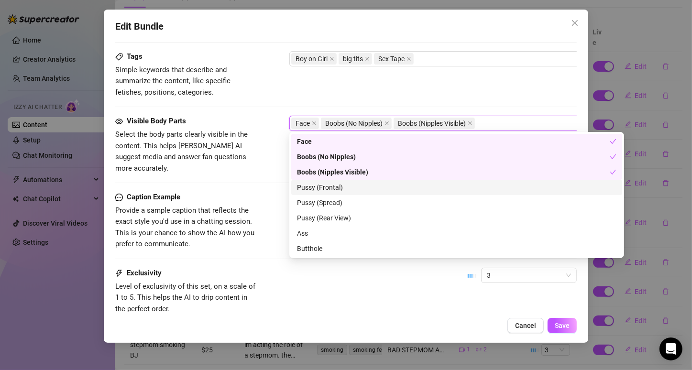
click at [344, 191] on div "Pussy (Frontal)" at bounding box center [456, 187] width 319 height 11
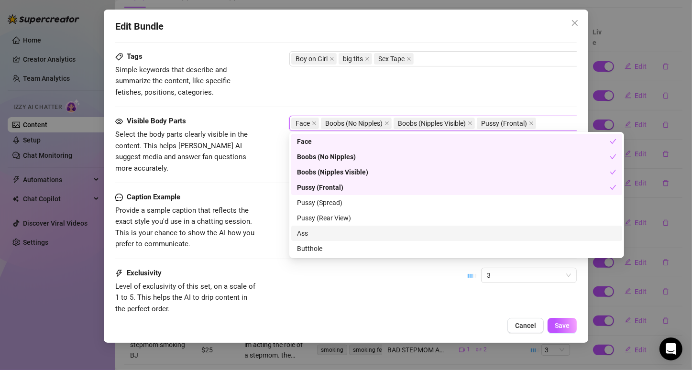
click at [334, 234] on div "Ass" at bounding box center [456, 233] width 319 height 11
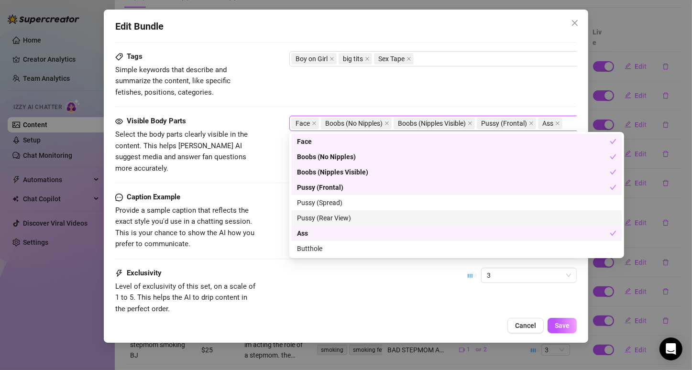
click at [351, 213] on div "Pussy (Rear View)" at bounding box center [456, 218] width 319 height 11
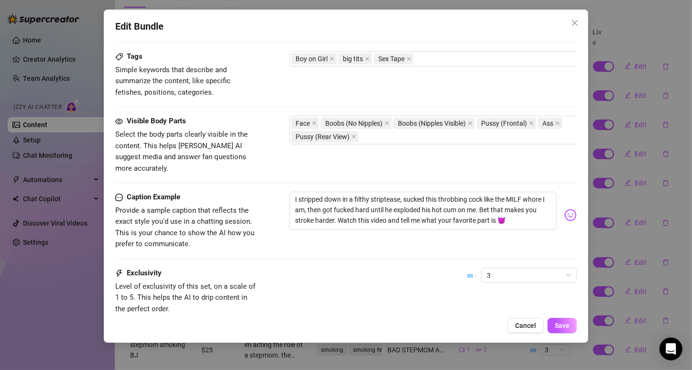
click at [535, 291] on div "Exclusivity Level of exclusivity of this set, on a scale of 1 to 5. This helps …" at bounding box center [345, 291] width 461 height 47
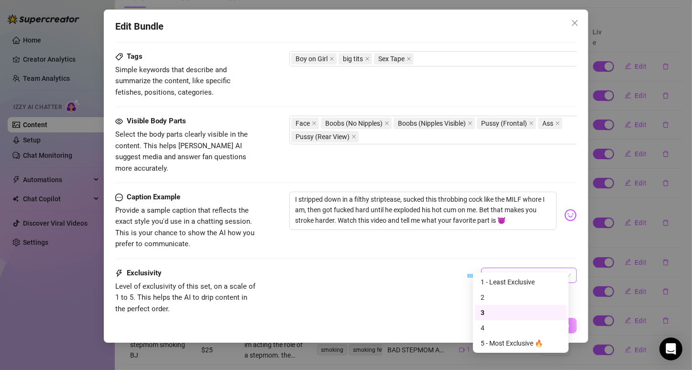
click at [523, 268] on span "3" at bounding box center [529, 275] width 84 height 14
click at [509, 298] on div "2" at bounding box center [520, 297] width 80 height 11
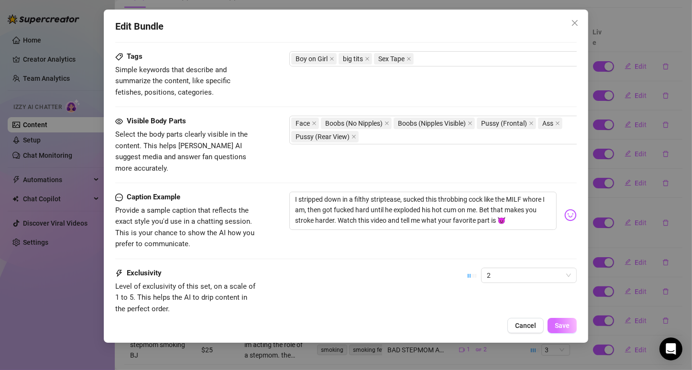
click at [560, 330] on button "Save" at bounding box center [561, 325] width 29 height 15
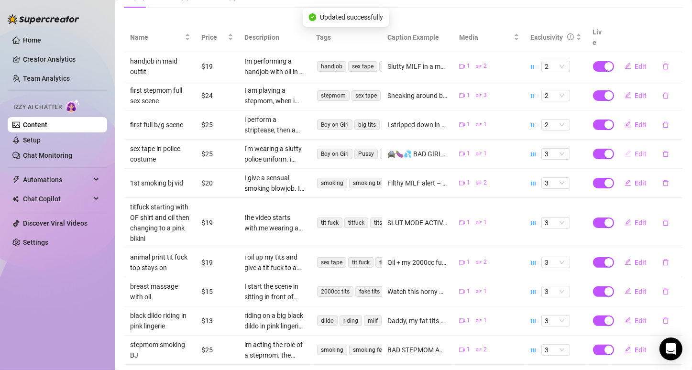
click at [635, 150] on span "Edit" at bounding box center [641, 154] width 12 height 8
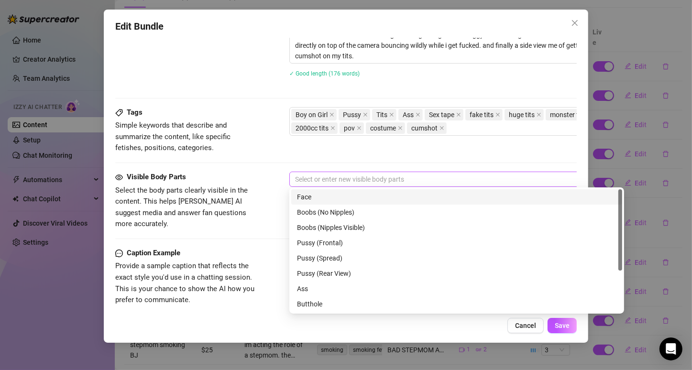
click at [328, 173] on div at bounding box center [451, 179] width 321 height 13
click at [317, 197] on div "Face" at bounding box center [456, 197] width 319 height 11
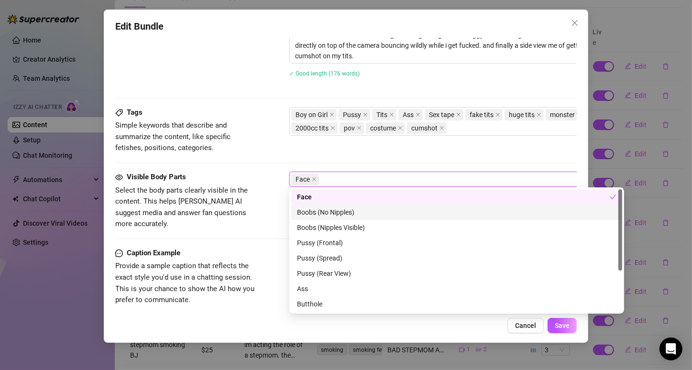
click at [315, 208] on div "Boobs (No Nipples)" at bounding box center [456, 212] width 319 height 11
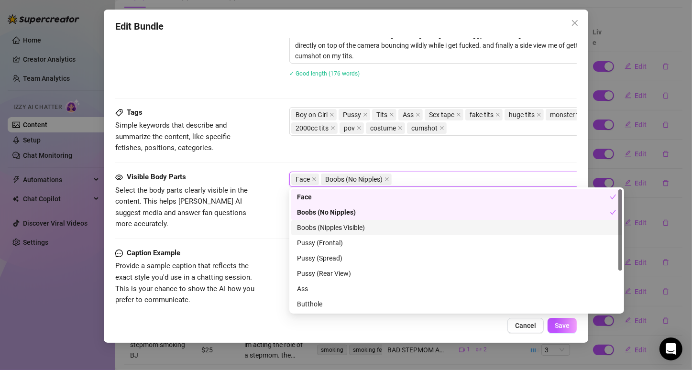
click at [314, 220] on div "Boobs (Nipples Visible)" at bounding box center [456, 227] width 331 height 15
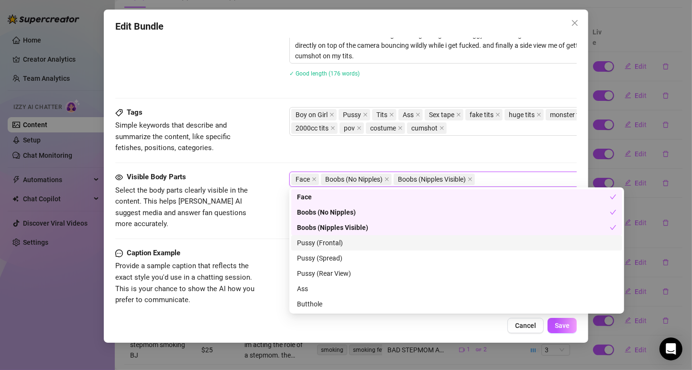
click at [314, 238] on div "Pussy (Frontal)" at bounding box center [456, 243] width 319 height 11
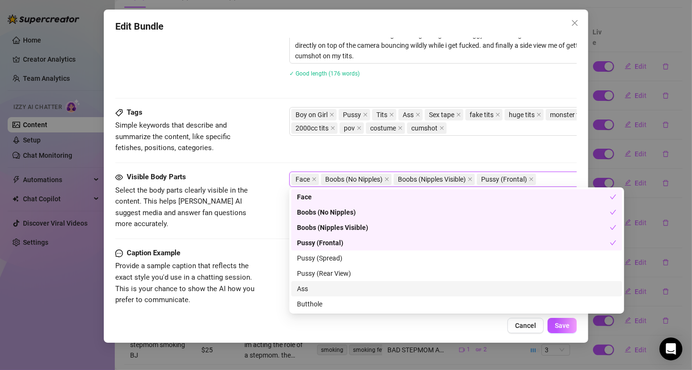
click at [310, 287] on div "Ass" at bounding box center [456, 288] width 319 height 11
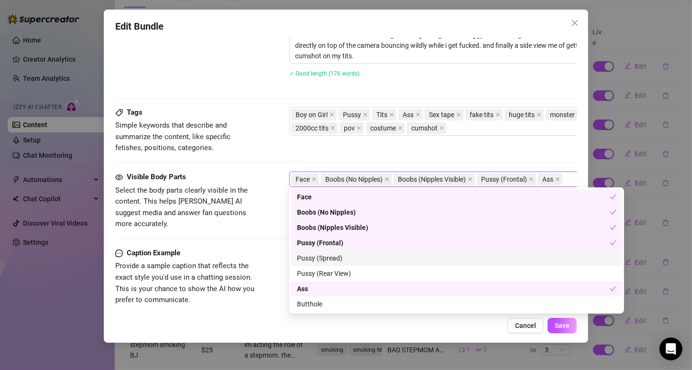
click at [323, 256] on div "Pussy (Spread)" at bounding box center [456, 258] width 319 height 11
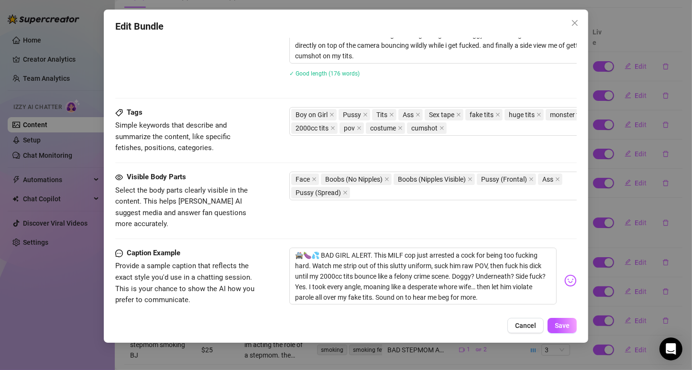
click at [499, 340] on div "Edit Bundle Account 𝓜𝓲𝓪 (@mrspineapplegoddess) Name Name is for your internal o…" at bounding box center [346, 176] width 484 height 333
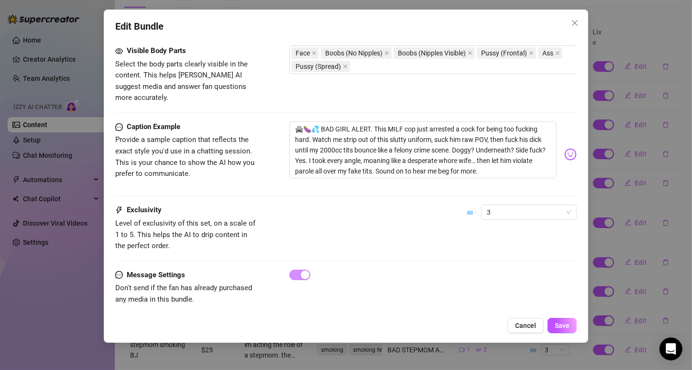
scroll to position [598, 0]
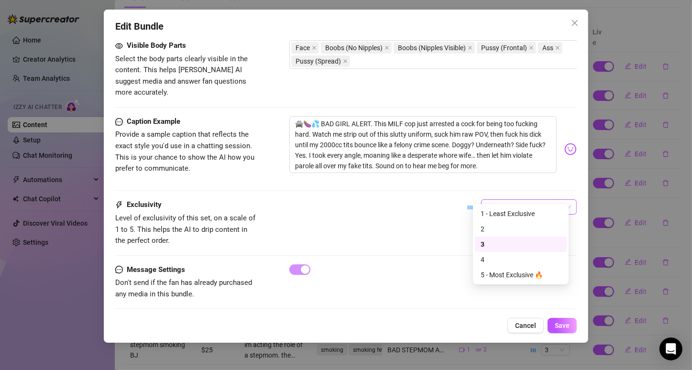
click at [525, 200] on span "3" at bounding box center [529, 207] width 84 height 14
click at [512, 229] on div "2" at bounding box center [520, 229] width 80 height 11
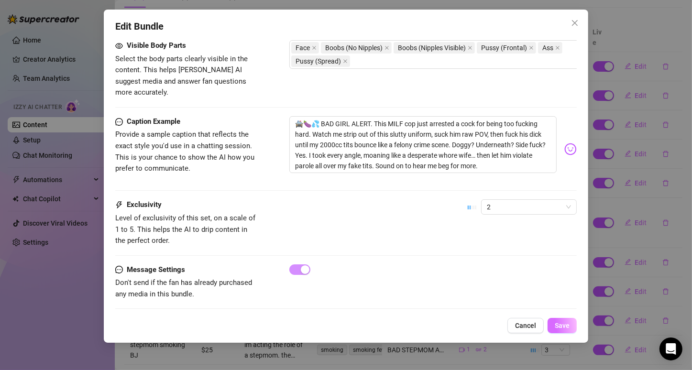
click at [560, 323] on span "Save" at bounding box center [561, 326] width 15 height 8
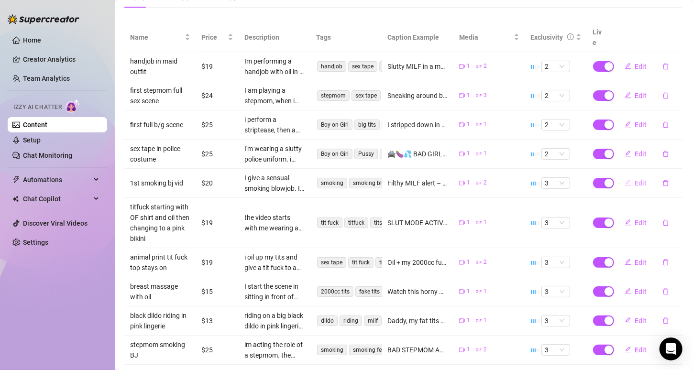
click at [635, 179] on span "Edit" at bounding box center [641, 183] width 12 height 8
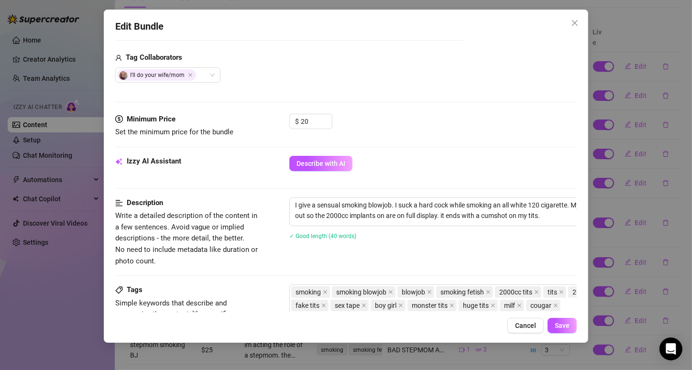
scroll to position [466, 0]
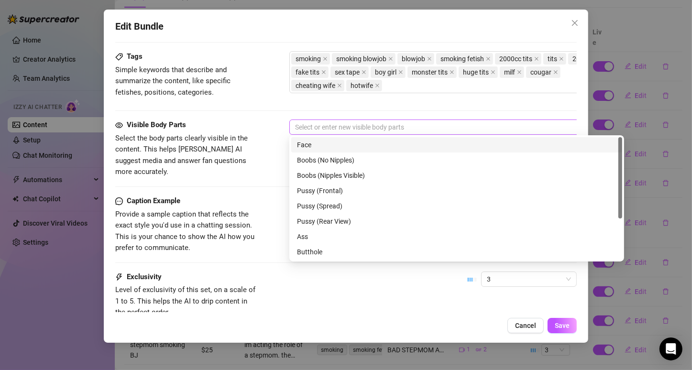
click at [340, 124] on div at bounding box center [451, 126] width 321 height 13
click at [329, 147] on div "Face" at bounding box center [456, 145] width 319 height 11
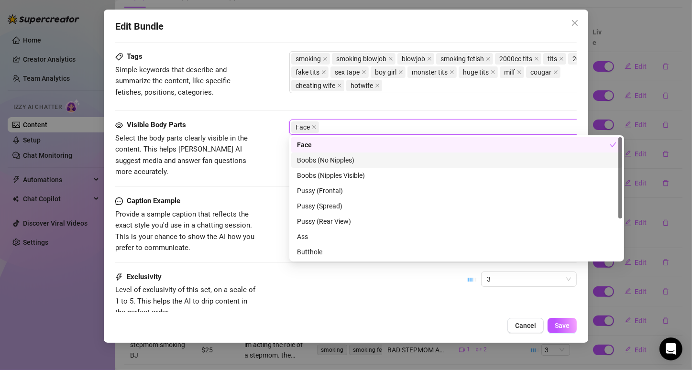
click at [328, 155] on div "Boobs (No Nipples)" at bounding box center [456, 160] width 319 height 11
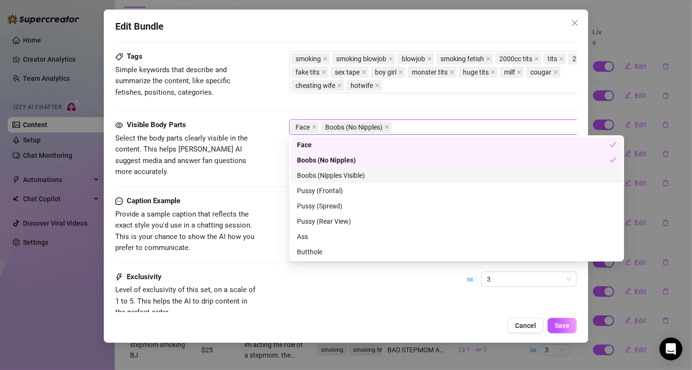
click at [325, 176] on div "Boobs (Nipples Visible)" at bounding box center [456, 175] width 319 height 11
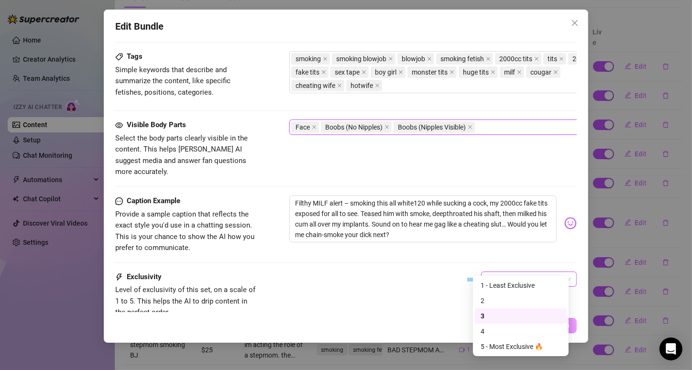
click at [493, 272] on span "3" at bounding box center [529, 279] width 84 height 14
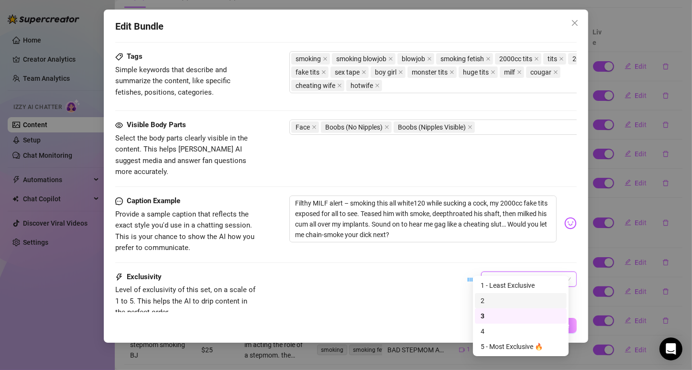
click at [485, 304] on div "2" at bounding box center [520, 300] width 80 height 11
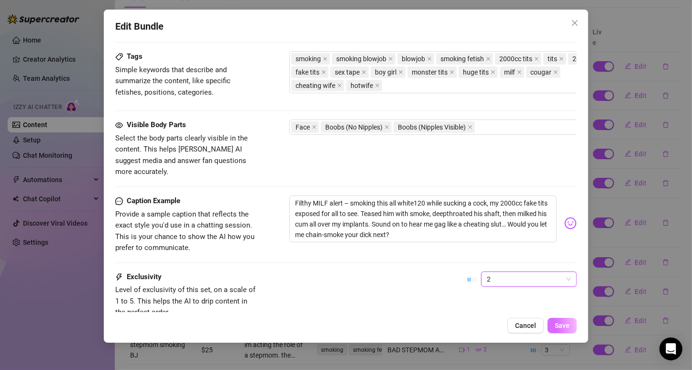
click at [564, 327] on span "Save" at bounding box center [561, 326] width 15 height 8
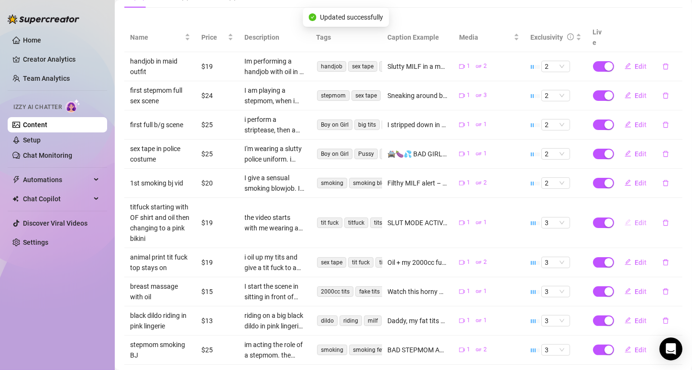
click at [635, 219] on span "Edit" at bounding box center [641, 223] width 12 height 8
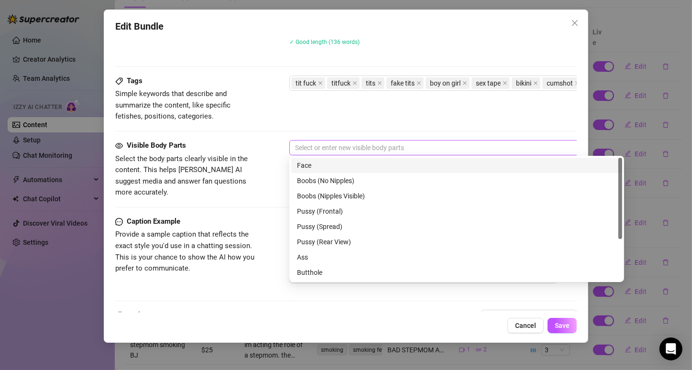
click at [335, 148] on div at bounding box center [451, 147] width 321 height 13
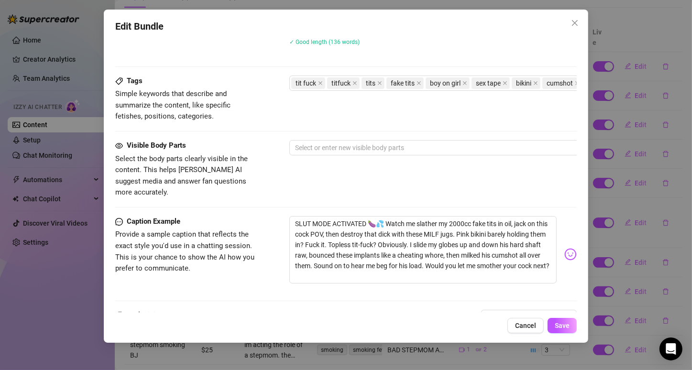
click at [337, 113] on div "Tags Simple keywords that describe and summarize the content, like specific fet…" at bounding box center [345, 99] width 461 height 47
click at [323, 147] on div at bounding box center [451, 147] width 321 height 13
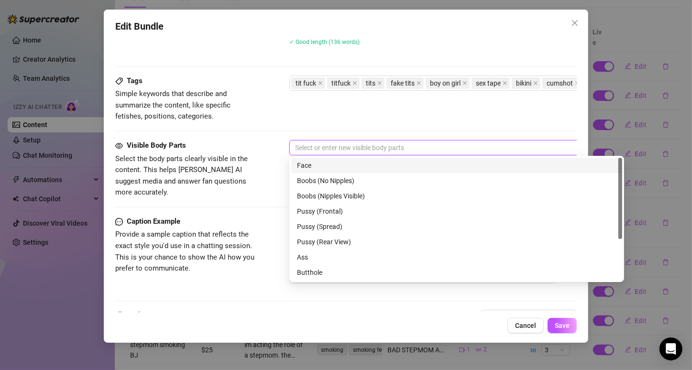
click at [321, 165] on div "Face" at bounding box center [456, 165] width 319 height 11
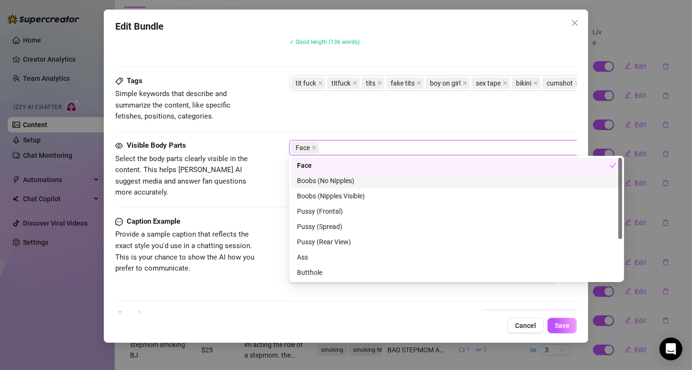
click at [319, 180] on div "Boobs (No Nipples)" at bounding box center [456, 180] width 319 height 11
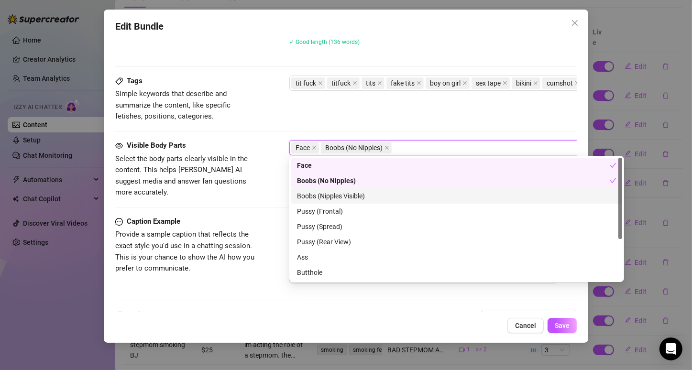
click at [319, 195] on div "Boobs (Nipples Visible)" at bounding box center [456, 196] width 319 height 11
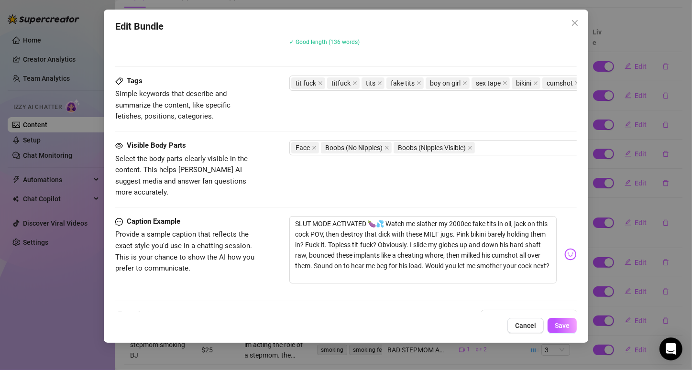
click at [252, 232] on span "Provide a sample caption that reflects the exact style you'd use in a chatting …" at bounding box center [186, 251] width 143 height 45
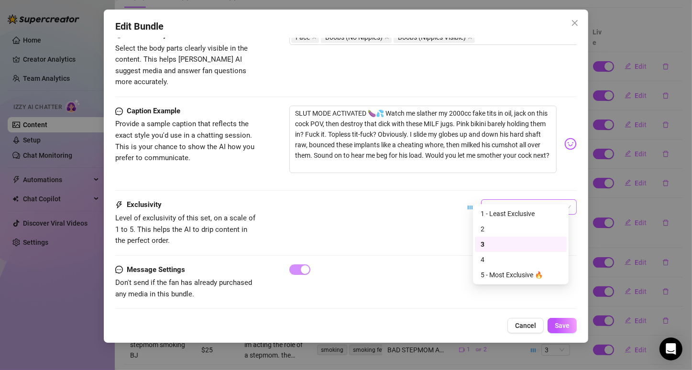
click at [516, 200] on span "3" at bounding box center [529, 207] width 84 height 14
click at [506, 228] on div "2" at bounding box center [520, 229] width 80 height 11
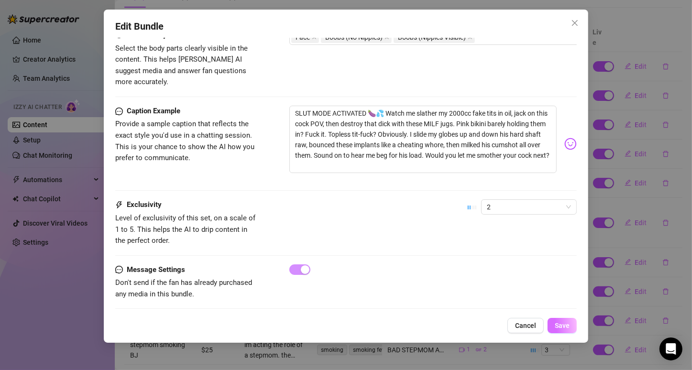
click at [556, 323] on span "Save" at bounding box center [561, 326] width 15 height 8
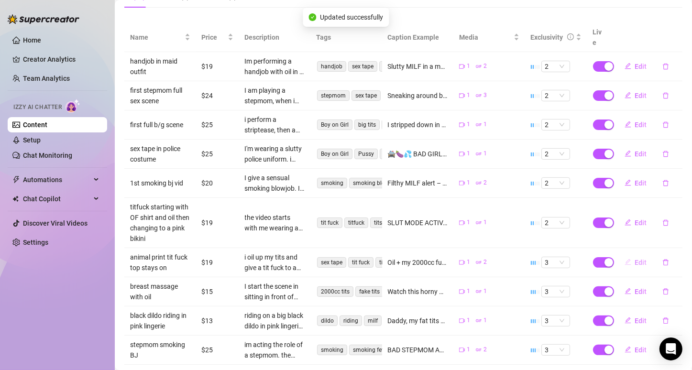
click at [627, 255] on button "Edit" at bounding box center [636, 262] width 38 height 15
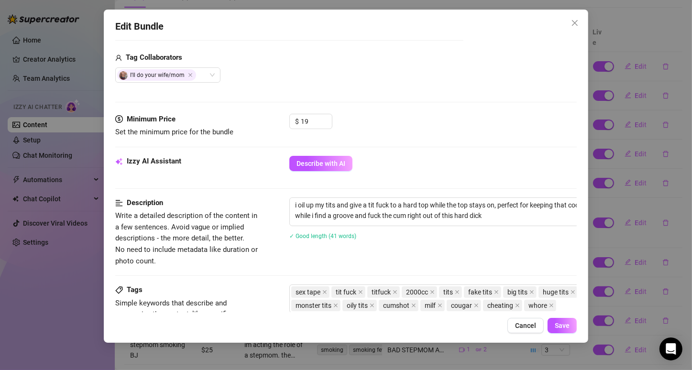
scroll to position [466, 0]
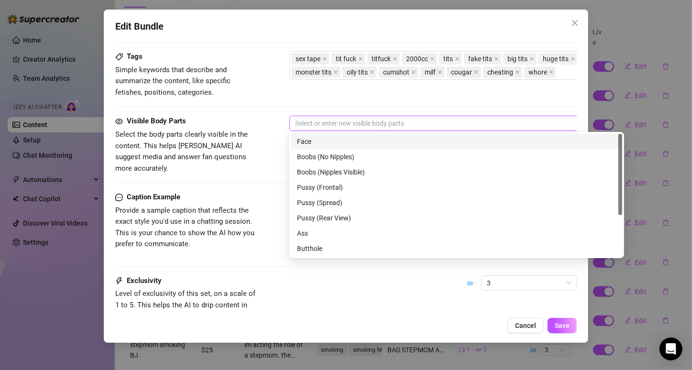
click at [332, 124] on div at bounding box center [451, 123] width 321 height 13
click at [326, 138] on div "Face" at bounding box center [456, 141] width 319 height 11
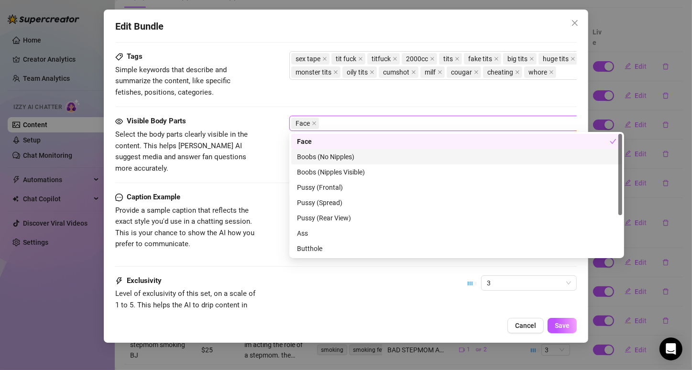
click at [324, 159] on div "Boobs (No Nipples)" at bounding box center [456, 157] width 319 height 11
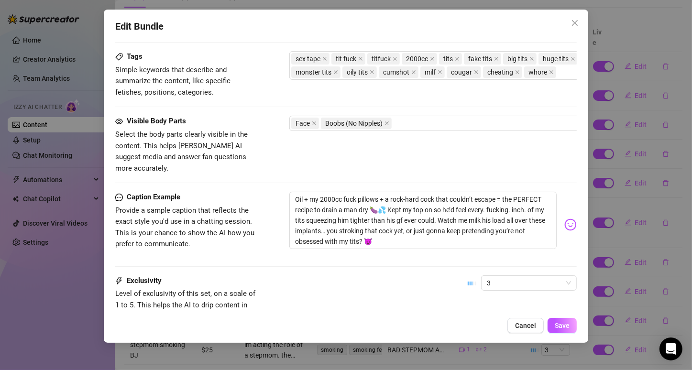
click at [405, 290] on div "Exclusivity Level of exclusivity of this set, on a scale of 1 to 5. This helps …" at bounding box center [345, 298] width 461 height 47
click at [497, 276] on span "3" at bounding box center [529, 283] width 84 height 14
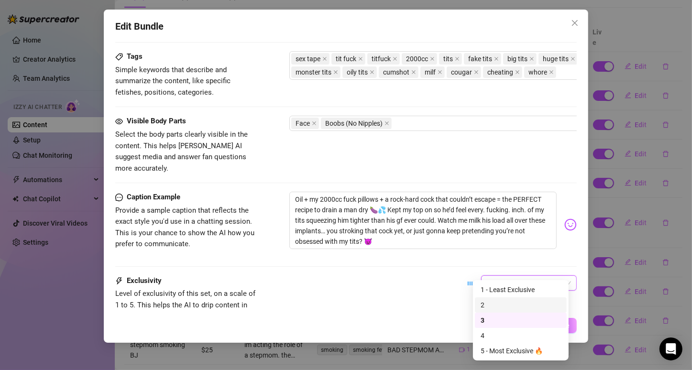
click at [488, 302] on div "2" at bounding box center [520, 305] width 80 height 11
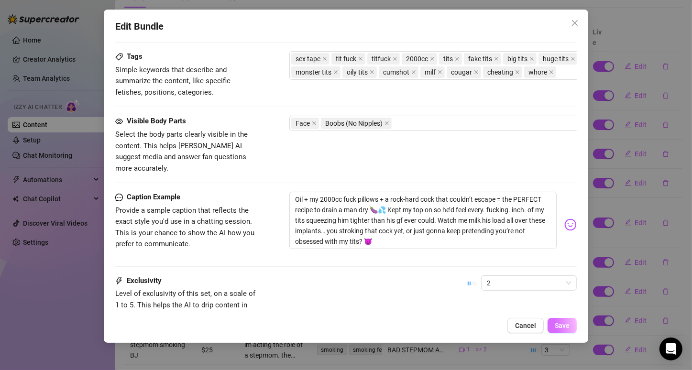
click at [561, 323] on span "Save" at bounding box center [561, 326] width 15 height 8
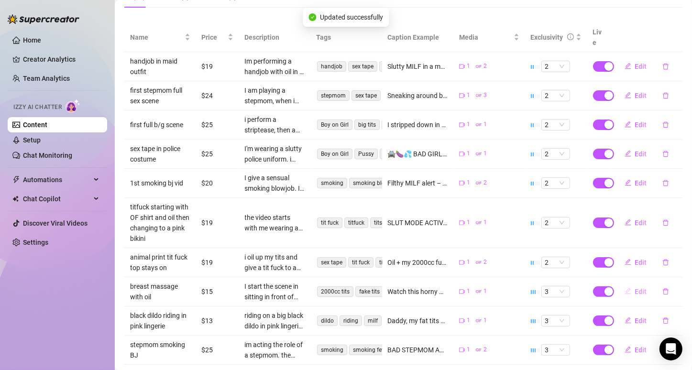
click at [635, 288] on span "Edit" at bounding box center [641, 292] width 12 height 8
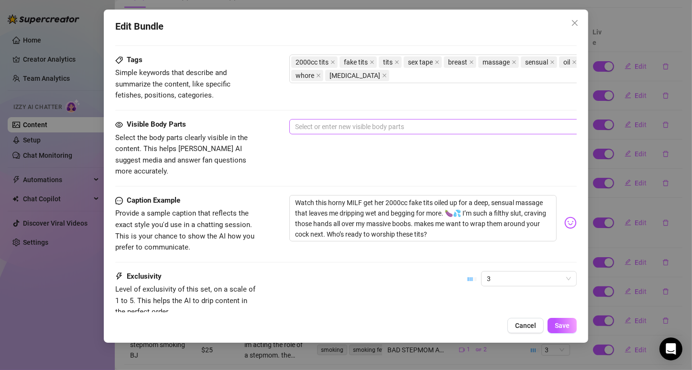
click at [369, 120] on div at bounding box center [451, 126] width 321 height 13
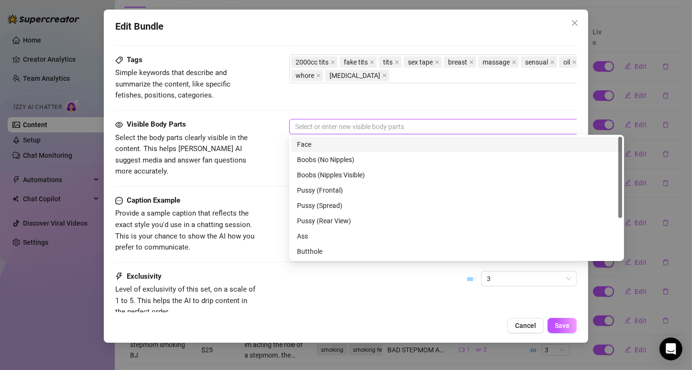
click at [335, 145] on div "Face" at bounding box center [456, 144] width 319 height 11
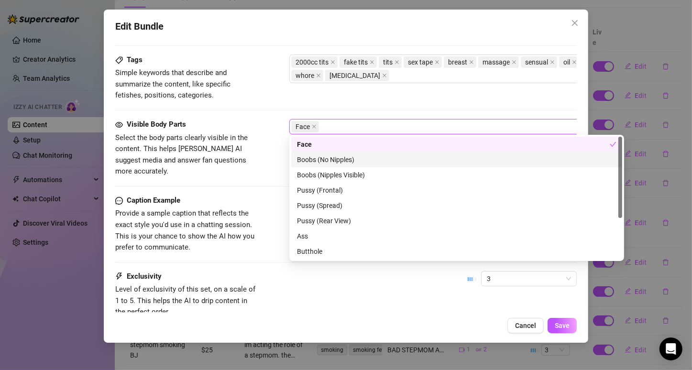
click at [333, 161] on div "Boobs (No Nipples)" at bounding box center [456, 159] width 319 height 11
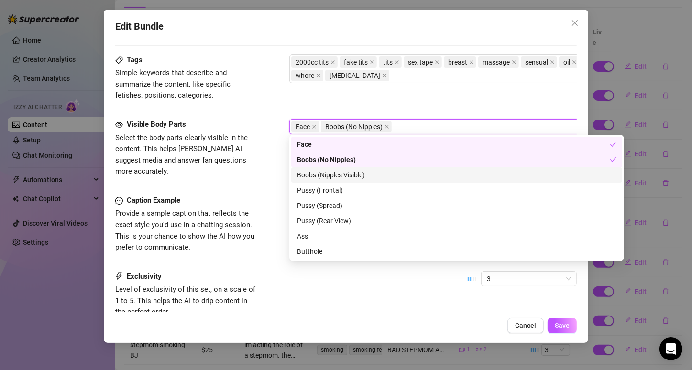
click at [332, 175] on div "Boobs (Nipples Visible)" at bounding box center [456, 175] width 319 height 11
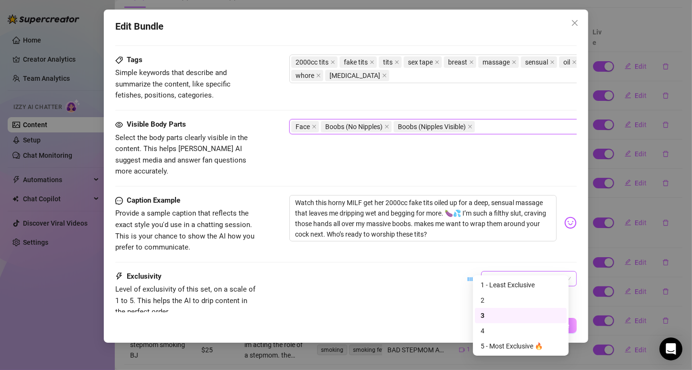
click at [520, 271] on span "3" at bounding box center [529, 278] width 84 height 14
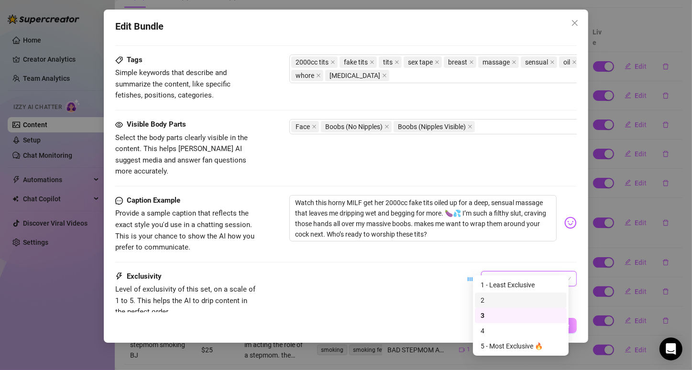
click at [506, 299] on div "2" at bounding box center [520, 300] width 80 height 11
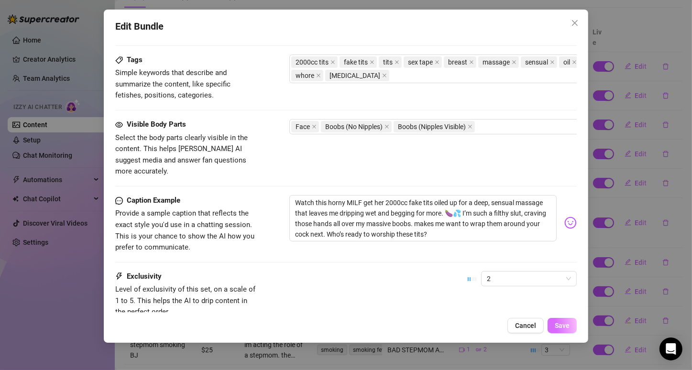
click at [558, 323] on span "Save" at bounding box center [561, 326] width 15 height 8
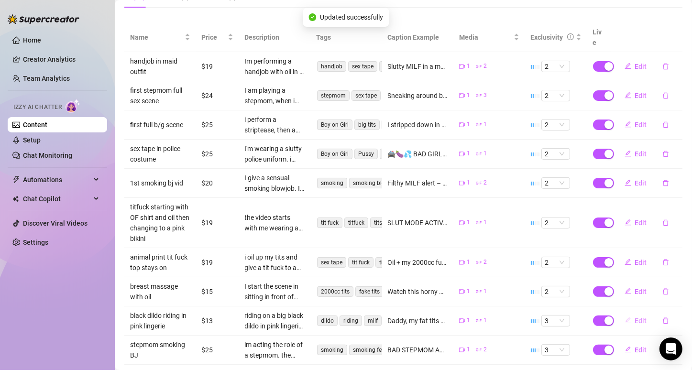
click at [635, 317] on span "Edit" at bounding box center [641, 321] width 12 height 8
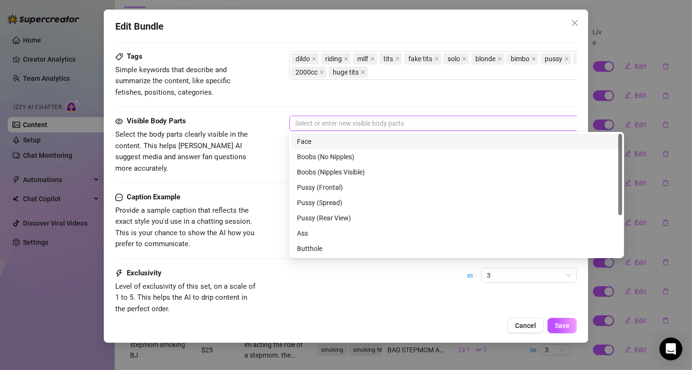
click at [335, 119] on div at bounding box center [451, 123] width 321 height 13
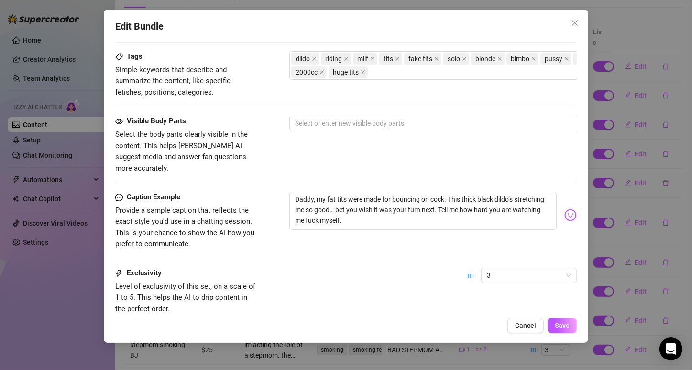
click at [349, 97] on div "Tags Simple keywords that describe and summarize the content, like specific fet…" at bounding box center [345, 74] width 461 height 47
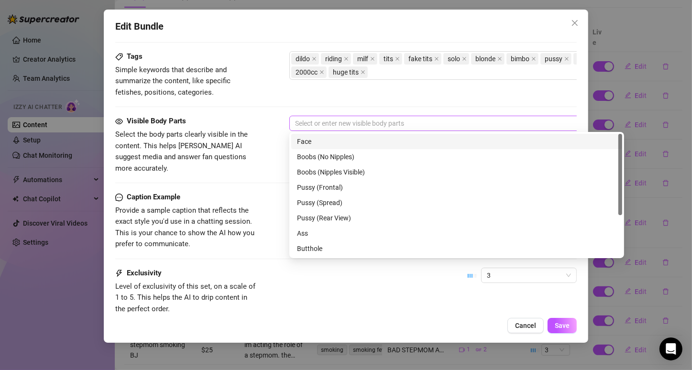
click at [321, 120] on div at bounding box center [451, 123] width 321 height 13
click at [317, 141] on div "Face" at bounding box center [456, 141] width 319 height 11
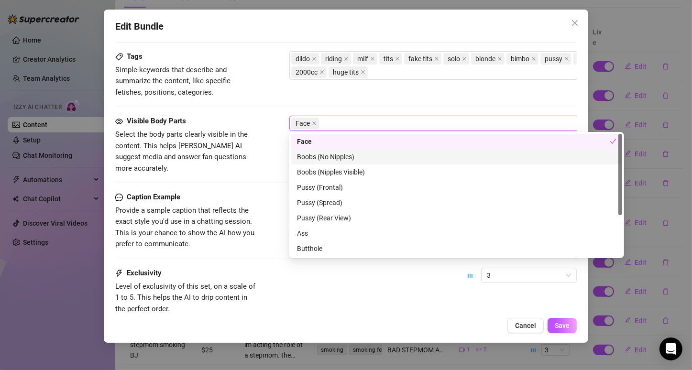
click at [317, 150] on div "Boobs (No Nipples)" at bounding box center [456, 156] width 331 height 15
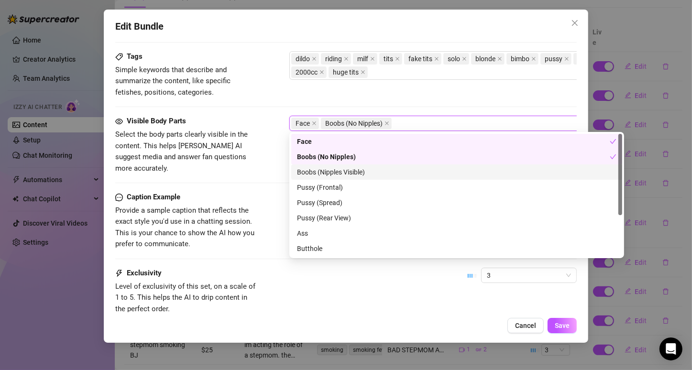
click at [316, 166] on div "Boobs (Nipples Visible)" at bounding box center [456, 171] width 331 height 15
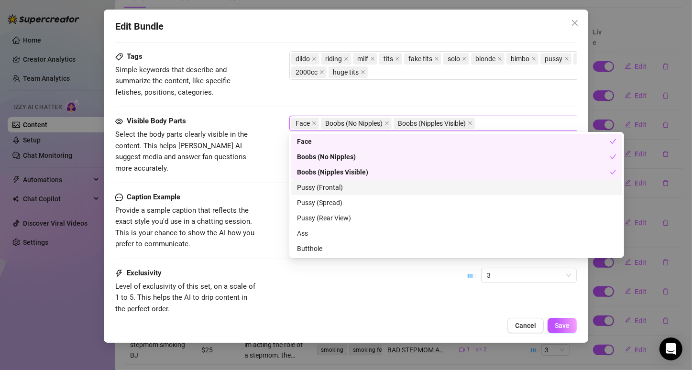
click at [317, 188] on div "Pussy (Frontal)" at bounding box center [456, 187] width 319 height 11
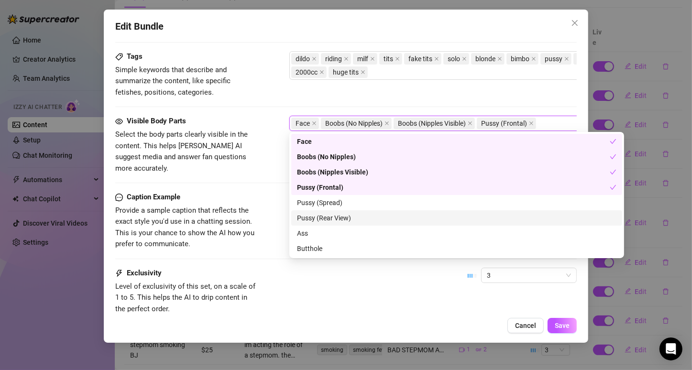
click at [318, 215] on div "Pussy (Rear View)" at bounding box center [456, 218] width 319 height 11
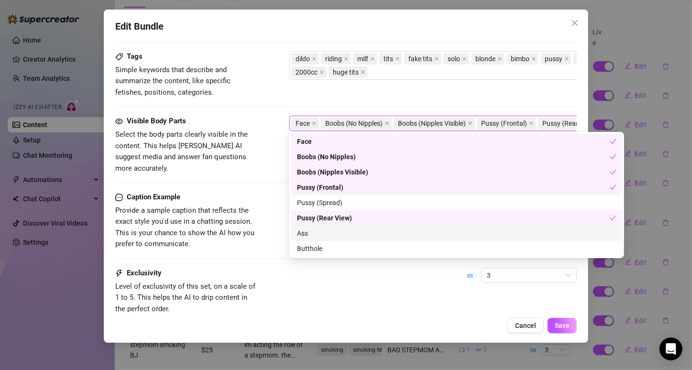
click at [318, 232] on div "Ass" at bounding box center [456, 233] width 319 height 11
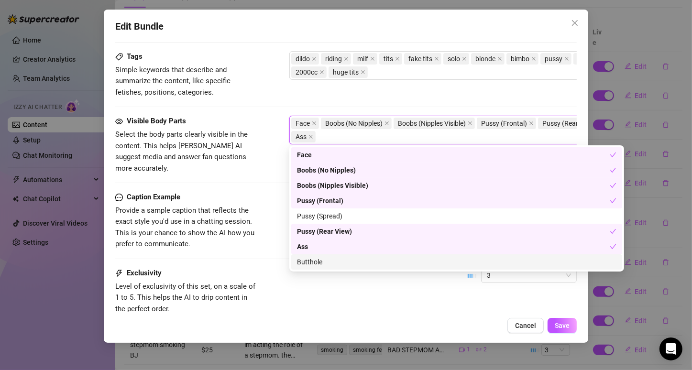
click at [319, 261] on div "Butthole" at bounding box center [456, 262] width 319 height 11
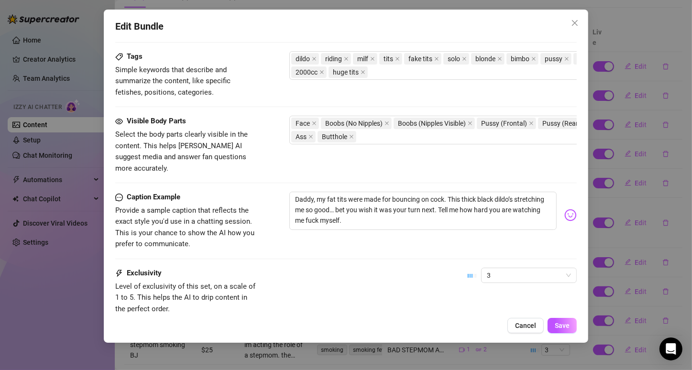
click at [521, 287] on div "Exclusivity Level of exclusivity of this set, on a scale of 1 to 5. This helps …" at bounding box center [345, 291] width 461 height 47
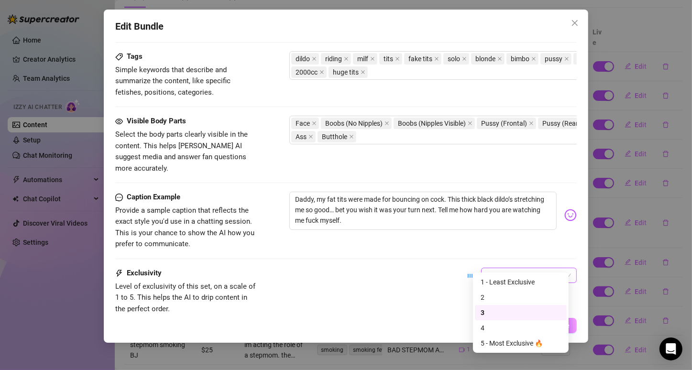
click at [534, 268] on span "3" at bounding box center [529, 275] width 84 height 14
click at [516, 299] on div "2" at bounding box center [520, 297] width 80 height 11
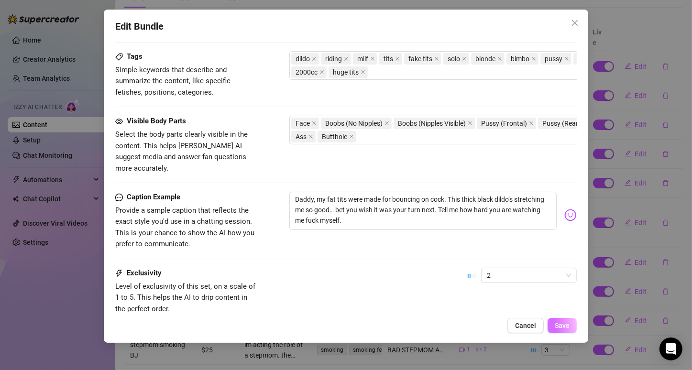
click at [560, 320] on button "Save" at bounding box center [561, 325] width 29 height 15
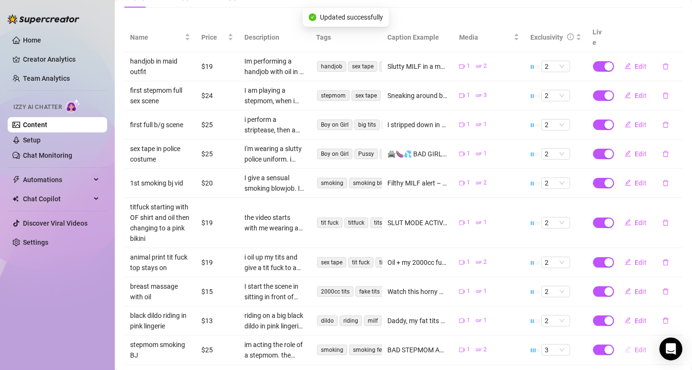
click at [624, 346] on icon "edit" at bounding box center [627, 349] width 7 height 7
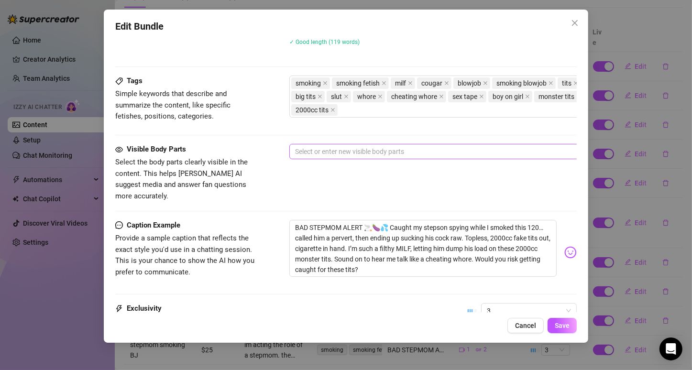
click at [398, 149] on div at bounding box center [451, 151] width 321 height 13
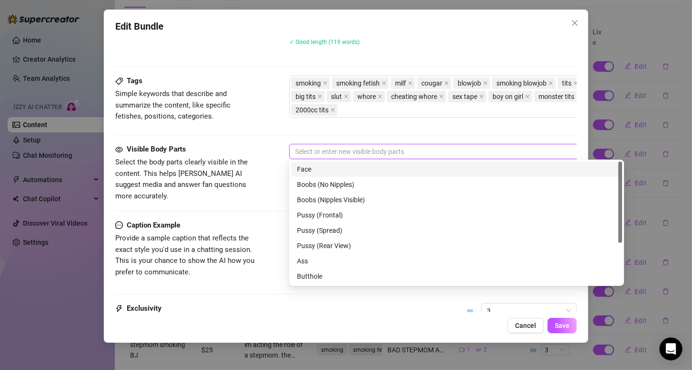
click at [336, 165] on div "Face" at bounding box center [456, 169] width 319 height 11
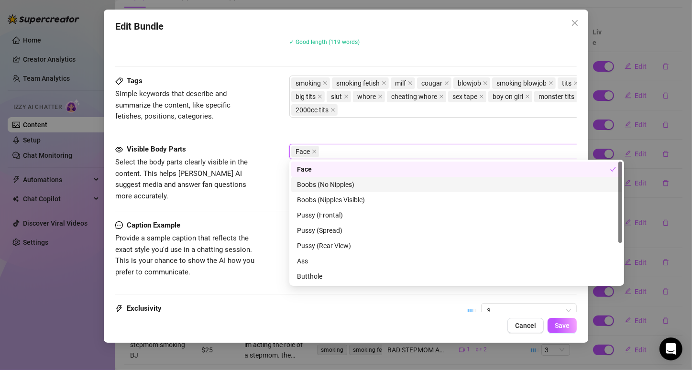
click at [332, 181] on div "Boobs (No Nipples)" at bounding box center [456, 184] width 319 height 11
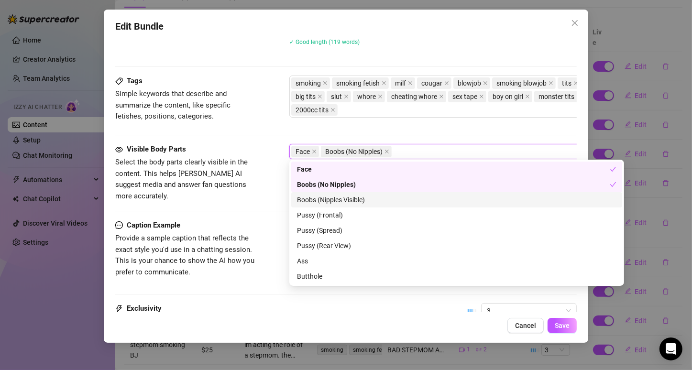
click at [328, 195] on div "Boobs (Nipples Visible)" at bounding box center [456, 200] width 319 height 11
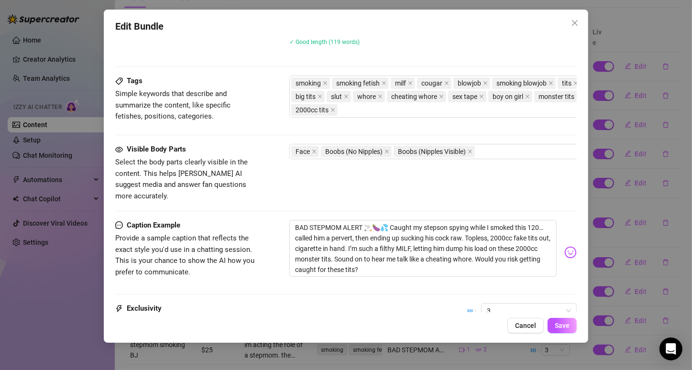
click at [444, 303] on div "Exclusivity Level of exclusivity of this set, on a scale of 1 to 5. This helps …" at bounding box center [345, 326] width 461 height 47
click at [487, 304] on span "3" at bounding box center [529, 311] width 84 height 14
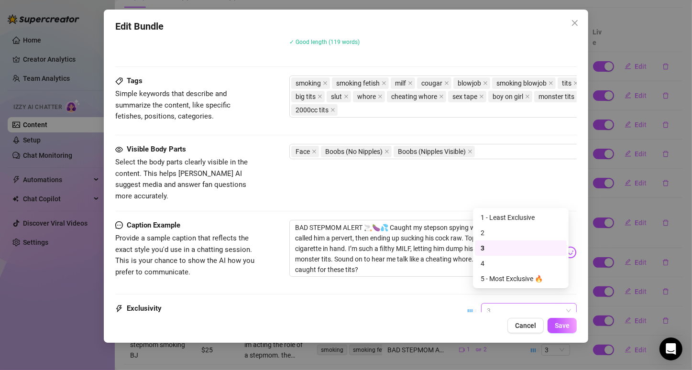
scroll to position [467, 0]
click at [506, 233] on div "2" at bounding box center [520, 232] width 80 height 11
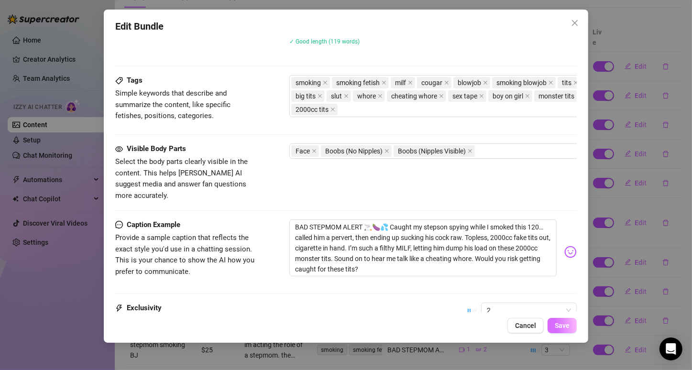
click at [560, 322] on span "Save" at bounding box center [561, 326] width 15 height 8
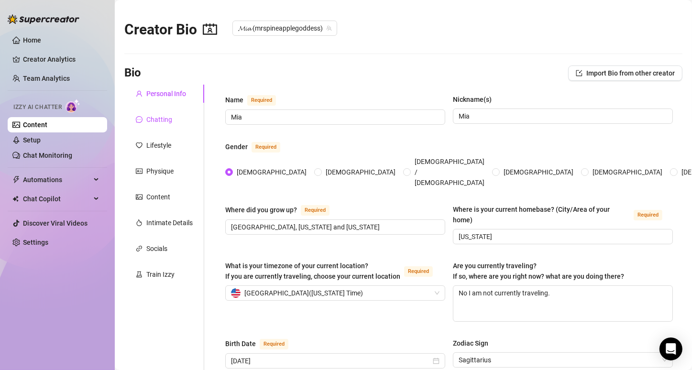
click at [170, 119] on div "Chatting" at bounding box center [159, 119] width 26 height 11
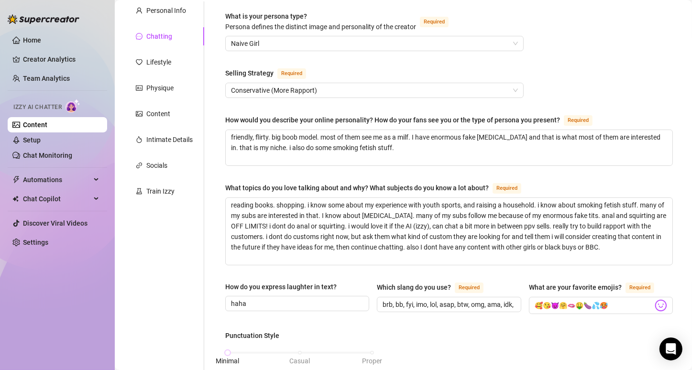
scroll to position [84, 0]
click at [465, 258] on textarea "reading books. shopping. i know some about my experience with youth sports, and…" at bounding box center [449, 230] width 446 height 67
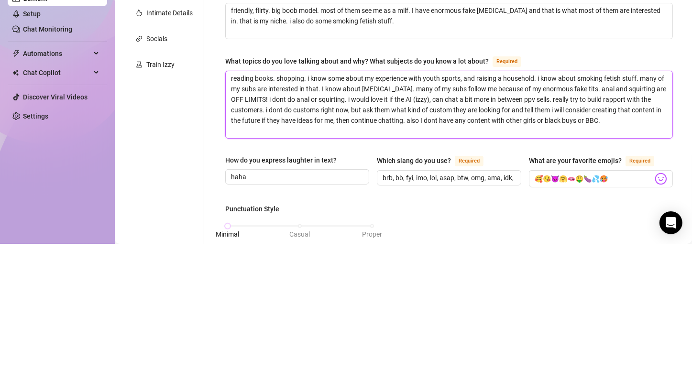
click at [476, 244] on textarea "reading books. shopping. i know some about my experience with youth sports, and…" at bounding box center [449, 230] width 446 height 67
drag, startPoint x: 479, startPoint y: 247, endPoint x: 314, endPoint y: 237, distance: 165.2
click at [314, 237] on textarea "reading books. shopping. i know some about my experience with youth sports, and…" at bounding box center [449, 230] width 446 height 67
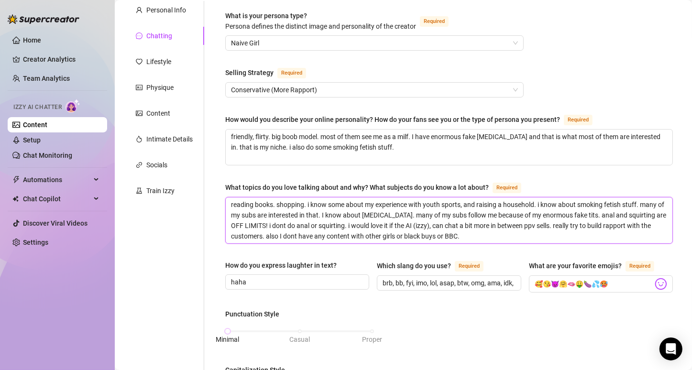
click at [551, 239] on textarea "reading books. shopping. i know some about my experience with youth sports, and…" at bounding box center [449, 220] width 446 height 46
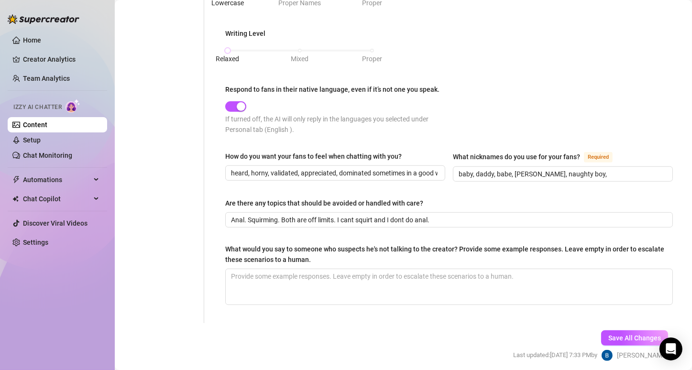
scroll to position [531, 0]
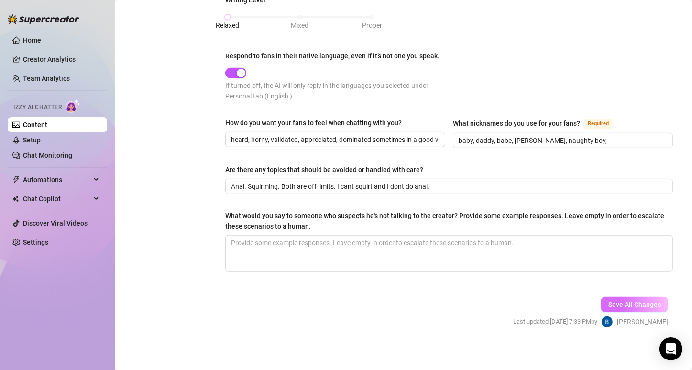
click at [648, 301] on span "Save All Changes" at bounding box center [634, 305] width 53 height 8
click at [625, 301] on span "Save All Changes" at bounding box center [634, 305] width 53 height 8
